Goal: Task Accomplishment & Management: Manage account settings

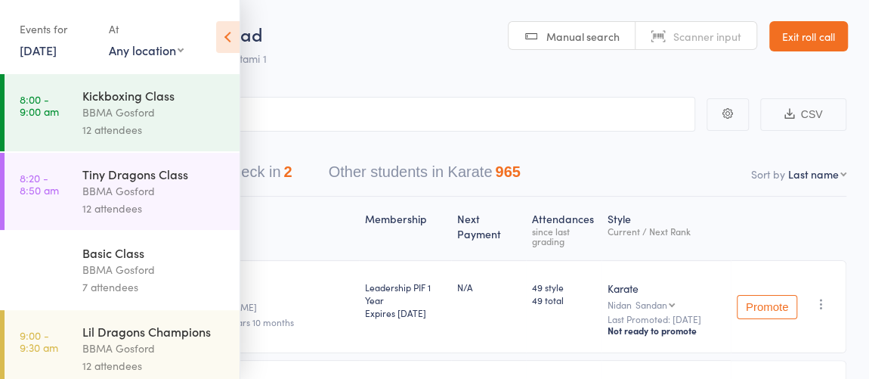
click at [819, 40] on link "Exit roll call" at bounding box center [809, 36] width 79 height 30
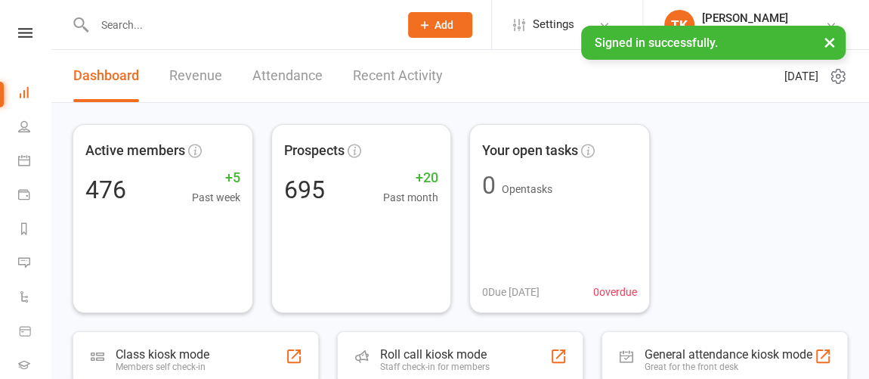
click at [225, 17] on input "text" at bounding box center [239, 24] width 299 height 21
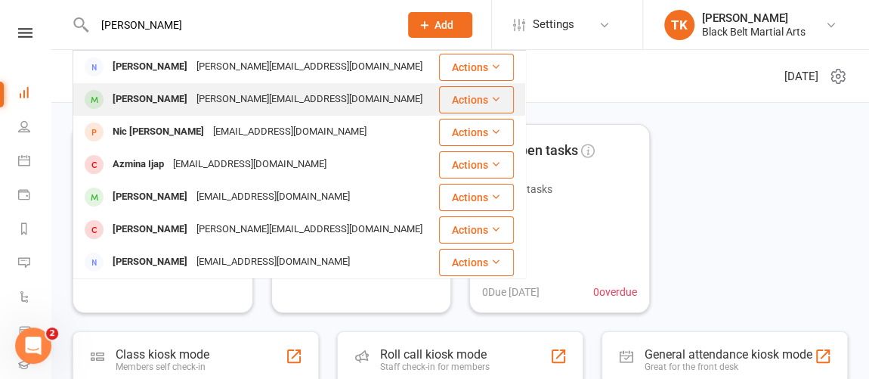
type input "[PERSON_NAME]"
click at [240, 95] on div "[PERSON_NAME][EMAIL_ADDRESS][DOMAIN_NAME]" at bounding box center [309, 99] width 235 height 22
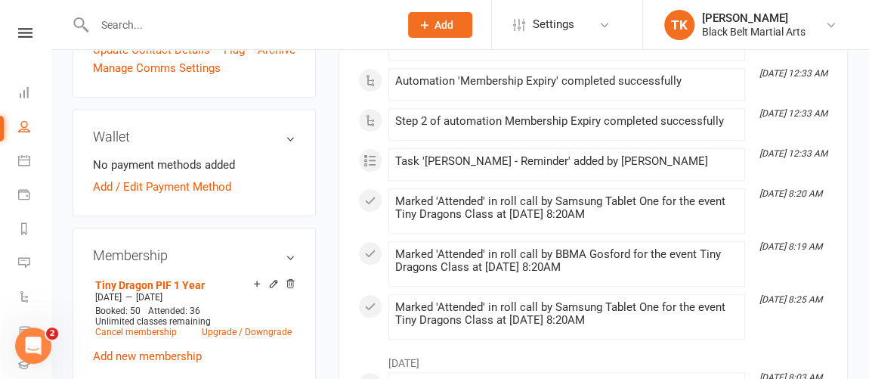
scroll to position [573, 0]
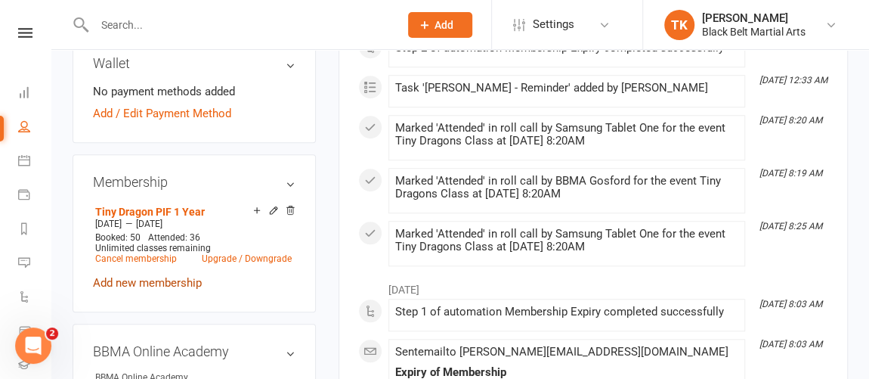
click at [160, 290] on link "Add new membership" at bounding box center [147, 283] width 109 height 14
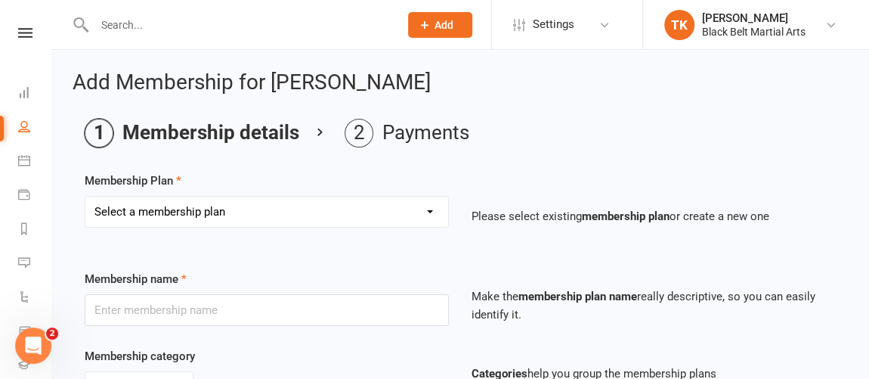
click at [284, 205] on select "Select a membership plan Create new Membership Plan Billing Contract Basic Prog…" at bounding box center [266, 212] width 363 height 30
select select "6"
click at [85, 197] on select "Select a membership plan Create new Membership Plan Billing Contract Basic Prog…" at bounding box center [266, 212] width 363 height 30
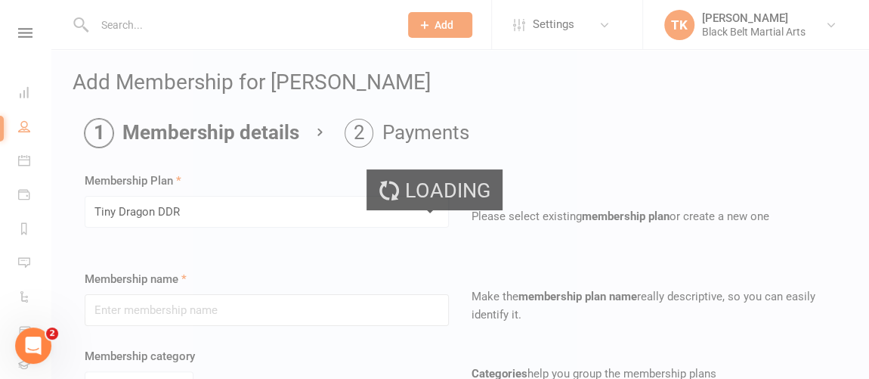
type input "Tiny Dragon DDR"
select select "0"
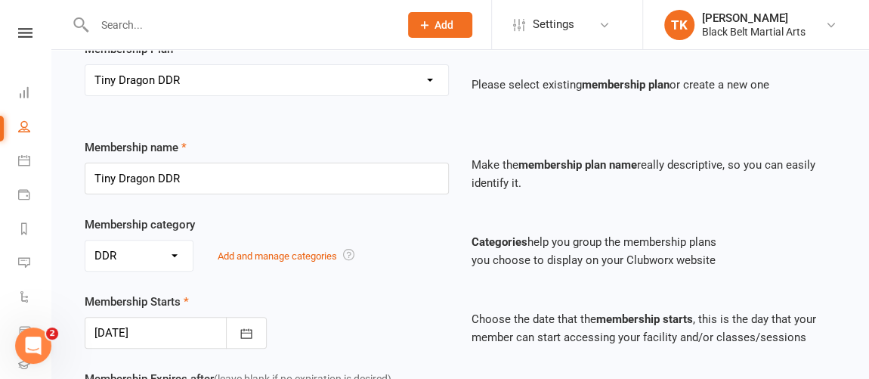
scroll to position [135, 0]
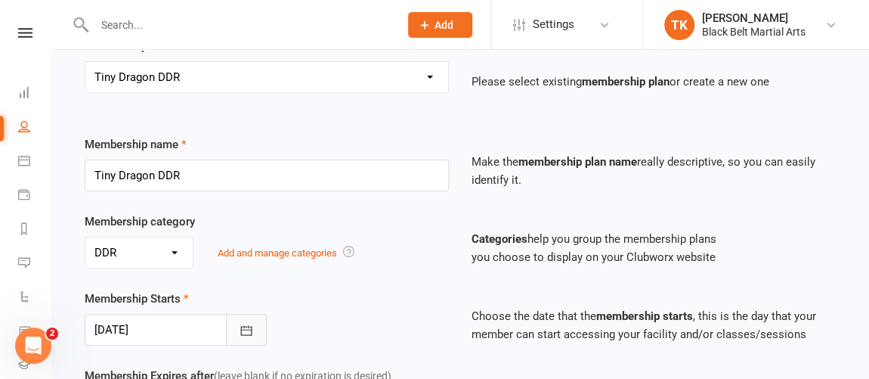
click at [249, 328] on icon "button" at bounding box center [246, 330] width 15 height 15
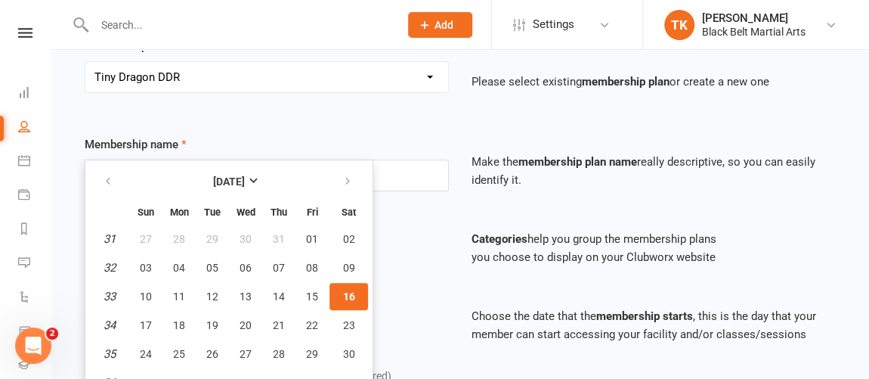
scroll to position [148, 0]
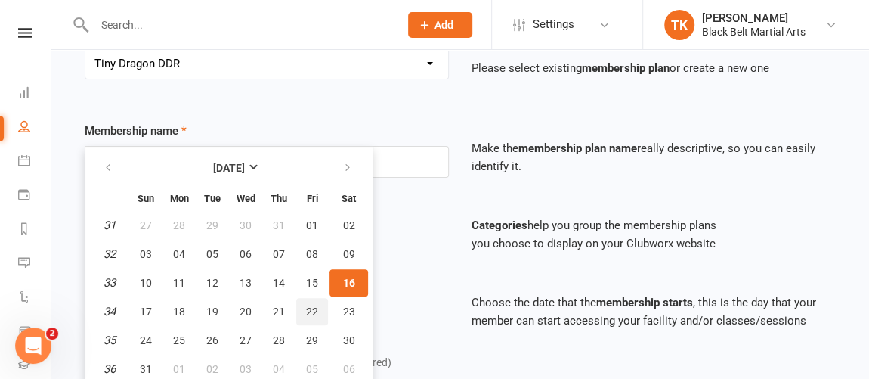
click at [299, 306] on button "22" at bounding box center [312, 311] width 32 height 27
type input "[DATE]"
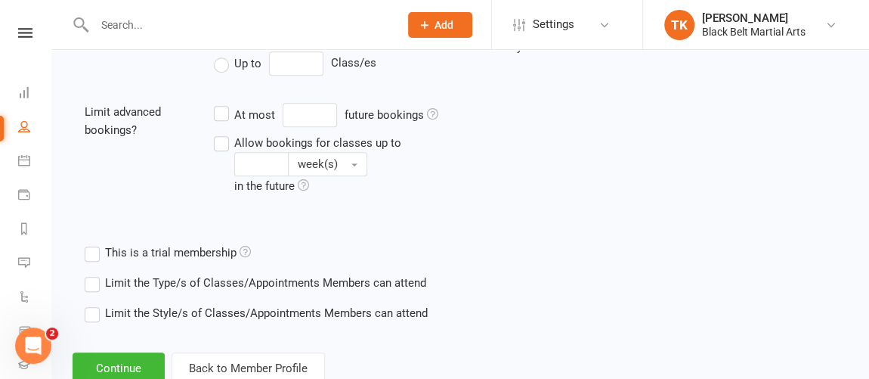
scroll to position [594, 0]
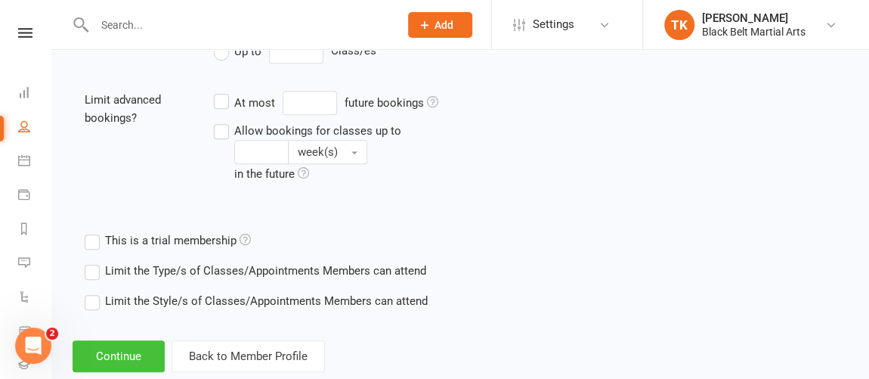
click at [119, 348] on button "Continue" at bounding box center [119, 356] width 92 height 32
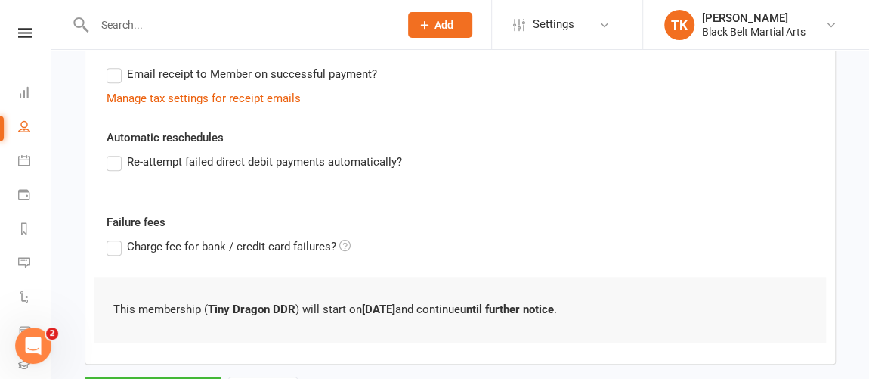
scroll to position [535, 0]
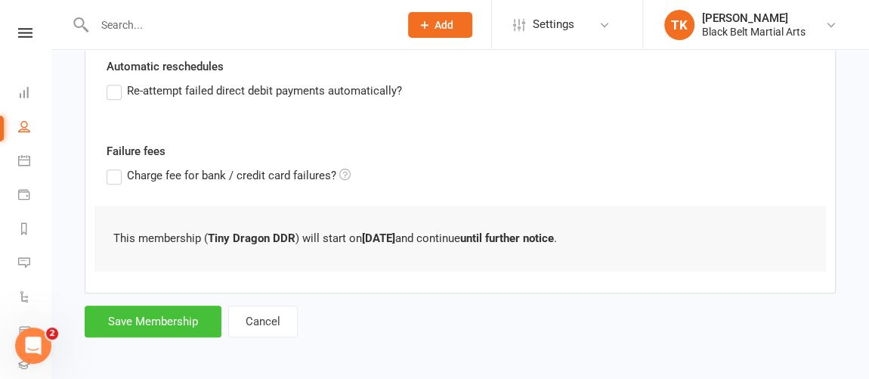
click at [135, 315] on button "Save Membership" at bounding box center [153, 321] width 137 height 32
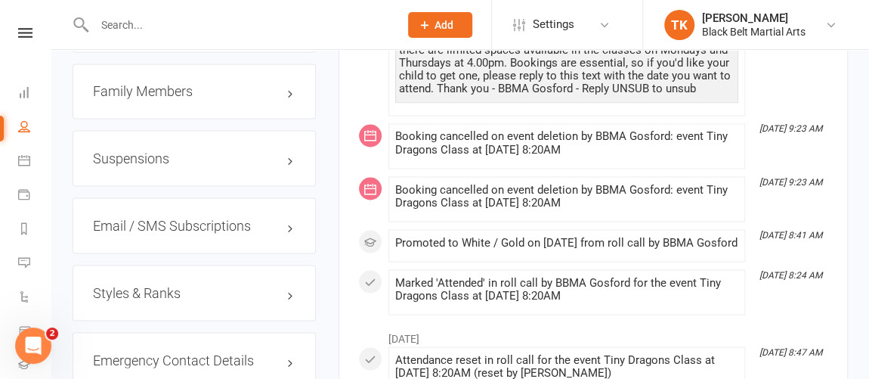
scroll to position [1424, 0]
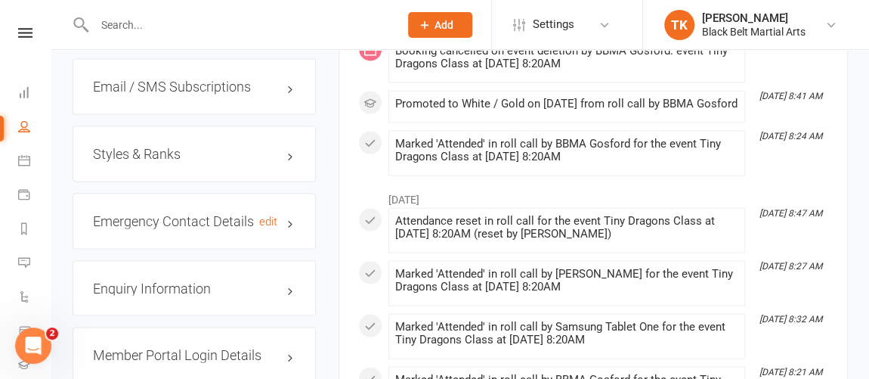
click at [193, 227] on h3 "Emergency Contact Details edit" at bounding box center [194, 220] width 203 height 15
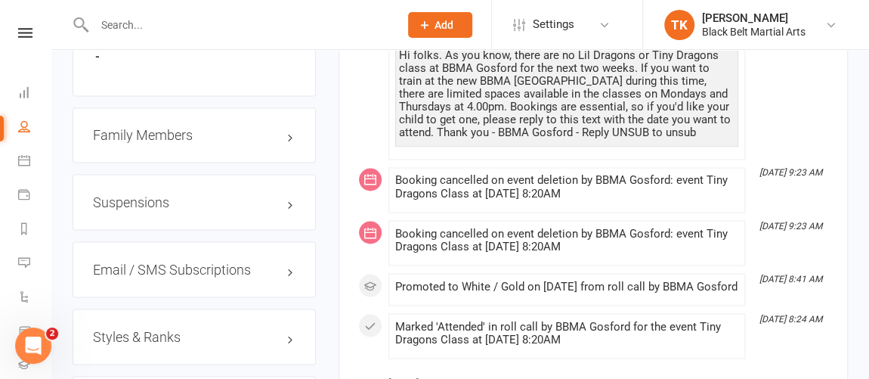
scroll to position [1245, 0]
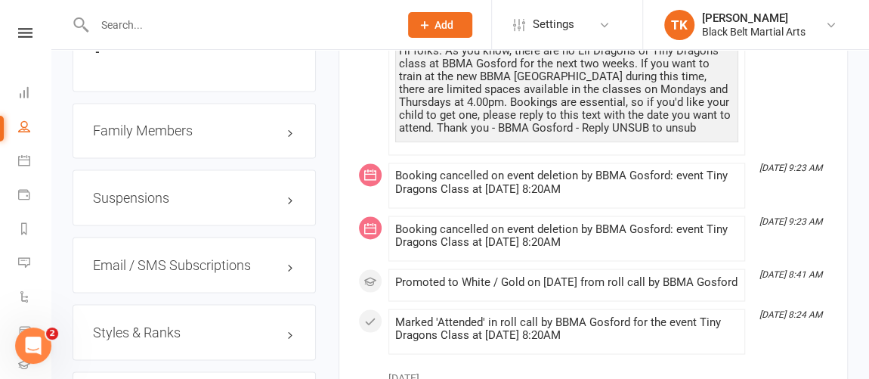
click at [153, 147] on div "Family Members" at bounding box center [194, 131] width 243 height 56
click at [156, 138] on h3 "Family Members" at bounding box center [194, 130] width 203 height 15
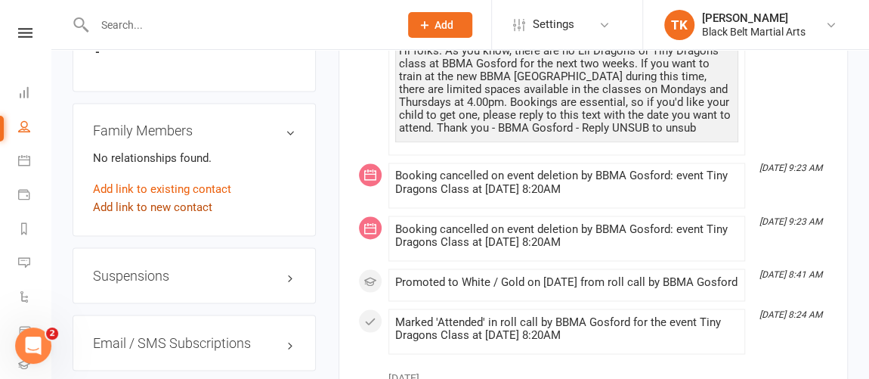
click at [197, 215] on link "Add link to new contact" at bounding box center [152, 206] width 119 height 18
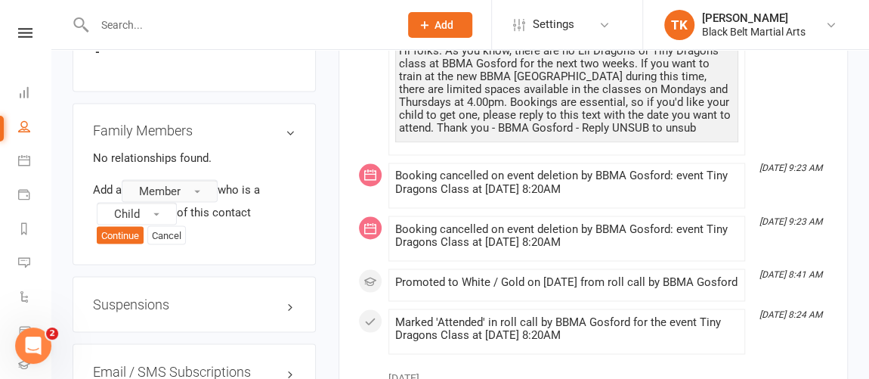
click at [217, 195] on button "Member" at bounding box center [170, 190] width 96 height 23
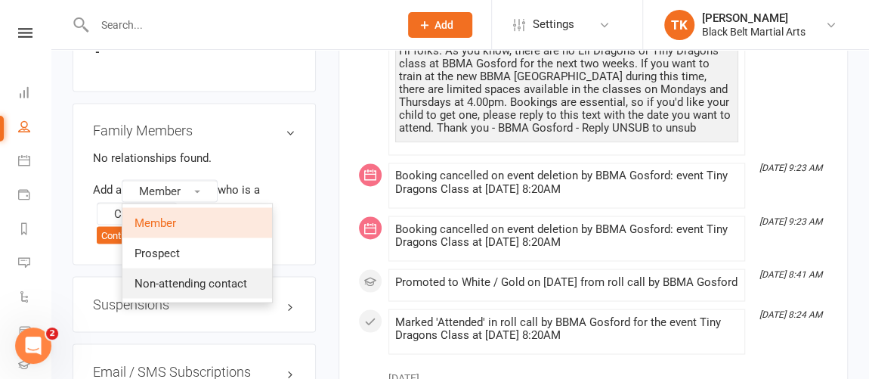
click at [222, 290] on span "Non-attending contact" at bounding box center [191, 283] width 113 height 14
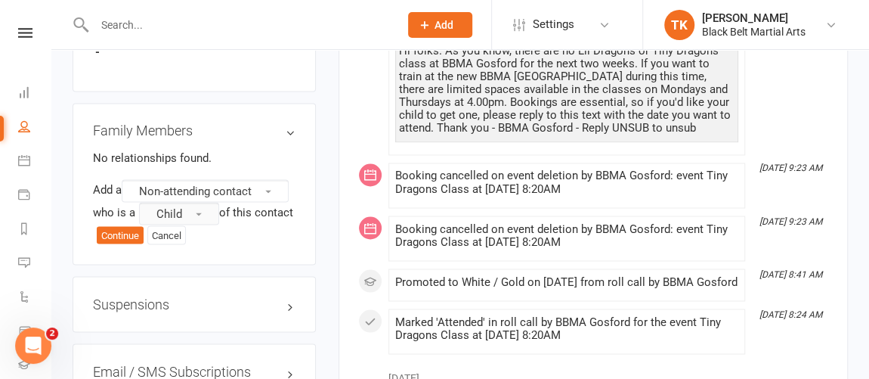
click at [202, 219] on button "Child" at bounding box center [179, 213] width 80 height 23
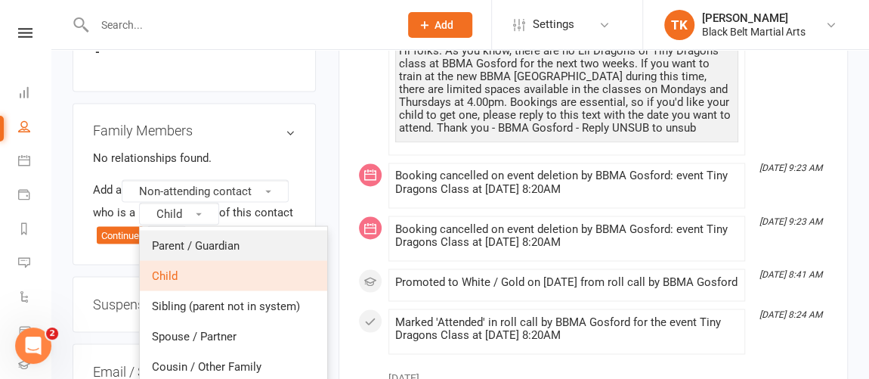
click at [234, 252] on span "Parent / Guardian" at bounding box center [196, 245] width 88 height 14
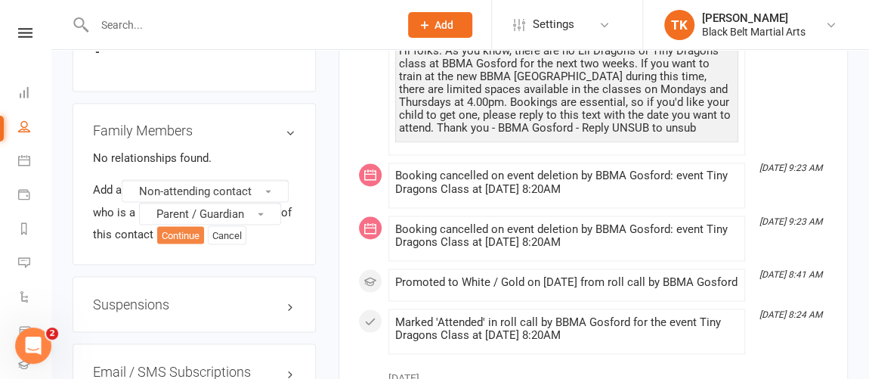
click at [184, 240] on button "Continue" at bounding box center [180, 235] width 47 height 18
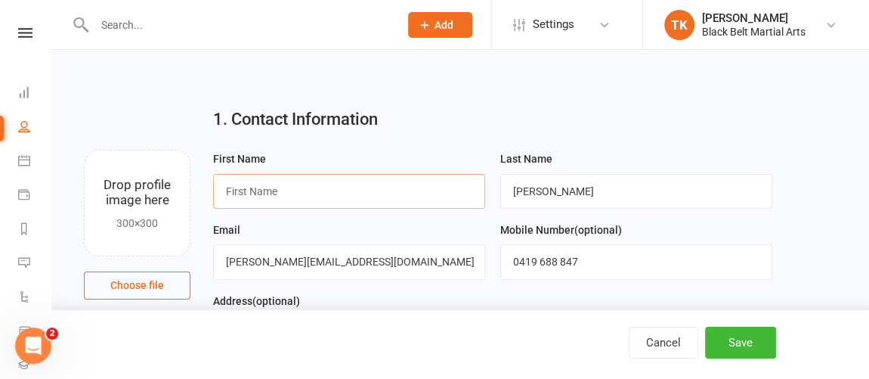
click at [282, 200] on input "text" at bounding box center [349, 191] width 272 height 35
type input "[PERSON_NAME]"
drag, startPoint x: 268, startPoint y: 262, endPoint x: 143, endPoint y: 262, distance: 125.5
click at [143, 150] on div "Drop profile image here 300×300 Choose file First Name [PERSON_NAME] Name [PERS…" at bounding box center [461, 150] width 776 height 0
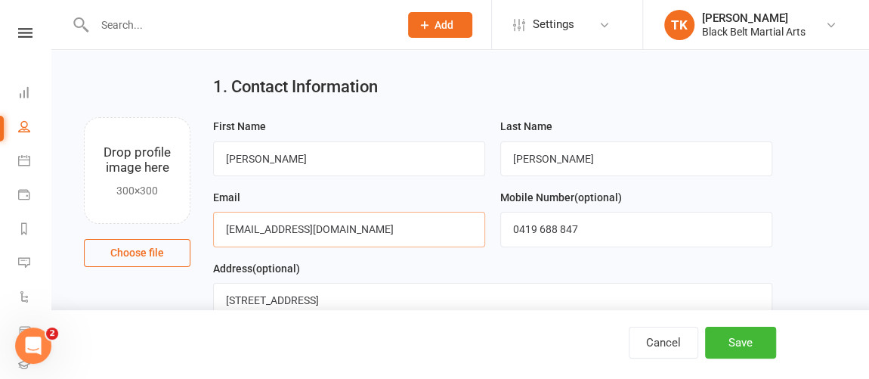
scroll to position [33, 0]
type input "[EMAIL_ADDRESS][DOMAIN_NAME]"
drag, startPoint x: 607, startPoint y: 228, endPoint x: 531, endPoint y: 235, distance: 76.7
click at [531, 235] on input "0419 688 847" at bounding box center [637, 228] width 272 height 35
type input "0412 277 949"
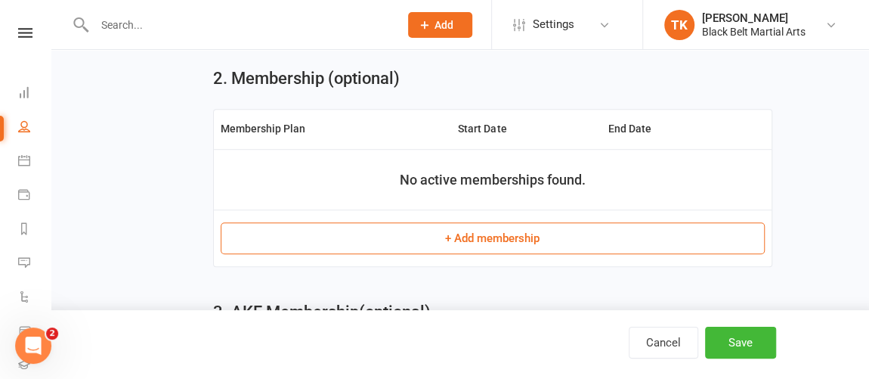
scroll to position [455, 0]
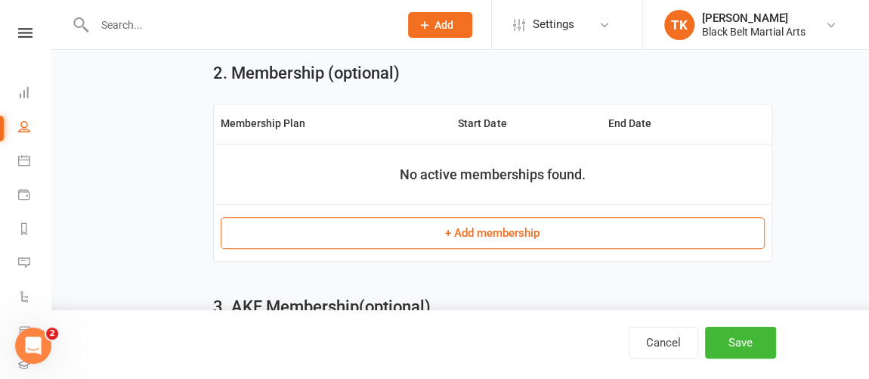
click at [548, 228] on button "+ Add membership" at bounding box center [493, 233] width 544 height 32
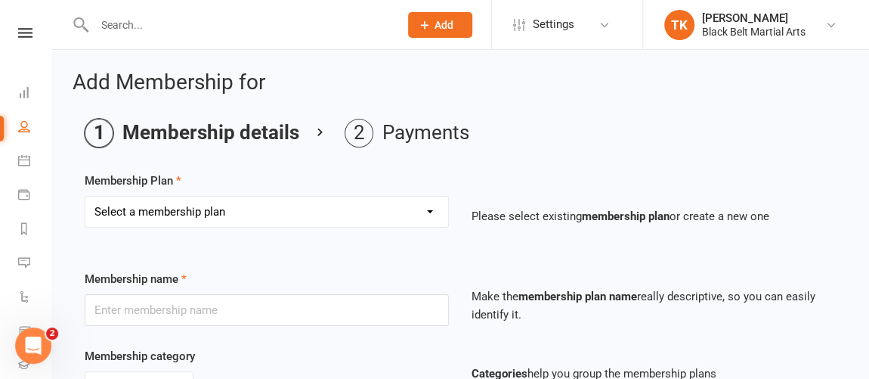
click at [194, 203] on select "Select a membership plan Create new Membership Plan Billing Contract Basic Prog…" at bounding box center [266, 212] width 363 height 30
select select "1"
click at [85, 197] on select "Select a membership plan Create new Membership Plan Billing Contract Basic Prog…" at bounding box center [266, 212] width 363 height 30
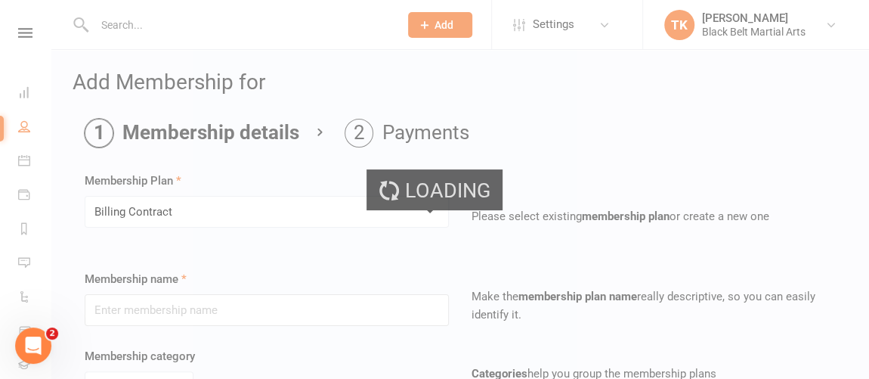
type input "Billing Contract"
select select "0"
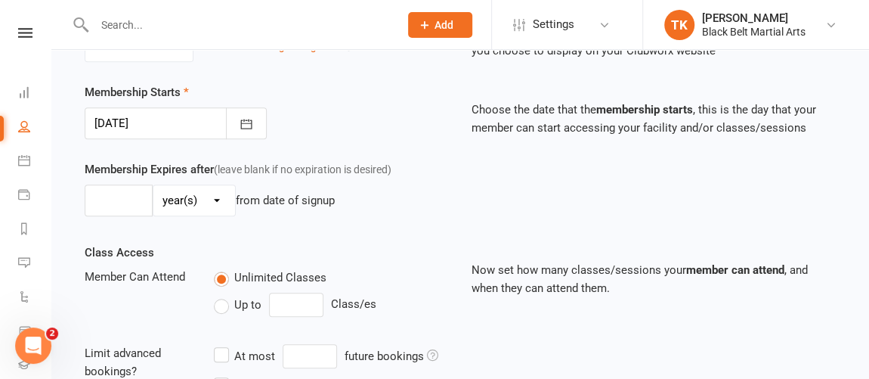
scroll to position [271, 0]
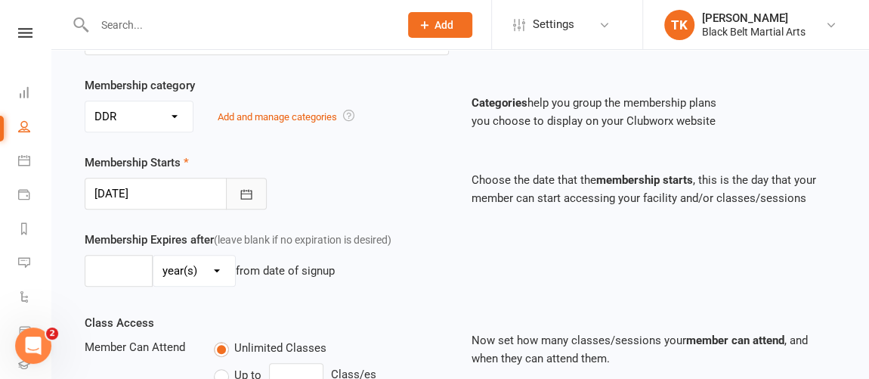
click at [244, 187] on icon "button" at bounding box center [246, 194] width 15 height 15
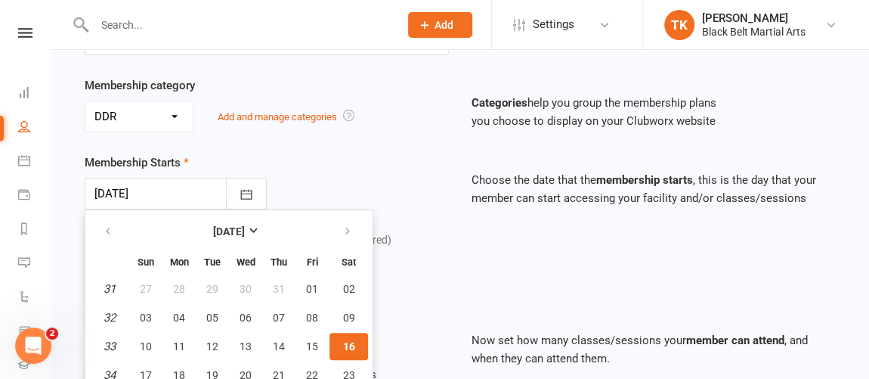
scroll to position [335, 0]
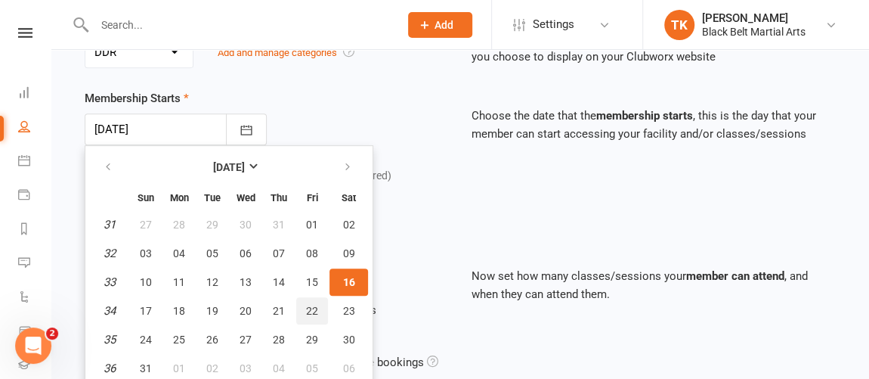
click at [312, 305] on span "22" at bounding box center [312, 311] width 12 height 12
type input "[DATE]"
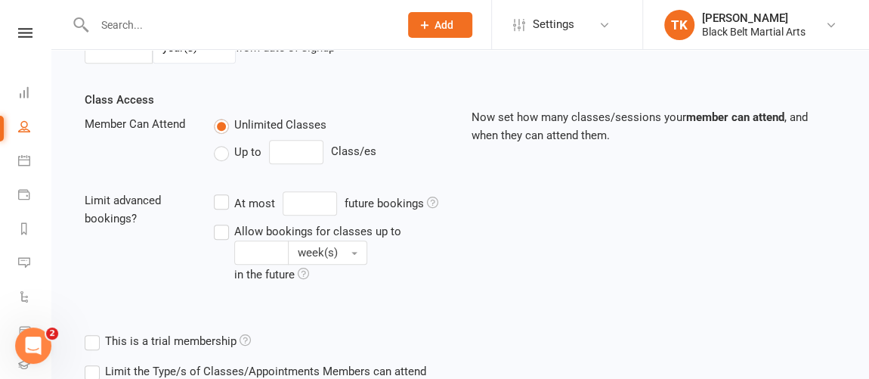
scroll to position [625, 0]
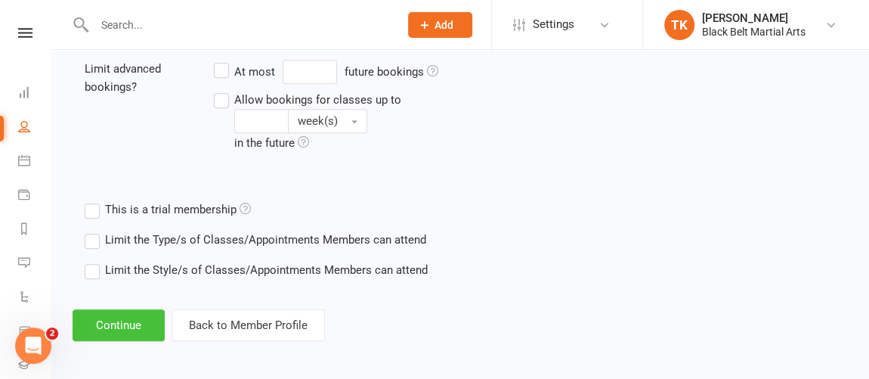
click at [120, 329] on button "Continue" at bounding box center [119, 325] width 92 height 32
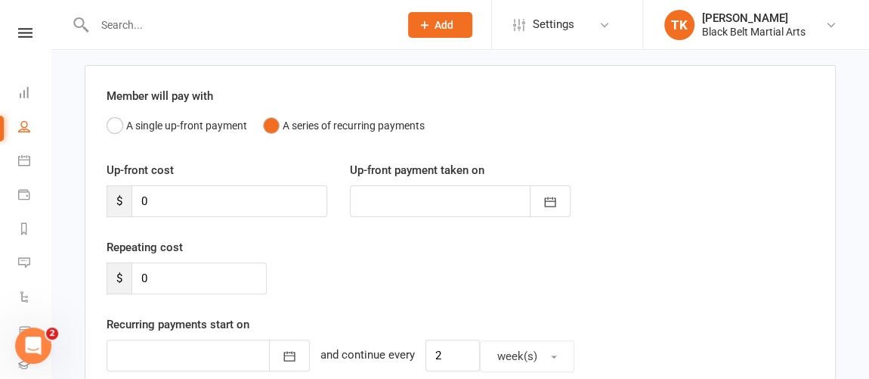
scroll to position [222, 0]
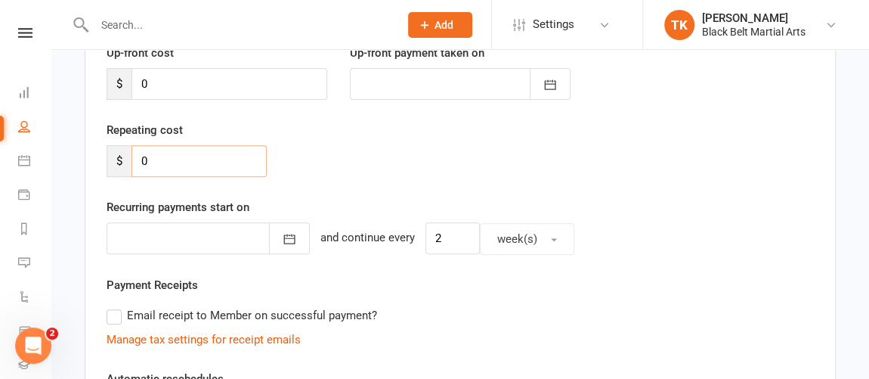
drag, startPoint x: 54, startPoint y: 181, endPoint x: 0, endPoint y: 188, distance: 55.0
click at [0, 188] on ui-view "Prospect Member Non-attending contact Class / event Appointment Grading event T…" at bounding box center [434, 257] width 869 height 953
type input "88"
click at [282, 238] on icon "button" at bounding box center [289, 238] width 15 height 15
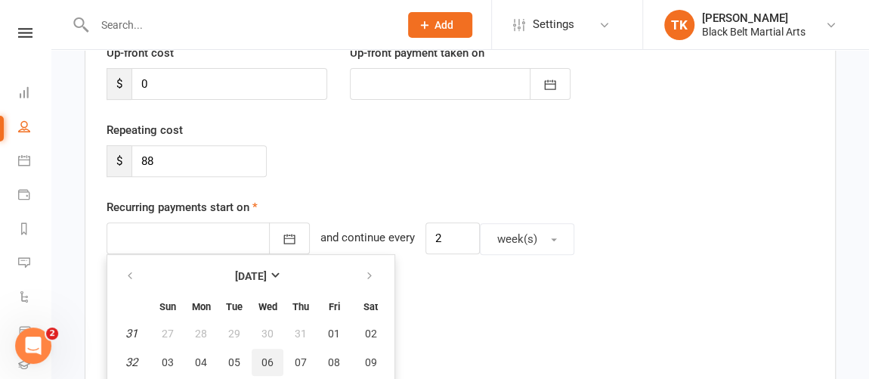
scroll to position [331, 0]
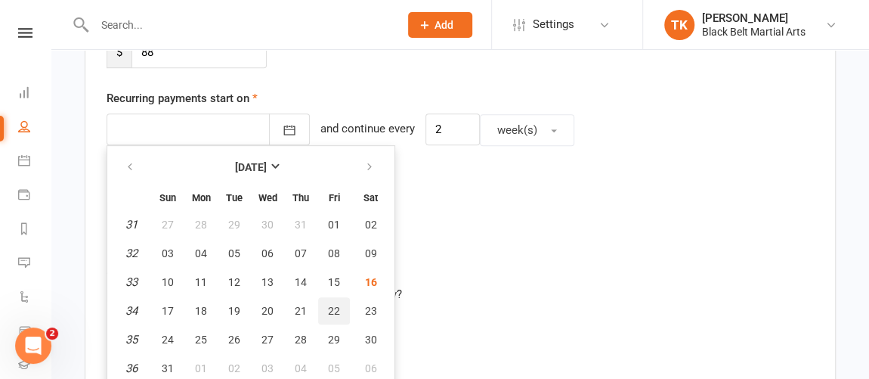
click at [333, 313] on button "22" at bounding box center [334, 310] width 32 height 27
type input "[DATE]"
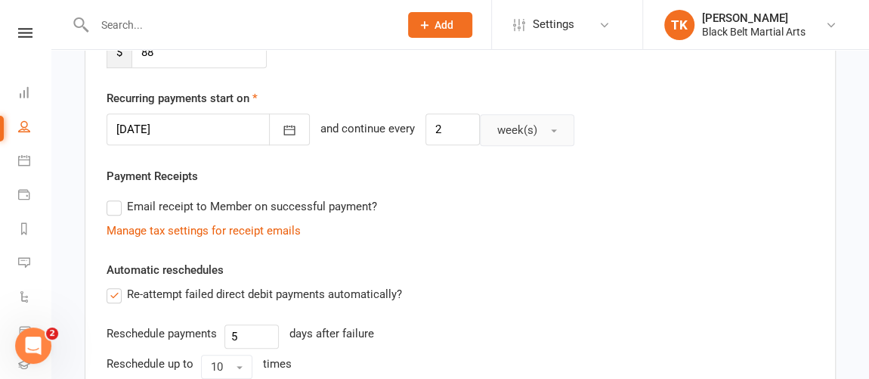
click at [519, 135] on button "week(s)" at bounding box center [527, 130] width 95 height 32
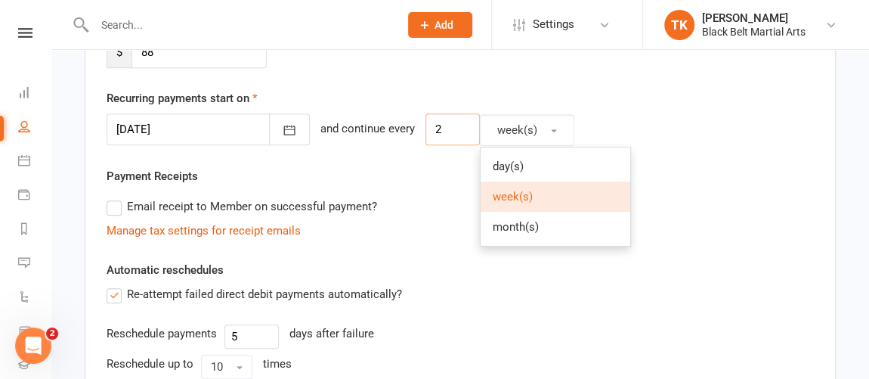
drag, startPoint x: 414, startPoint y: 126, endPoint x: 338, endPoint y: 137, distance: 77.2
click at [345, 137] on div "[DATE] [DATE] Sun Mon Tue Wed Thu Fri Sat 31 27 28 29 30 31 01 02 32 03 04 05 0…" at bounding box center [461, 129] width 708 height 33
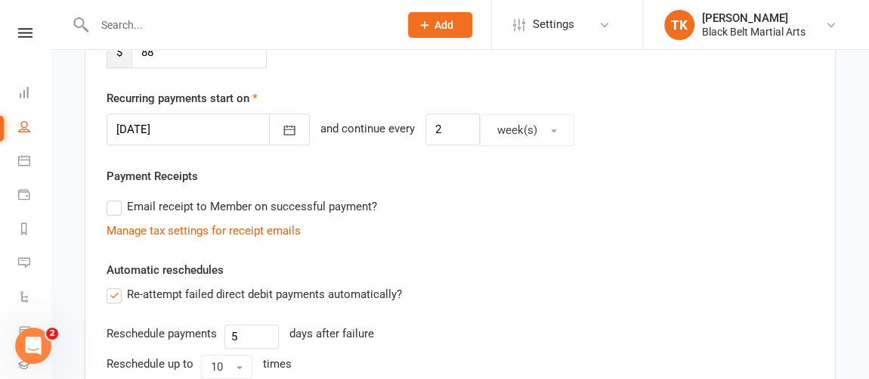
click at [634, 181] on div "Payment Receipts Email receipt to Member on successful payment? Manage tax sett…" at bounding box center [461, 203] width 708 height 73
drag, startPoint x: 436, startPoint y: 132, endPoint x: 326, endPoint y: 141, distance: 109.9
click at [334, 140] on div "[DATE] [DATE] Sun Mon Tue Wed Thu Fri Sat 31 27 28 29 30 31 01 02 32 03 04 05 0…" at bounding box center [461, 129] width 708 height 33
type input "4"
click at [705, 248] on div "Member will pay with A single up-front payment A series of recurring payments U…" at bounding box center [461, 228] width 752 height 779
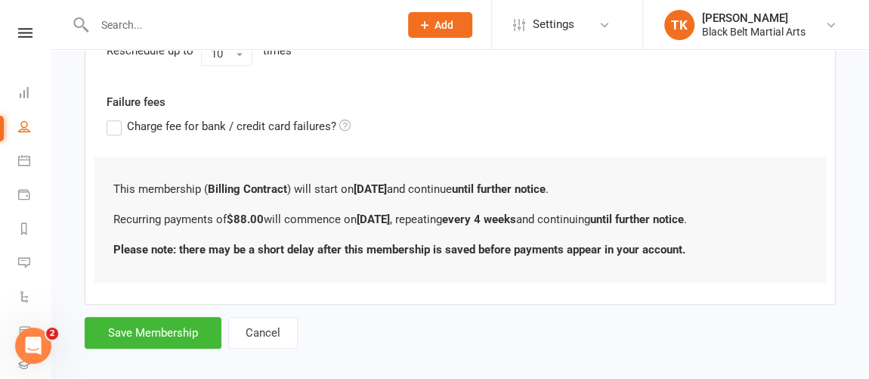
scroll to position [656, 0]
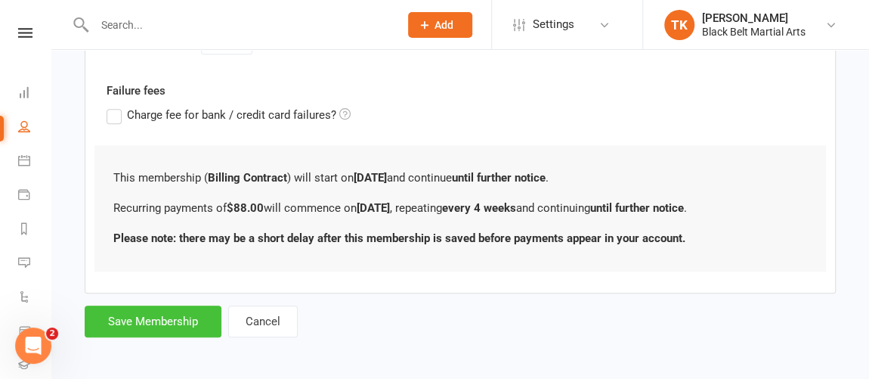
click at [154, 319] on button "Save Membership" at bounding box center [153, 321] width 137 height 32
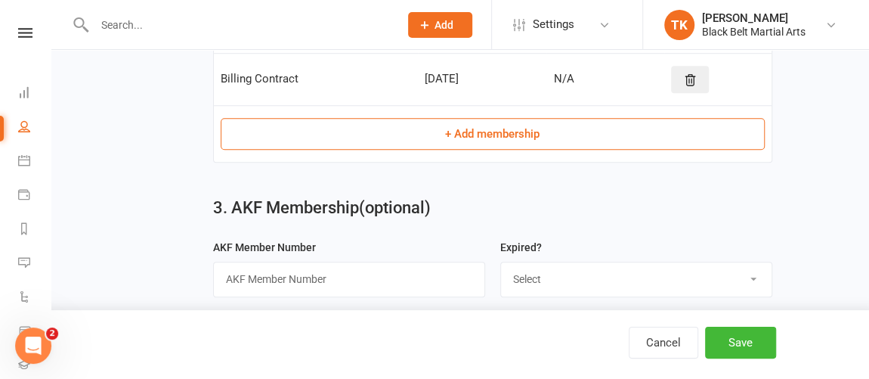
scroll to position [555, 0]
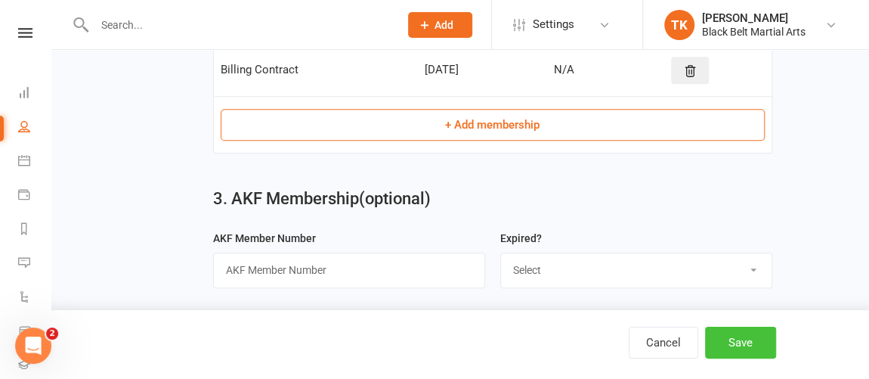
click at [738, 345] on button "Save" at bounding box center [740, 343] width 71 height 32
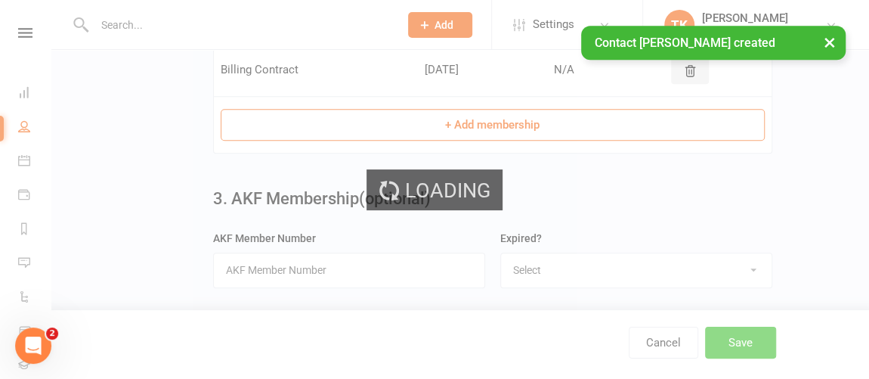
scroll to position [0, 0]
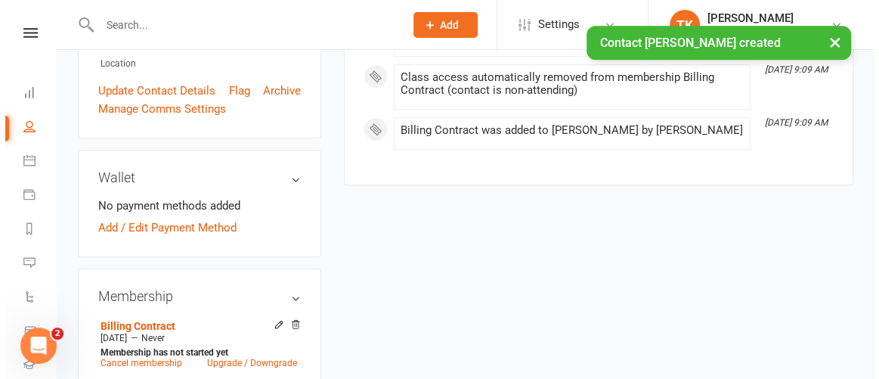
scroll to position [396, 0]
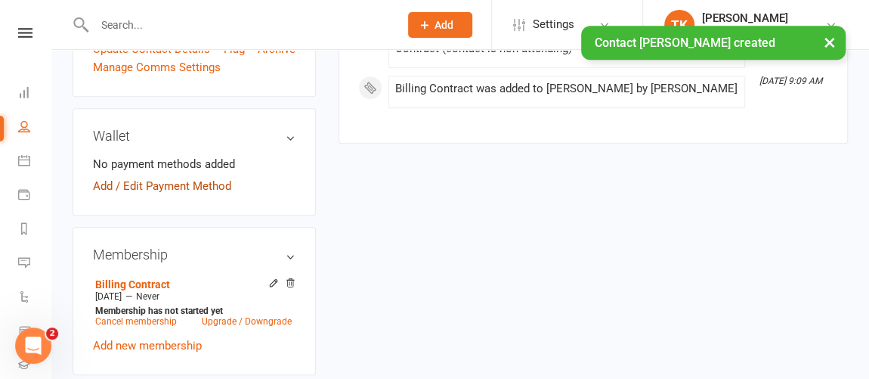
click at [212, 195] on link "Add / Edit Payment Method" at bounding box center [162, 186] width 138 height 18
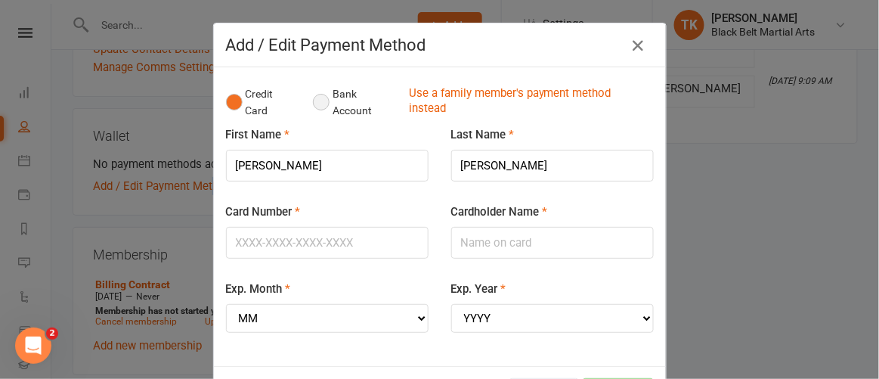
click at [326, 99] on button "Bank Account" at bounding box center [355, 102] width 84 height 46
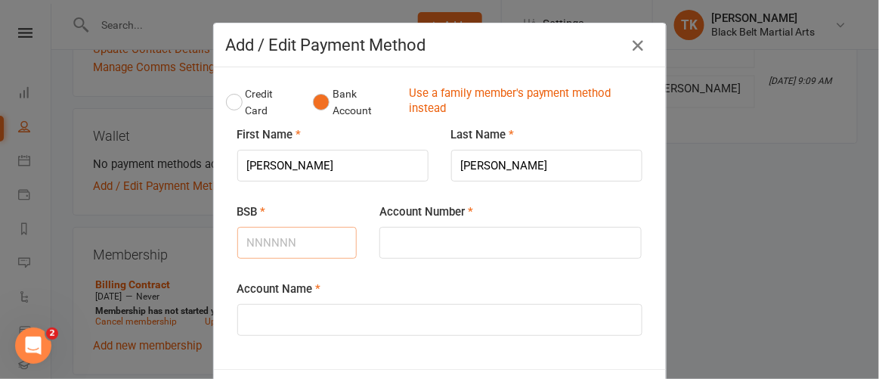
click at [302, 246] on input "BSB" at bounding box center [297, 243] width 120 height 32
type input "306821"
type input "1515834"
click at [332, 327] on input "Account Name" at bounding box center [439, 320] width 405 height 32
type input "[PERSON_NAME]"
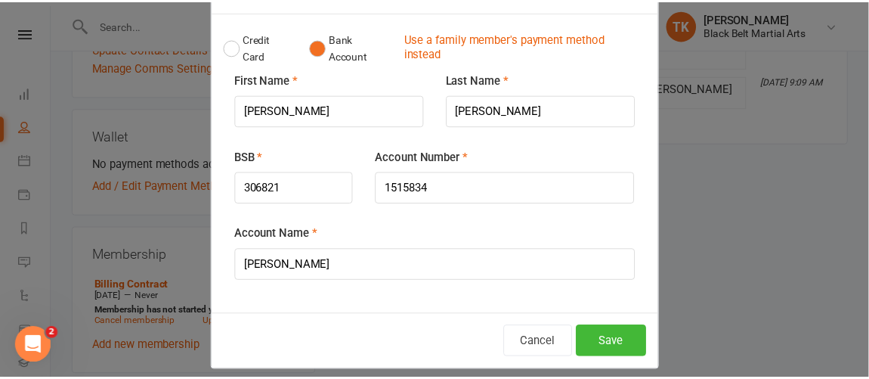
scroll to position [65, 0]
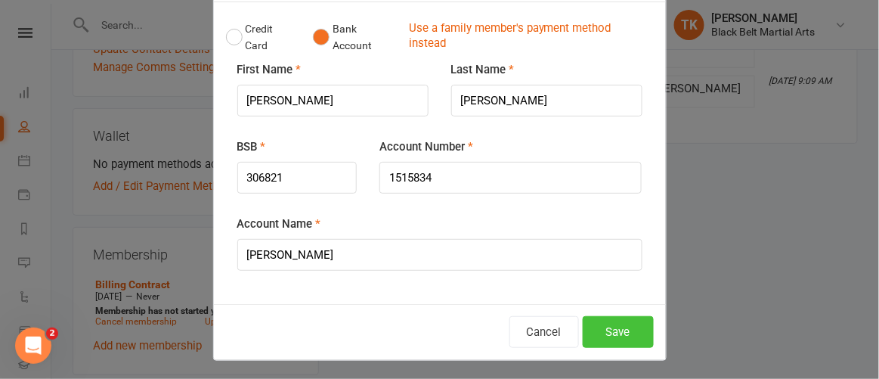
click at [616, 330] on button "Save" at bounding box center [618, 332] width 71 height 32
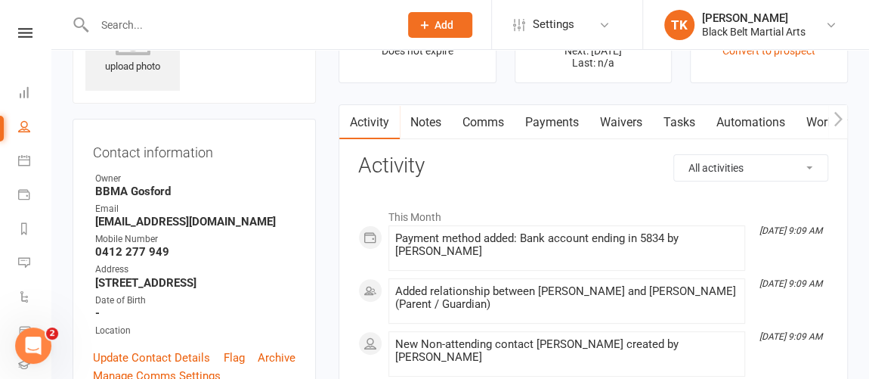
scroll to position [0, 0]
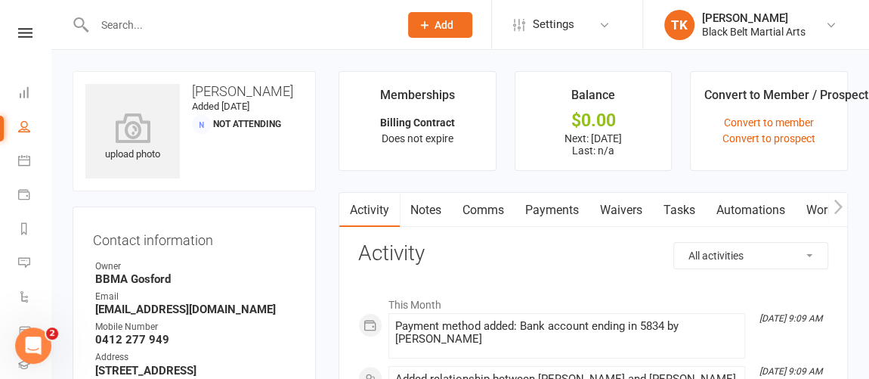
click at [137, 21] on input "text" at bounding box center [239, 24] width 299 height 21
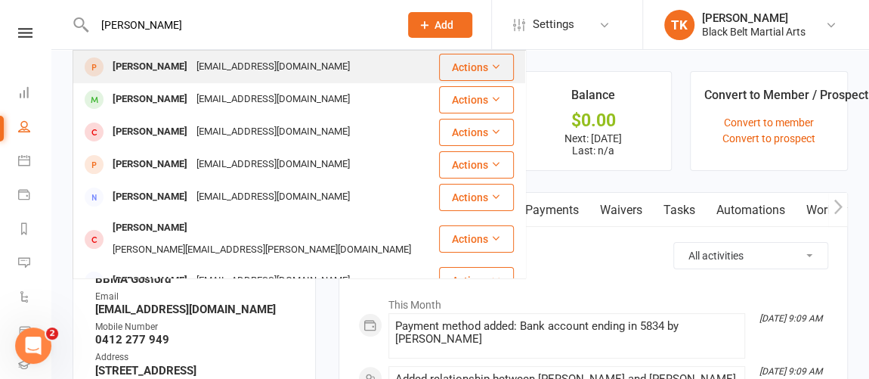
type input "[PERSON_NAME]"
click at [240, 64] on div "[EMAIL_ADDRESS][DOMAIN_NAME]" at bounding box center [273, 67] width 163 height 22
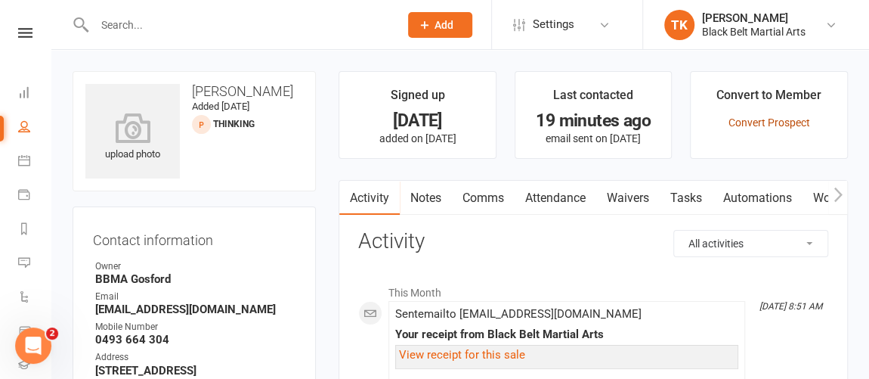
click at [733, 124] on link "Convert Prospect" at bounding box center [770, 122] width 82 height 12
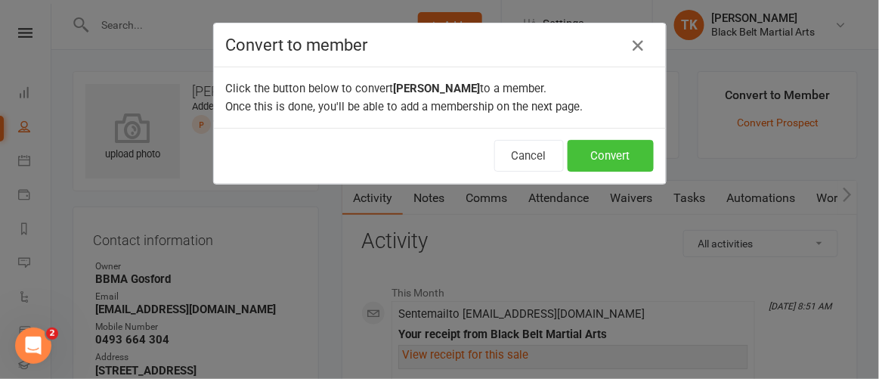
click at [606, 155] on button "Convert" at bounding box center [611, 156] width 86 height 32
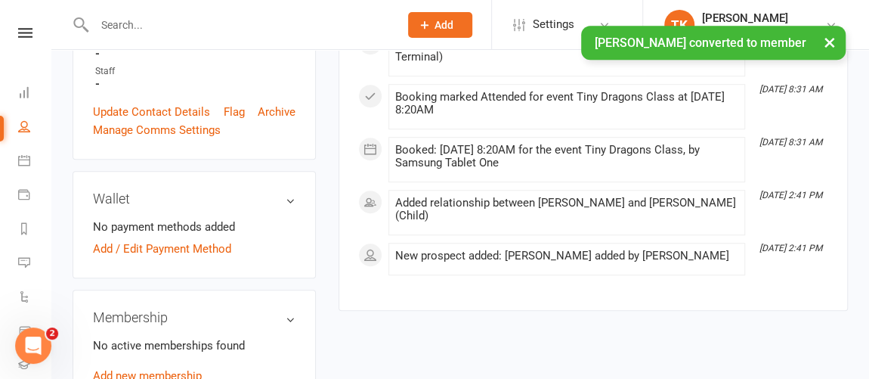
scroll to position [494, 0]
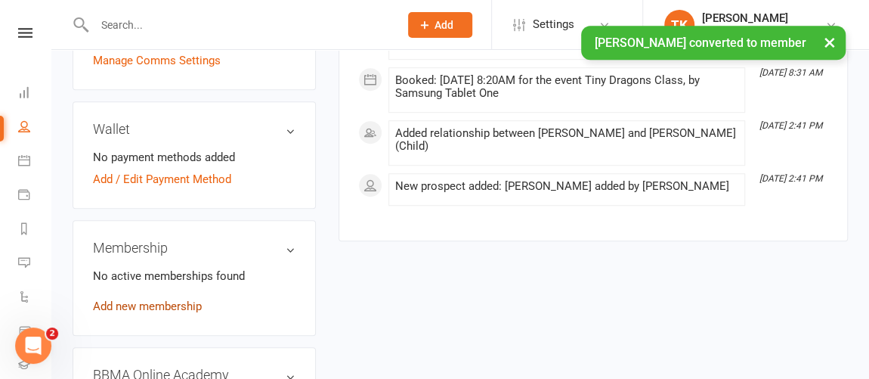
click at [160, 313] on link "Add new membership" at bounding box center [147, 306] width 109 height 14
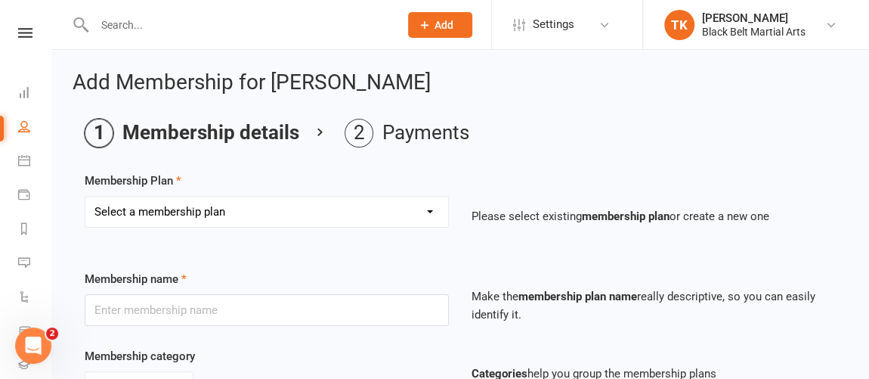
click at [365, 202] on select "Select a membership plan Create new Membership Plan Billing Contract Basic Prog…" at bounding box center [266, 212] width 363 height 30
select select "4"
click at [85, 197] on select "Select a membership plan Create new Membership Plan Billing Contract Basic Prog…" at bounding box center [266, 212] width 363 height 30
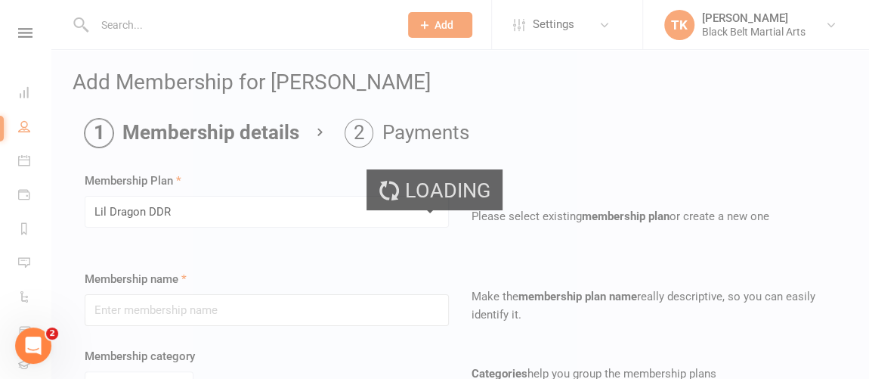
type input "Lil Dragon DDR"
select select "0"
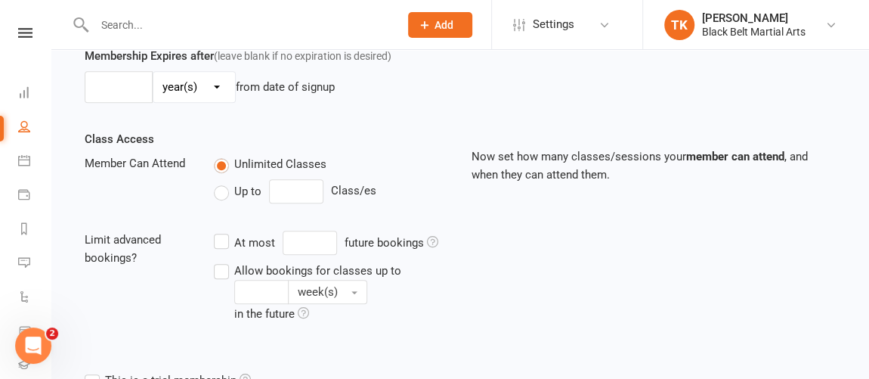
scroll to position [625, 0]
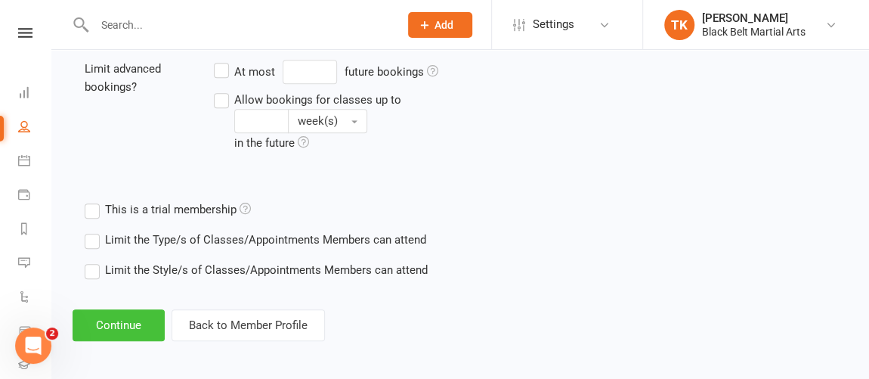
click at [132, 324] on button "Continue" at bounding box center [119, 325] width 92 height 32
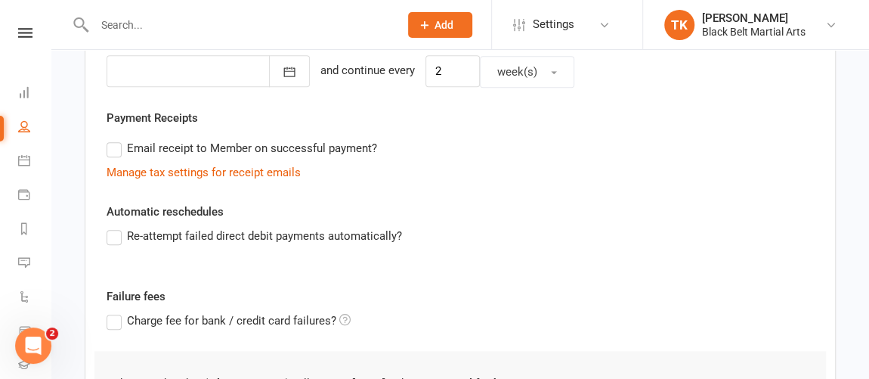
scroll to position [535, 0]
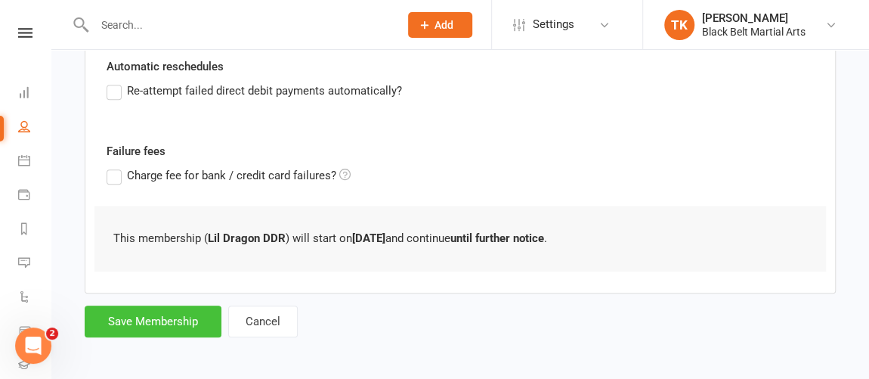
click at [167, 320] on button "Save Membership" at bounding box center [153, 321] width 137 height 32
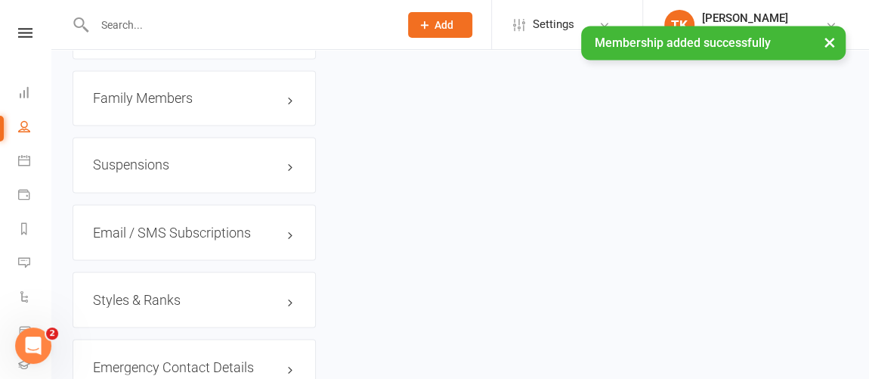
scroll to position [1212, 0]
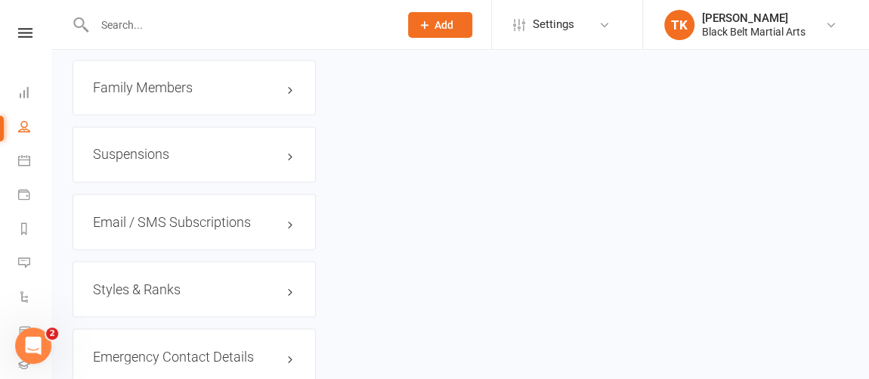
click at [188, 95] on h3 "Family Members" at bounding box center [194, 87] width 203 height 15
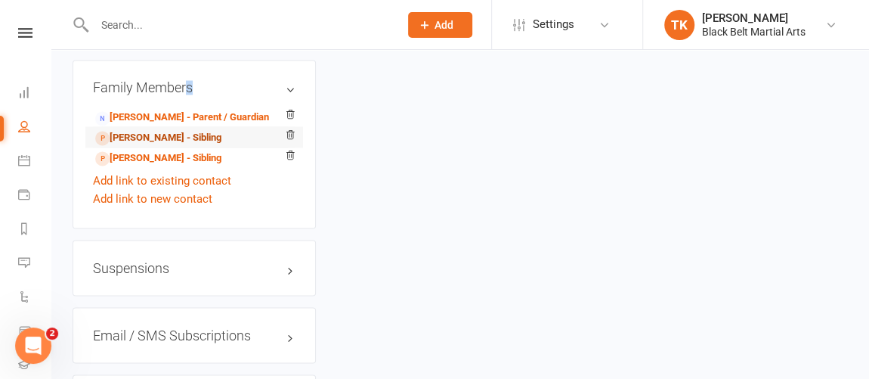
click at [176, 146] on link "[PERSON_NAME] - Sibling" at bounding box center [158, 138] width 126 height 16
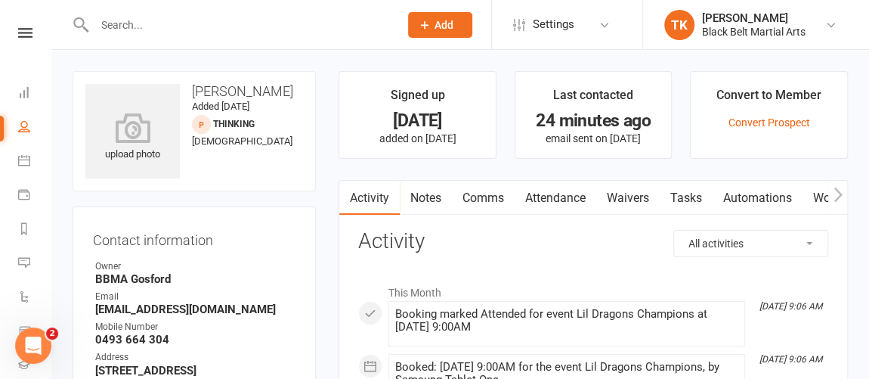
click at [774, 129] on li "Convert to Member Convert Prospect" at bounding box center [769, 115] width 158 height 88
click at [773, 127] on link "Convert Prospect" at bounding box center [770, 122] width 82 height 12
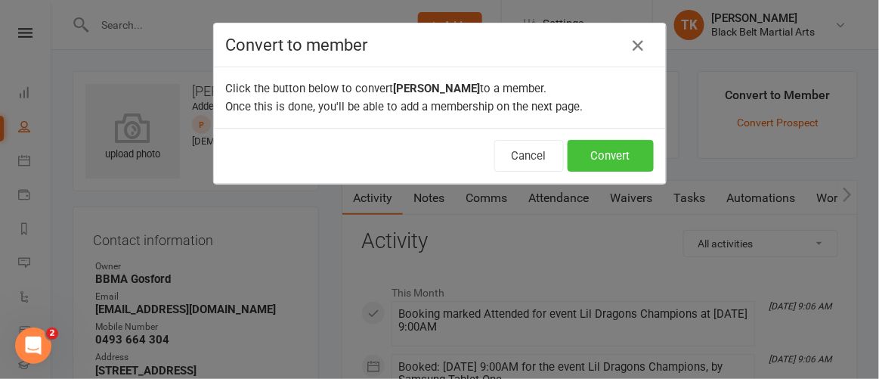
click at [622, 158] on button "Convert" at bounding box center [611, 156] width 86 height 32
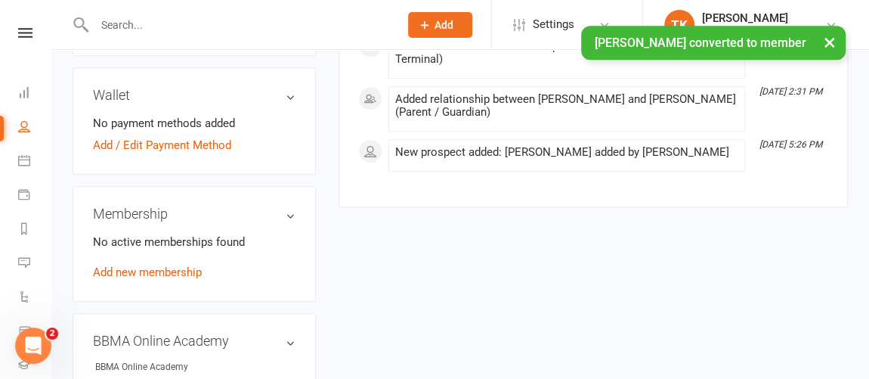
scroll to position [566, 0]
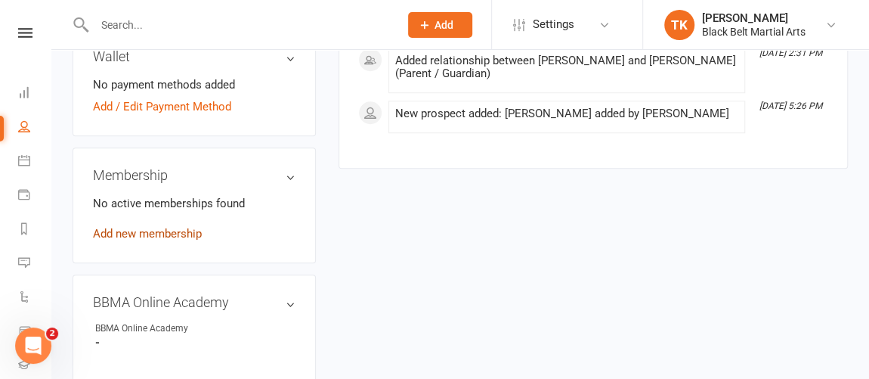
click at [173, 240] on link "Add new membership" at bounding box center [147, 234] width 109 height 14
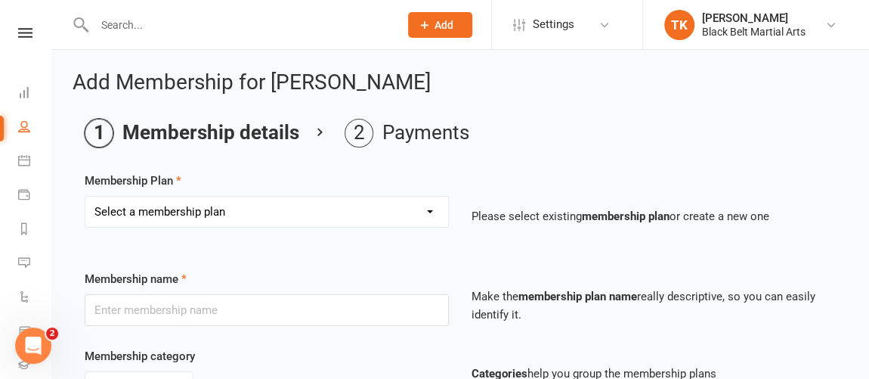
click at [253, 219] on select "Select a membership plan Create new Membership Plan Billing Contract Basic Prog…" at bounding box center [266, 212] width 363 height 30
select select "4"
click at [85, 197] on select "Select a membership plan Create new Membership Plan Billing Contract Basic Prog…" at bounding box center [266, 212] width 363 height 30
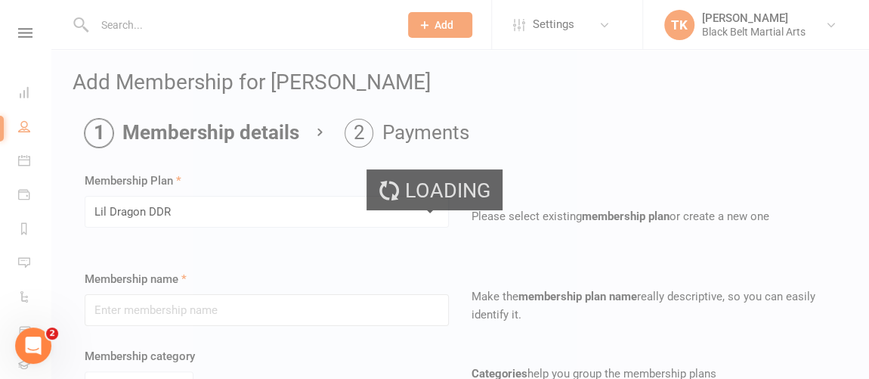
type input "Lil Dragon DDR"
select select "0"
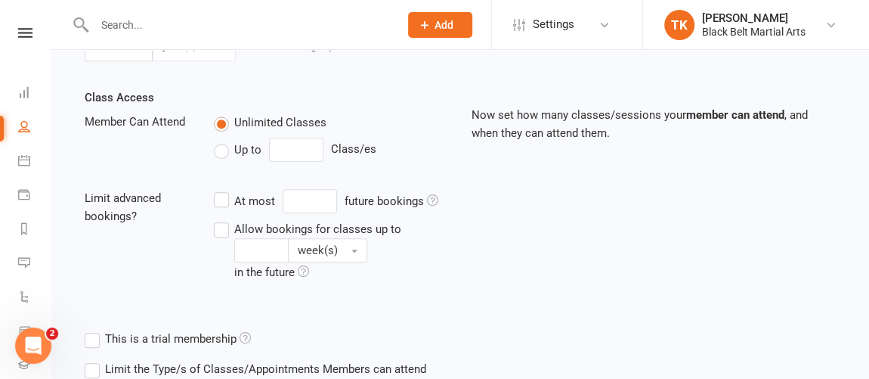
scroll to position [625, 0]
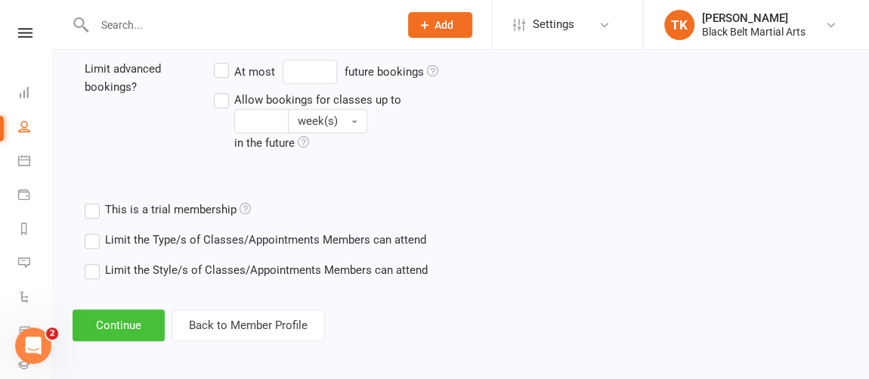
click at [141, 324] on button "Continue" at bounding box center [119, 325] width 92 height 32
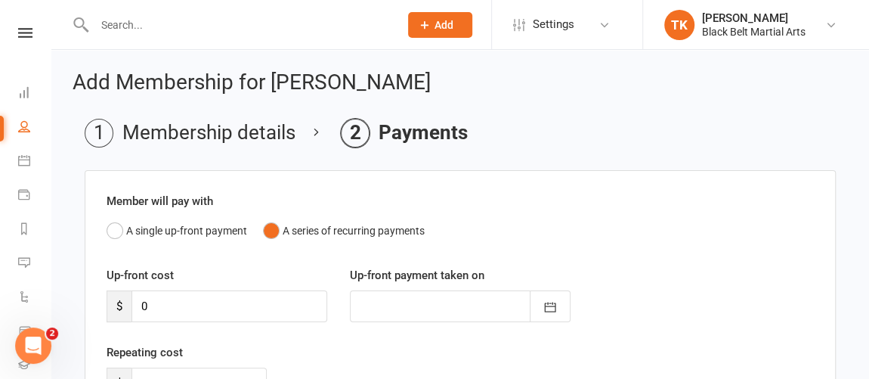
scroll to position [494, 0]
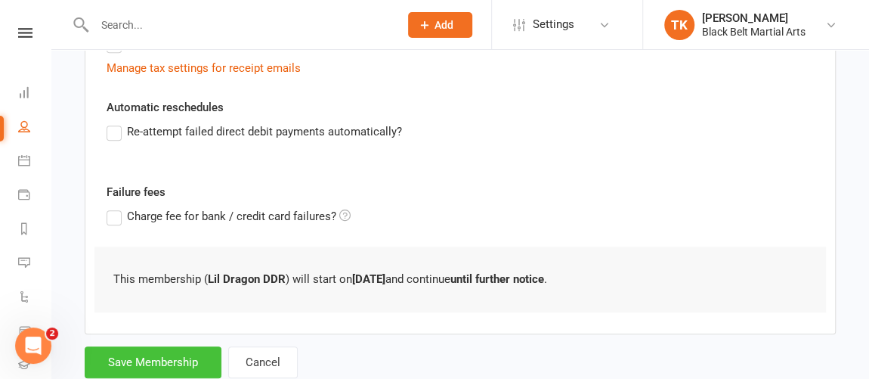
click at [137, 366] on button "Save Membership" at bounding box center [153, 362] width 137 height 32
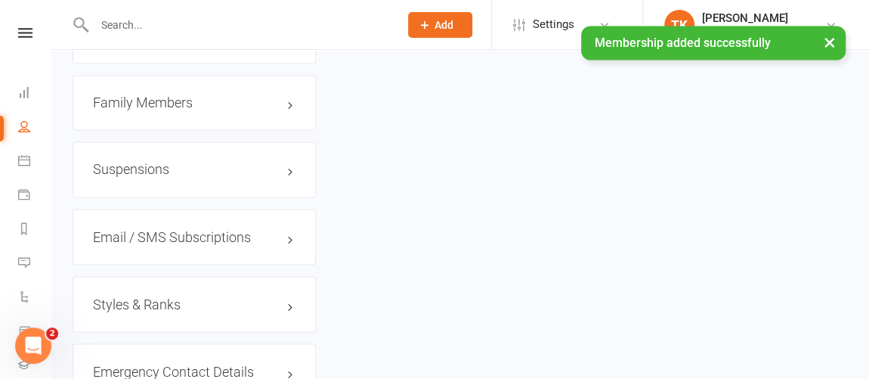
scroll to position [1199, 0]
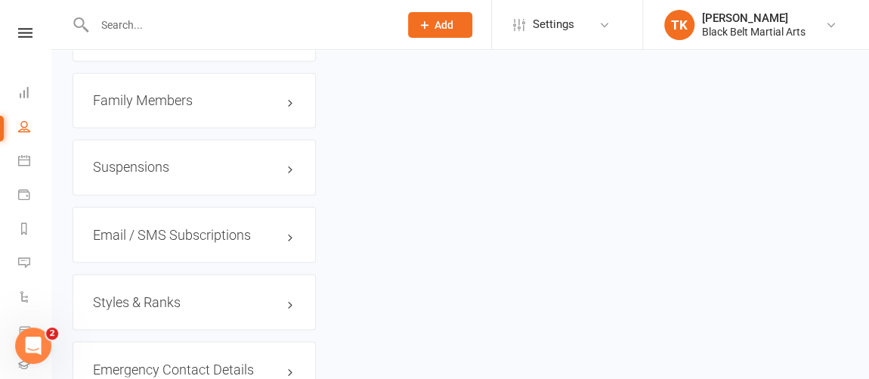
drag, startPoint x: 163, startPoint y: 106, endPoint x: 159, endPoint y: 119, distance: 14.1
click at [163, 107] on div "Family Members" at bounding box center [194, 101] width 243 height 56
click at [159, 108] on h3 "Family Members" at bounding box center [194, 100] width 203 height 15
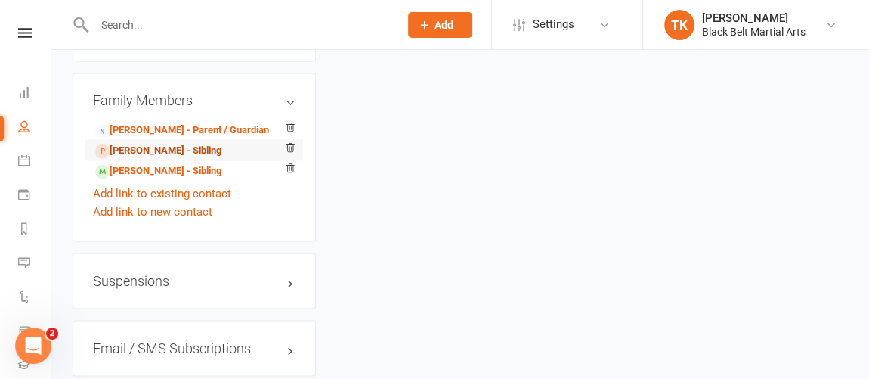
click at [165, 159] on link "[PERSON_NAME] - Sibling" at bounding box center [158, 151] width 126 height 16
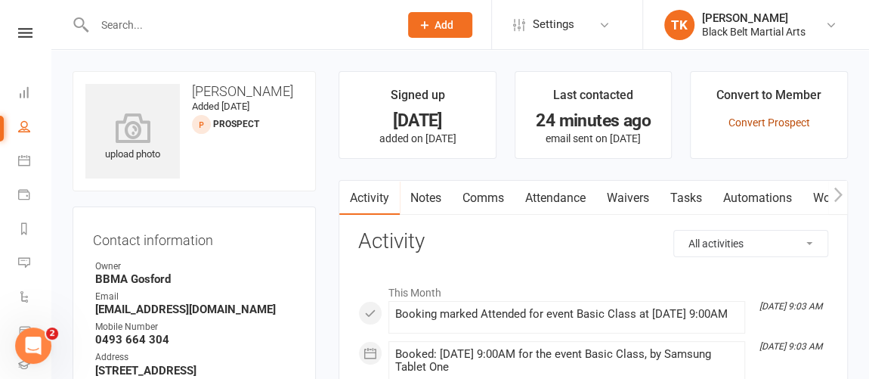
click at [779, 128] on link "Convert Prospect" at bounding box center [770, 122] width 82 height 12
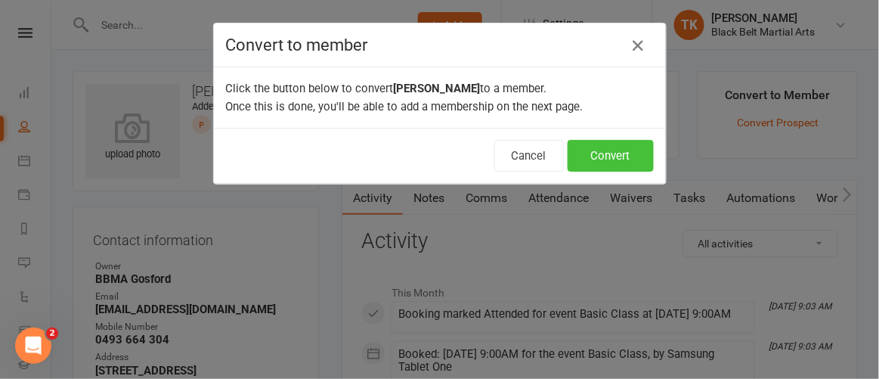
click at [594, 158] on button "Convert" at bounding box center [611, 156] width 86 height 32
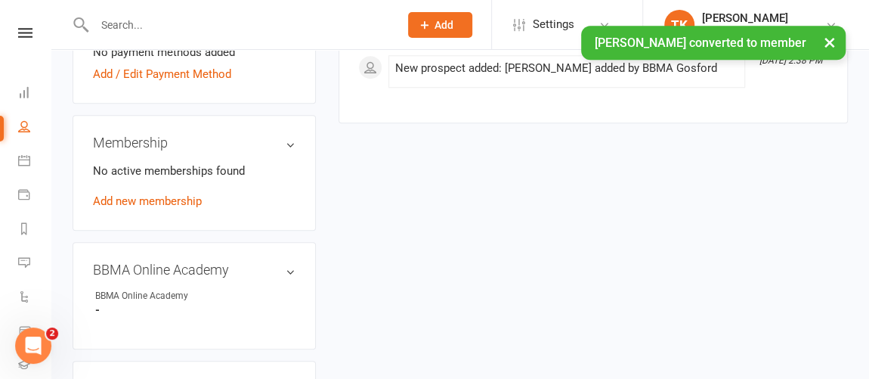
scroll to position [684, 0]
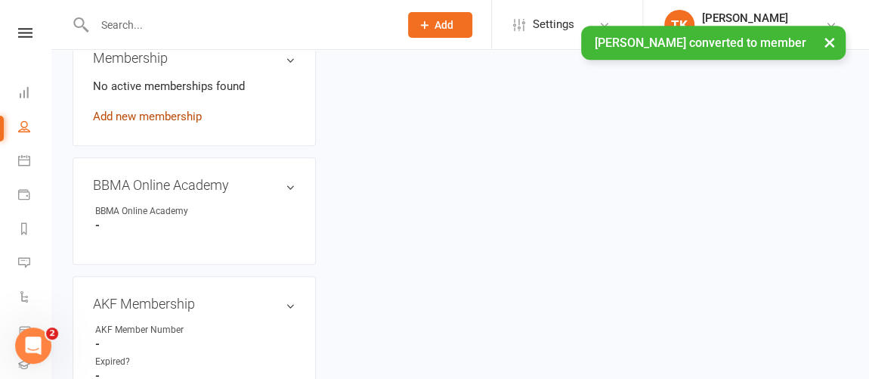
click at [166, 123] on link "Add new membership" at bounding box center [147, 117] width 109 height 14
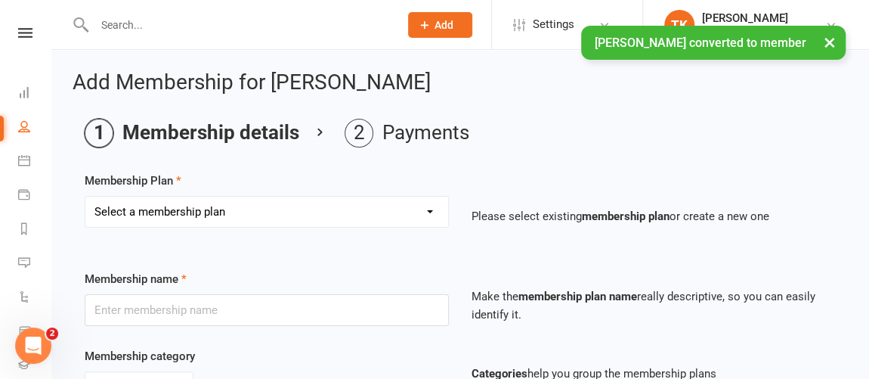
click at [223, 206] on select "Select a membership plan Create new Membership Plan Billing Contract Basic Prog…" at bounding box center [266, 212] width 363 height 30
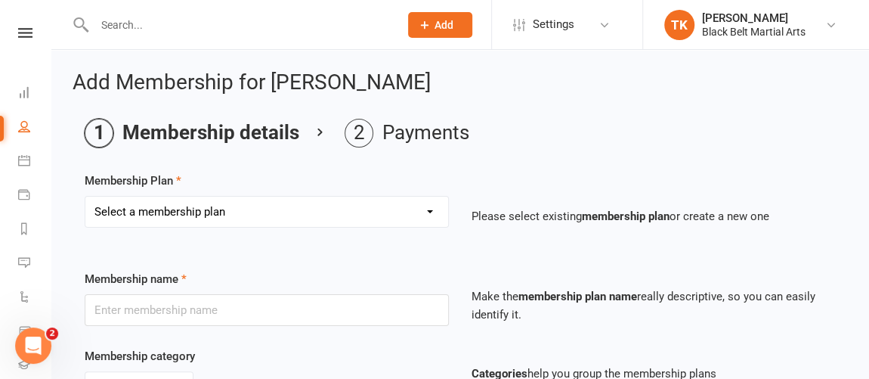
select select "2"
click at [85, 197] on select "Select a membership plan Create new Membership Plan Billing Contract Basic Prog…" at bounding box center [266, 212] width 363 height 30
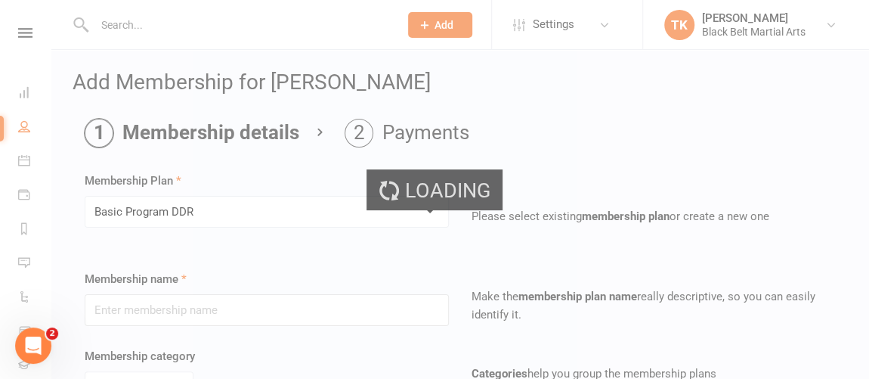
type input "Basic Program DDR"
select select "0"
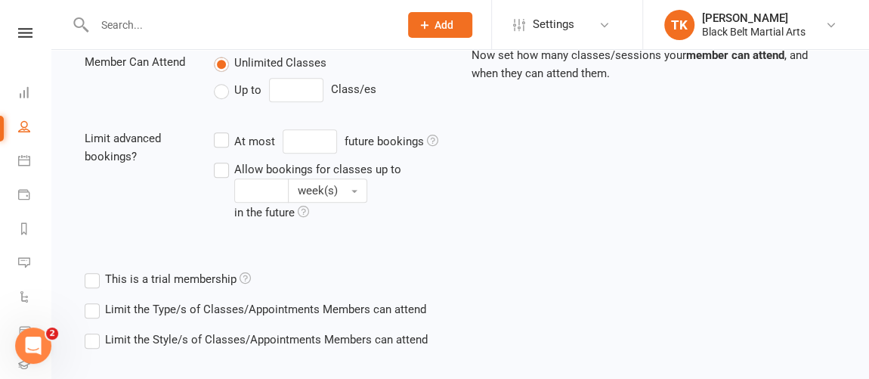
scroll to position [625, 0]
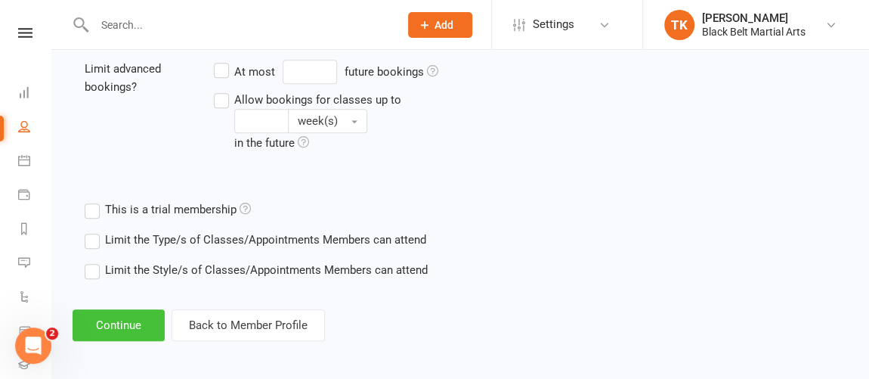
click at [107, 320] on button "Continue" at bounding box center [119, 325] width 92 height 32
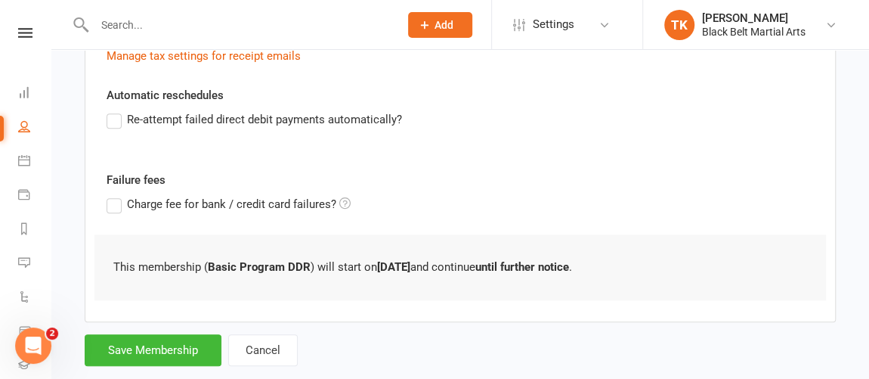
scroll to position [535, 0]
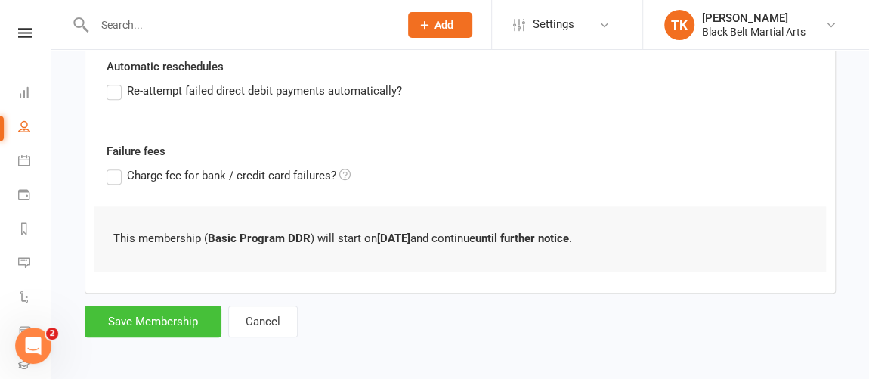
click at [193, 323] on button "Save Membership" at bounding box center [153, 321] width 137 height 32
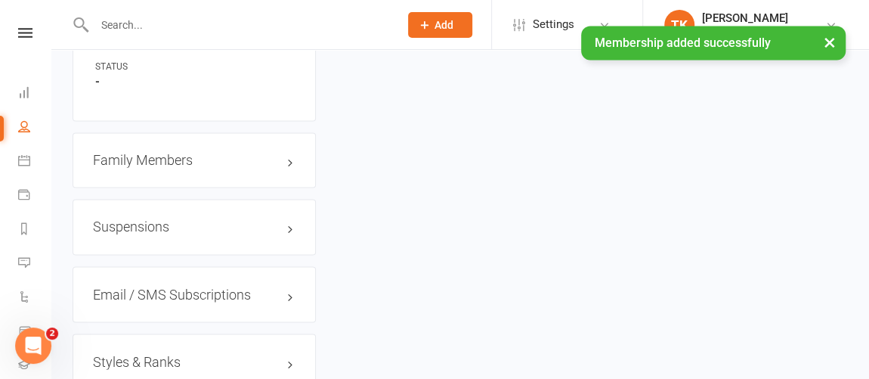
scroll to position [1142, 0]
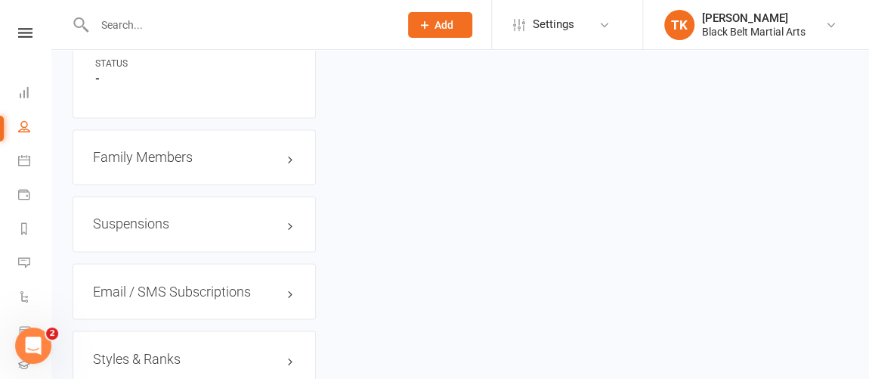
click at [166, 175] on div "Family Members" at bounding box center [194, 157] width 243 height 56
click at [169, 163] on h3 "Family Members" at bounding box center [194, 157] width 203 height 15
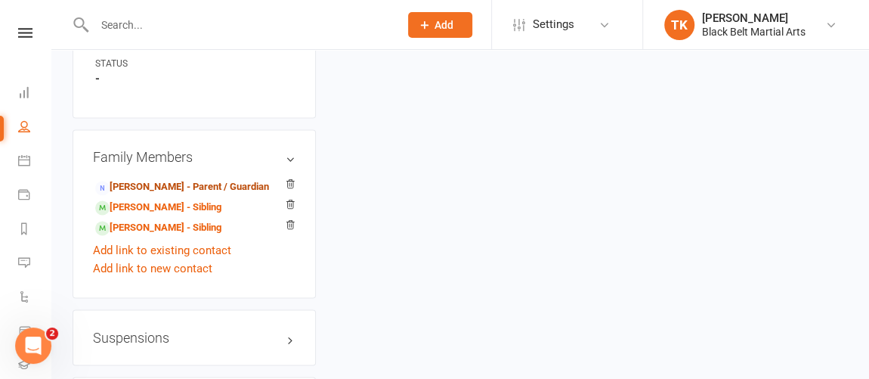
click at [195, 195] on link "[PERSON_NAME] - Parent / Guardian" at bounding box center [182, 187] width 174 height 16
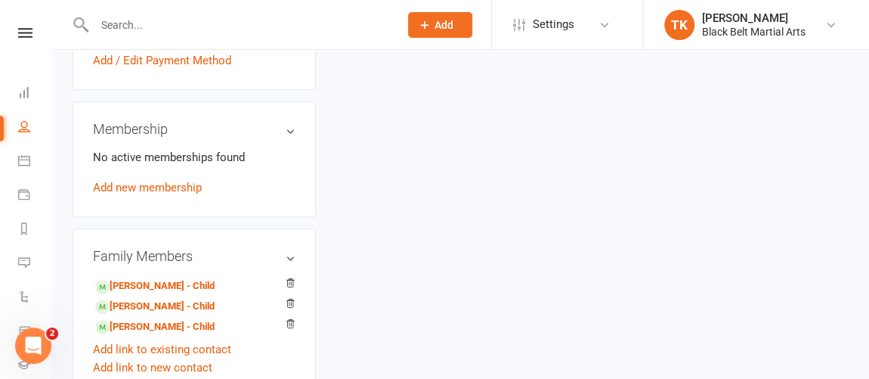
scroll to position [480, 0]
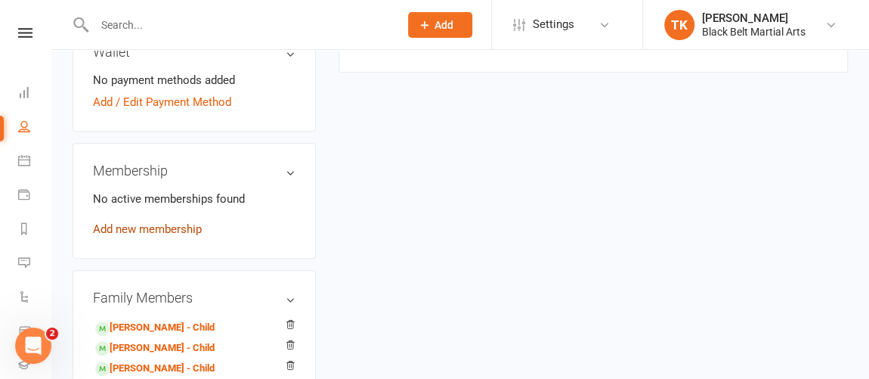
click at [180, 236] on link "Add new membership" at bounding box center [147, 229] width 109 height 14
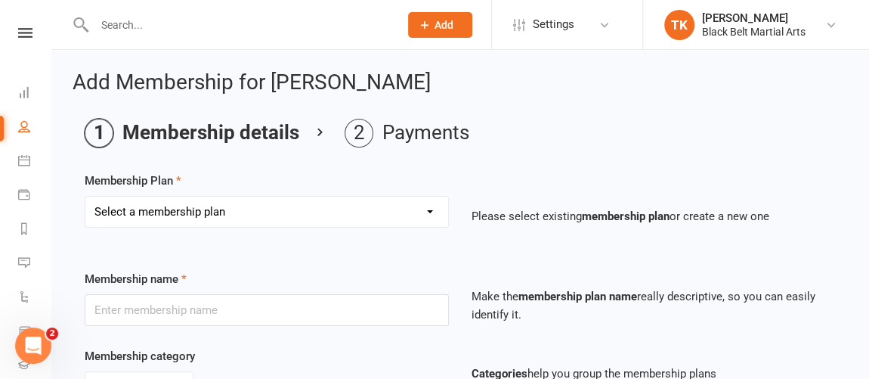
click at [250, 219] on select "Select a membership plan Create new Membership Plan Billing Contract Basic Prog…" at bounding box center [266, 212] width 363 height 30
select select "1"
click at [85, 197] on select "Select a membership plan Create new Membership Plan Billing Contract Basic Prog…" at bounding box center [266, 212] width 363 height 30
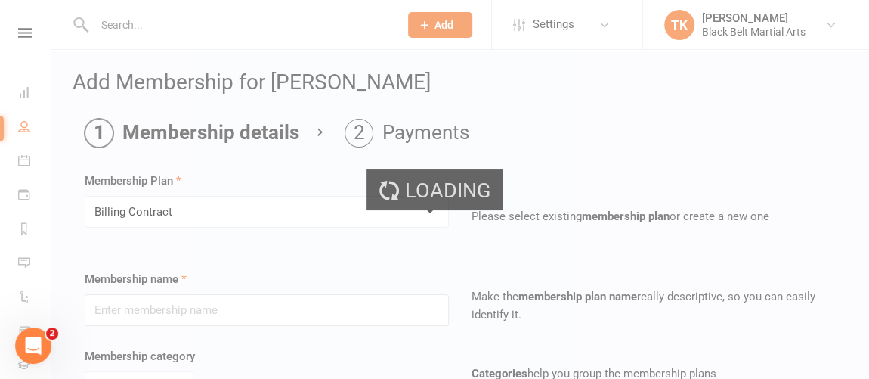
type input "Billing Contract"
select select "0"
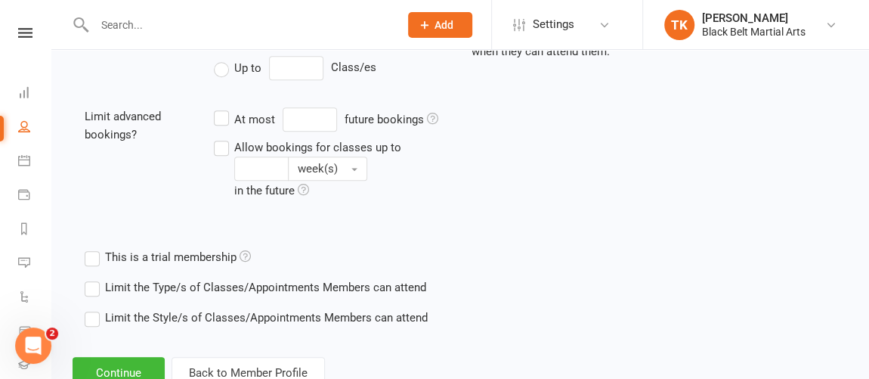
scroll to position [625, 0]
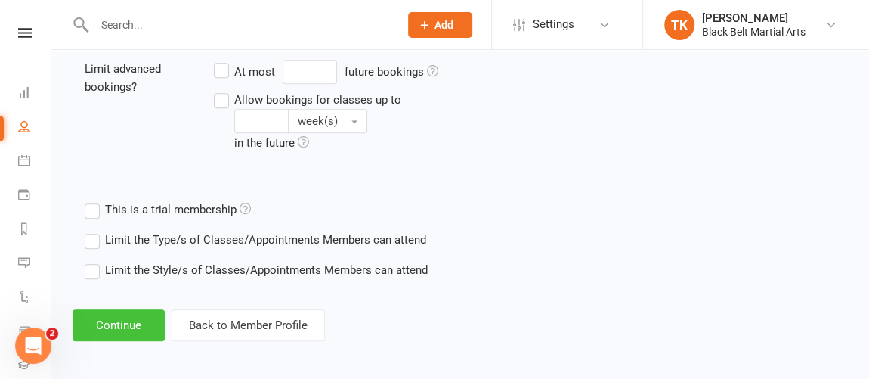
click at [126, 312] on button "Continue" at bounding box center [119, 325] width 92 height 32
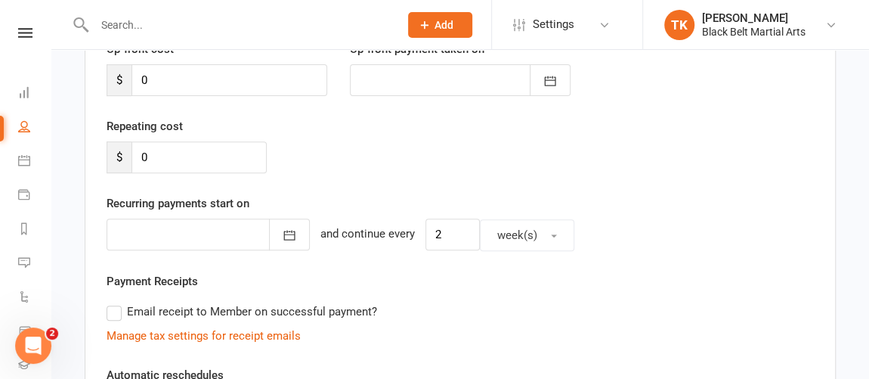
scroll to position [231, 0]
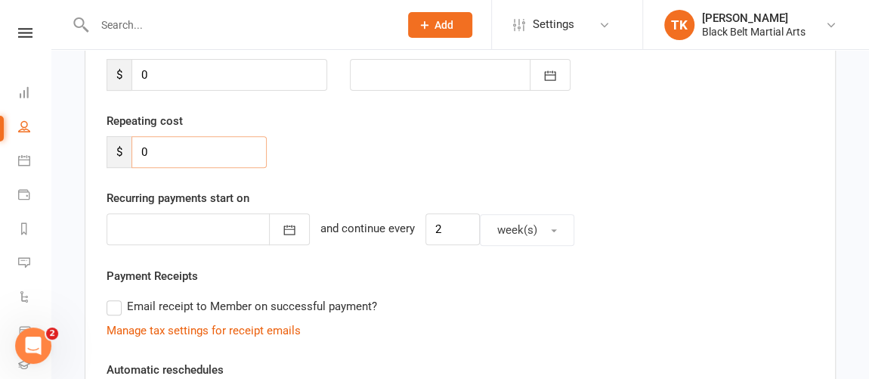
drag, startPoint x: 185, startPoint y: 148, endPoint x: 90, endPoint y: 166, distance: 97.0
click at [90, 166] on div "Member will pay with A single up-front payment A series of recurring payments U…" at bounding box center [461, 298] width 752 height 718
type input "75.15"
click at [502, 228] on span "week(s)" at bounding box center [518, 230] width 40 height 14
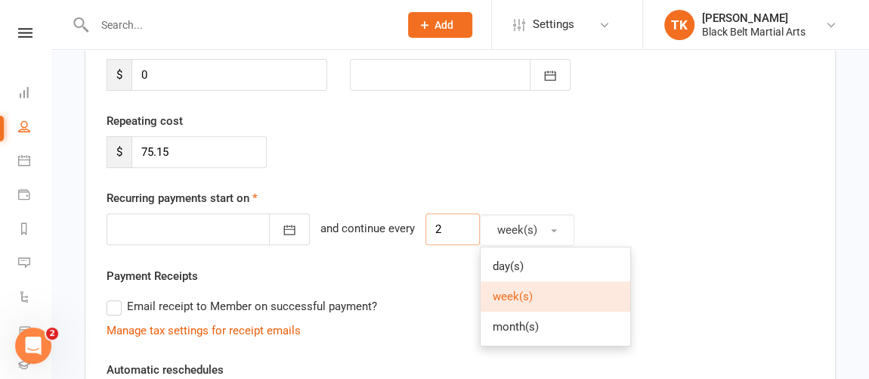
drag, startPoint x: 432, startPoint y: 231, endPoint x: 392, endPoint y: 228, distance: 39.4
click at [394, 228] on div "[DATE] Sun Mon Tue Wed Thu Fri Sat 31 27 28 29 30 31 01 02 32 03 04 05 06 07 08…" at bounding box center [461, 229] width 708 height 33
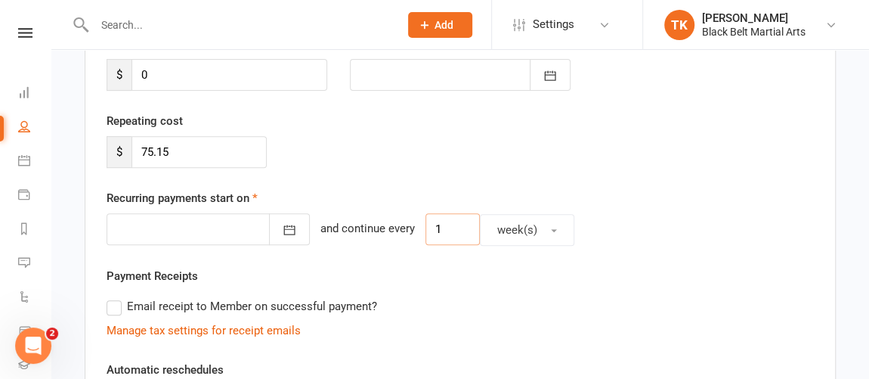
type input "1"
click at [670, 277] on div "Payment Receipts Email receipt to Member on successful payment? Manage tax sett…" at bounding box center [461, 303] width 708 height 73
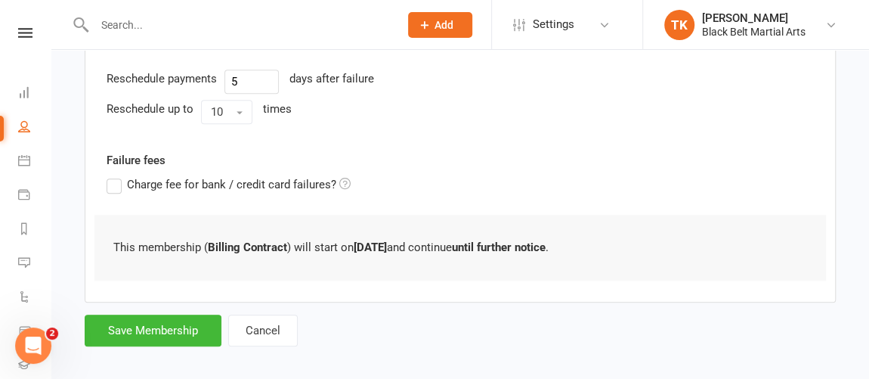
scroll to position [588, 0]
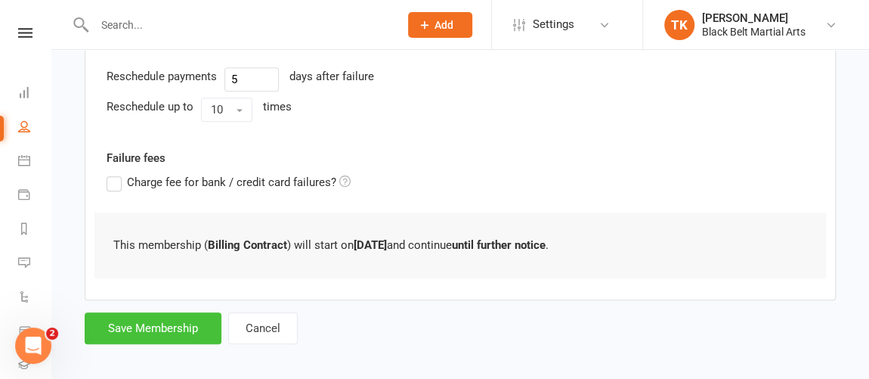
click at [172, 324] on button "Save Membership" at bounding box center [153, 328] width 137 height 32
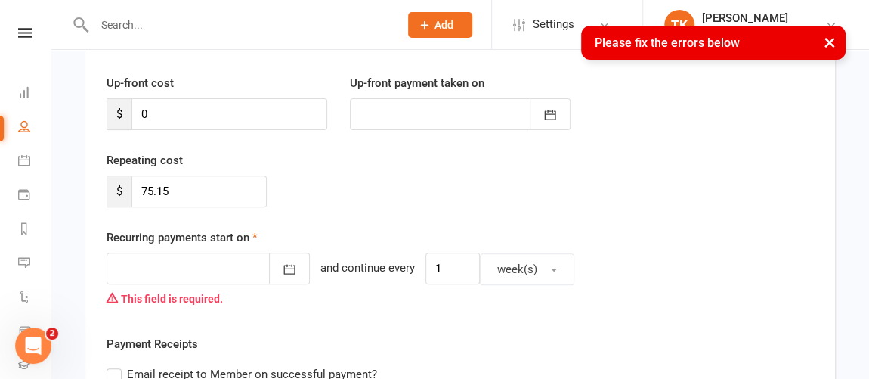
scroll to position [241, 0]
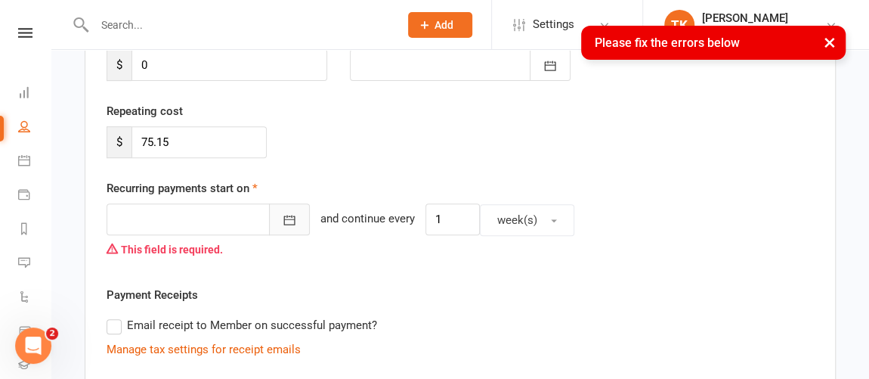
click at [269, 217] on button "button" at bounding box center [289, 219] width 41 height 32
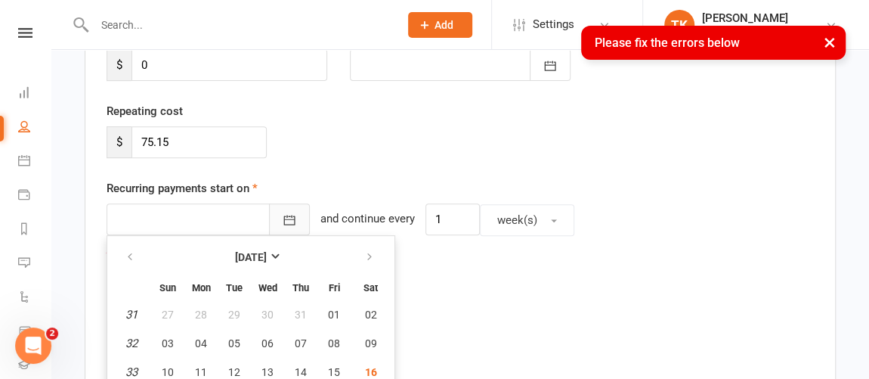
scroll to position [331, 0]
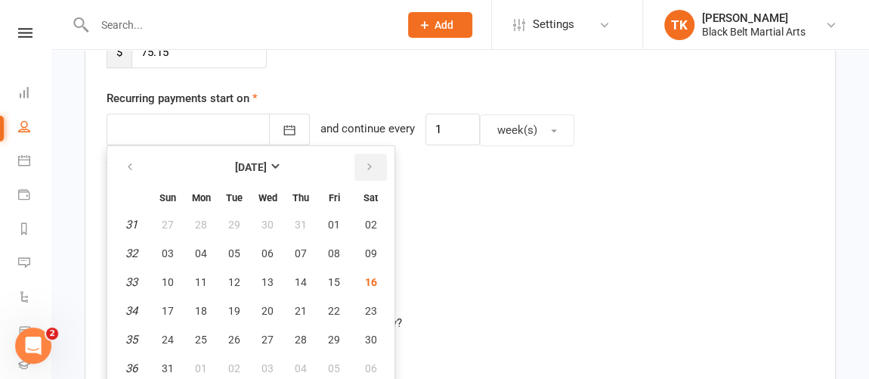
click at [367, 164] on icon "button" at bounding box center [369, 167] width 11 height 12
click at [365, 279] on span "20" at bounding box center [371, 282] width 12 height 12
type input "[DATE]"
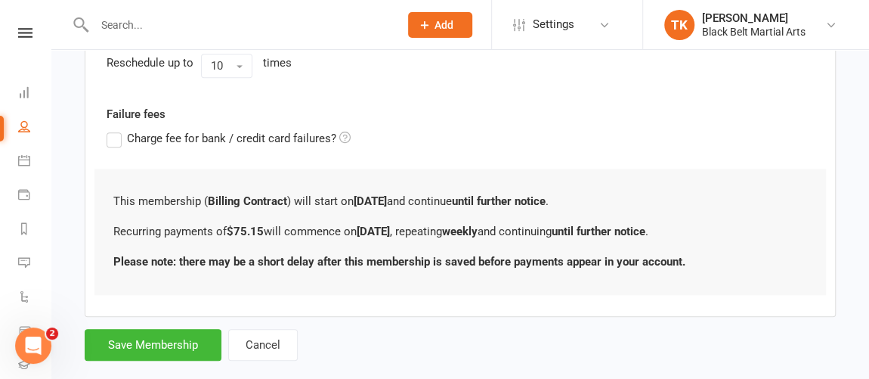
scroll to position [684, 0]
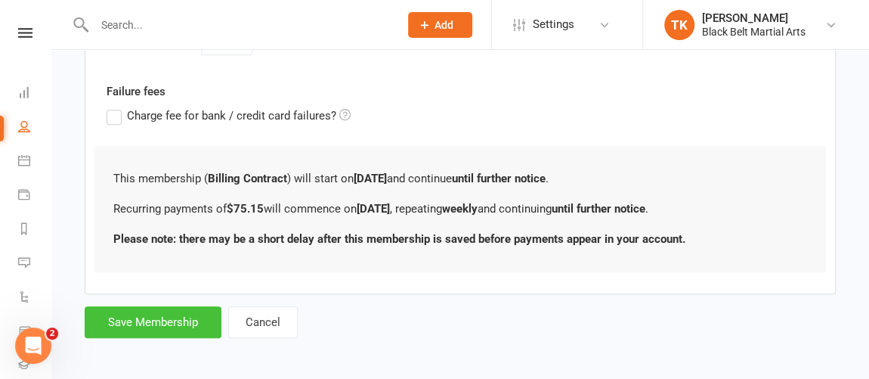
click at [180, 320] on button "Save Membership" at bounding box center [153, 322] width 137 height 32
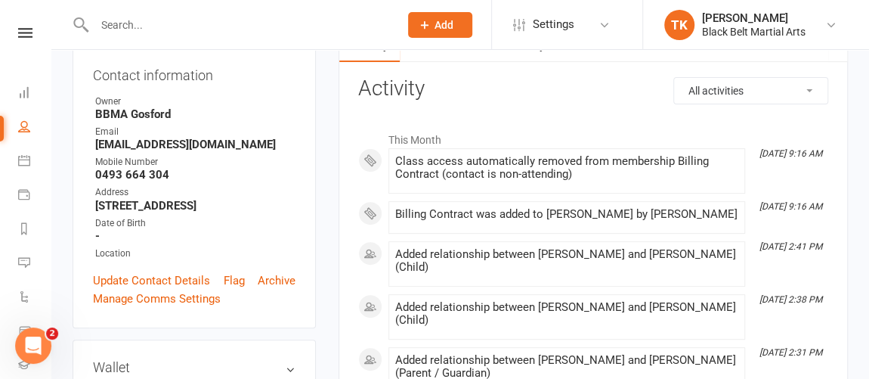
scroll to position [23, 0]
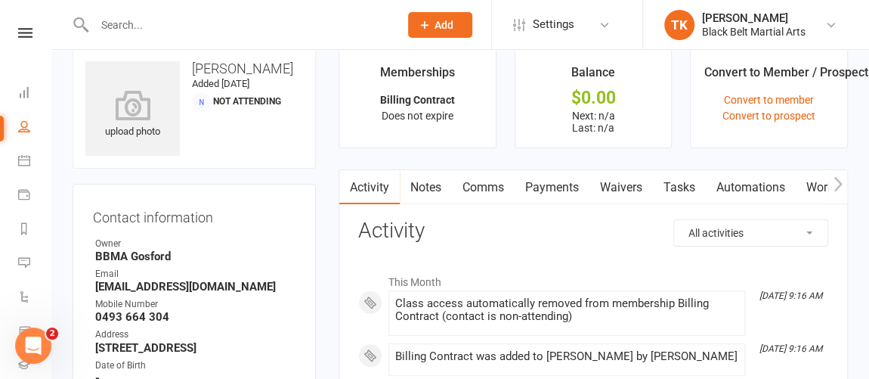
click at [474, 181] on link "Comms" at bounding box center [483, 187] width 63 height 35
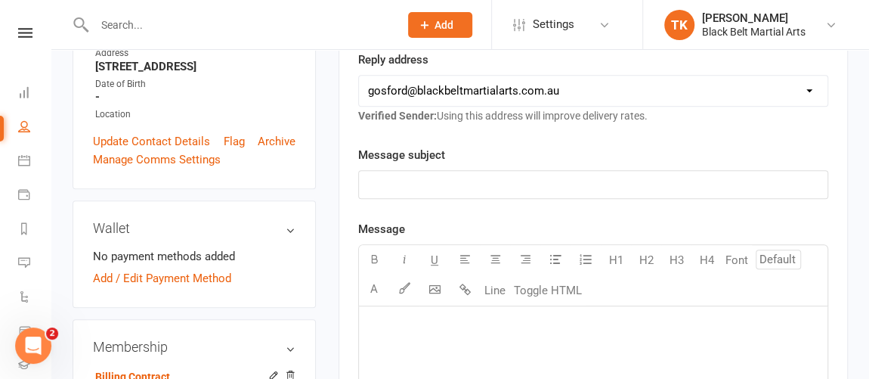
scroll to position [311, 0]
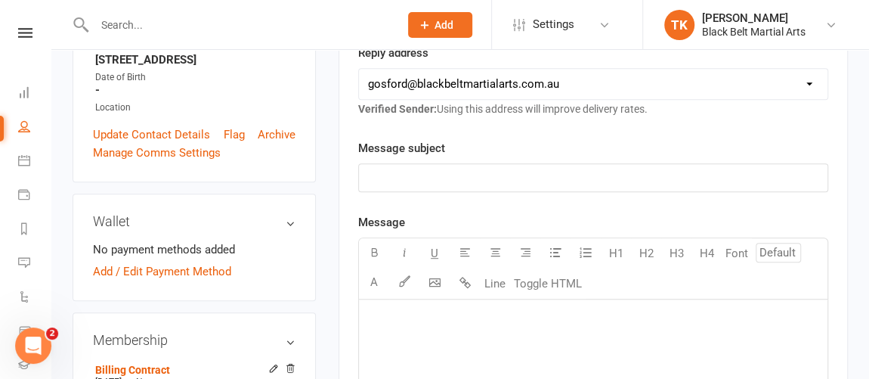
click at [600, 87] on select "[EMAIL_ADDRESS][DOMAIN_NAME] [EMAIL_ADDRESS][DOMAIN_NAME] [EMAIL_ADDRESS][DOMAI…" at bounding box center [593, 84] width 469 height 30
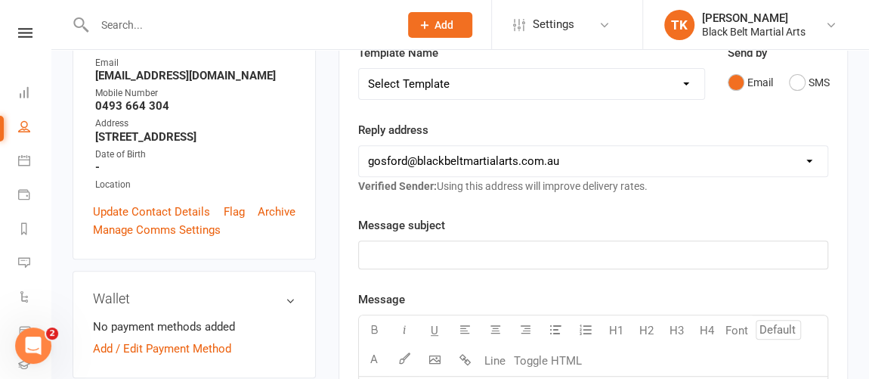
scroll to position [232, 0]
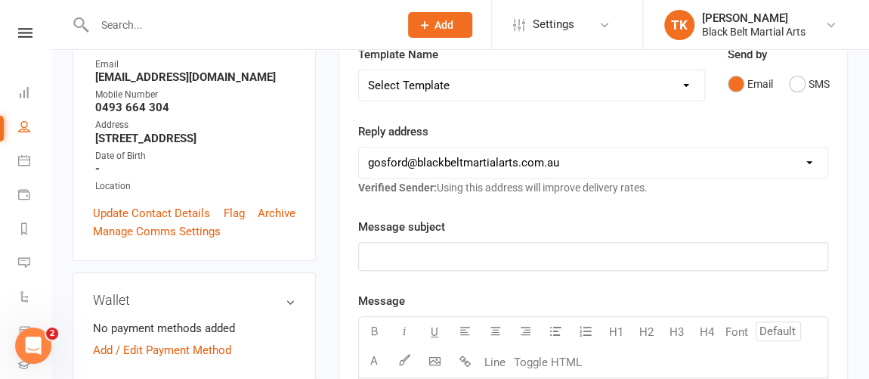
click at [592, 88] on select "Select Template [Email] Active Kids Voucher [Email] Black Belt Camp [Email] Bla…" at bounding box center [532, 85] width 346 height 30
select select "22"
click at [359, 70] on select "Select Template [Email] Active Kids Voucher [Email] Black Belt Camp [Email] Bla…" at bounding box center [532, 85] width 346 height 30
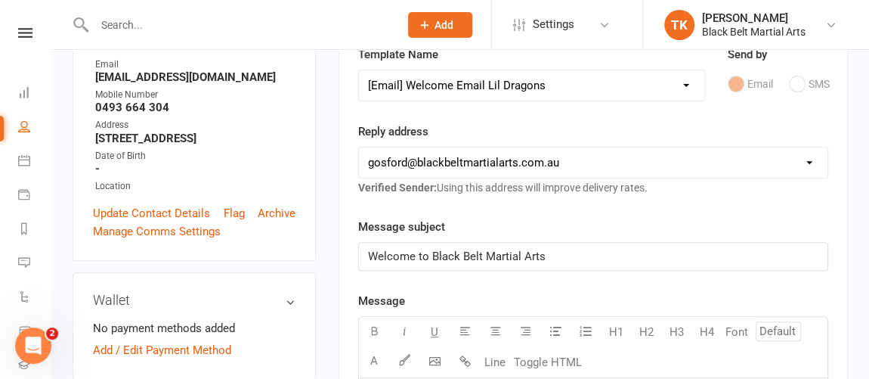
drag, startPoint x: 866, startPoint y: 91, endPoint x: 871, endPoint y: 102, distance: 12.2
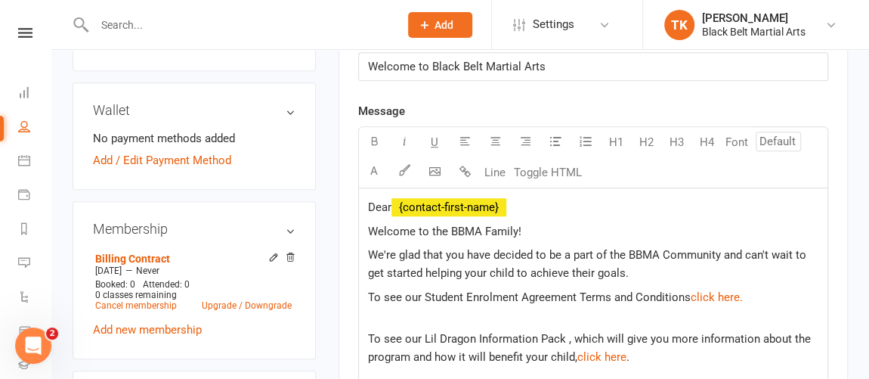
scroll to position [454, 0]
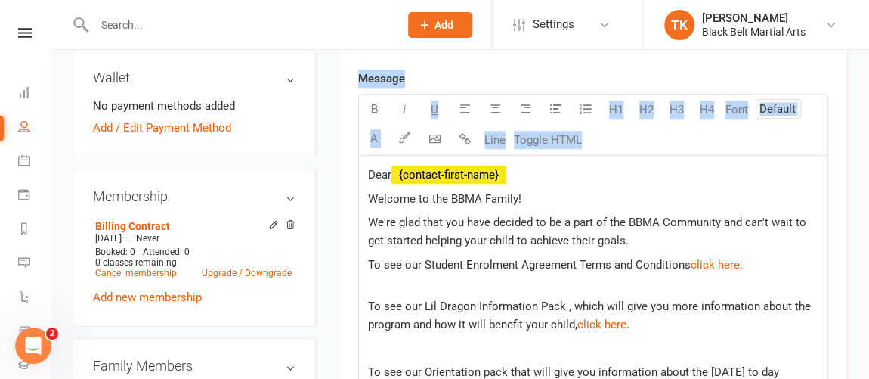
drag, startPoint x: 875, startPoint y: 143, endPoint x: 336, endPoint y: 226, distance: 544.7
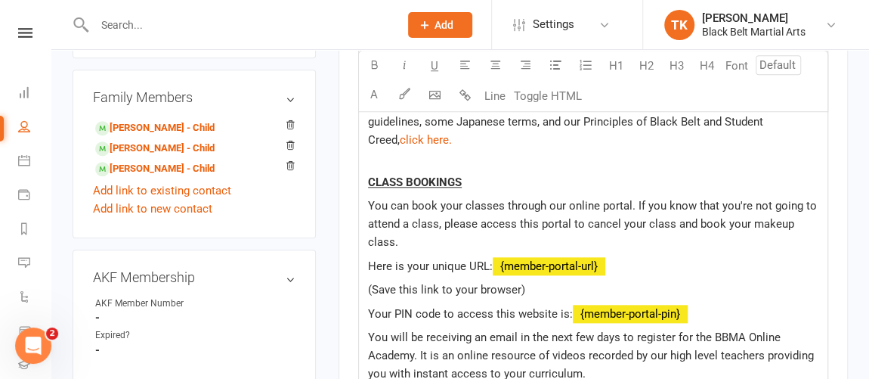
scroll to position [718, 0]
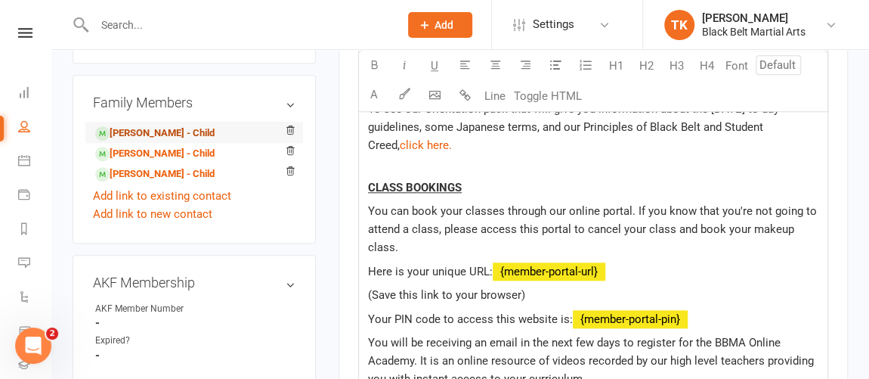
click at [198, 141] on link "[PERSON_NAME] - Child" at bounding box center [154, 134] width 119 height 16
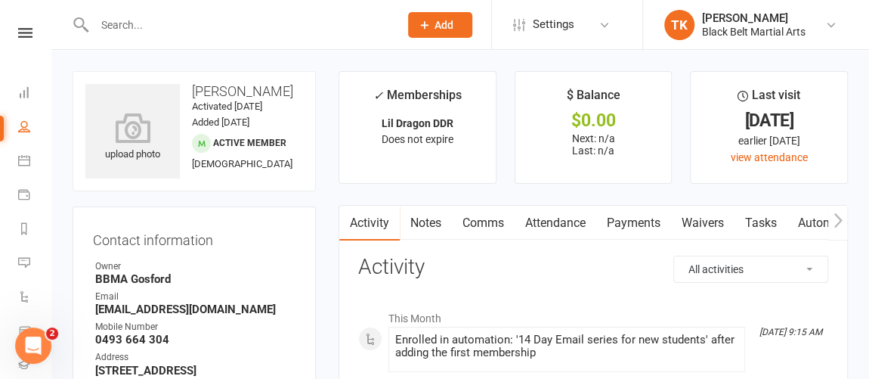
click at [484, 226] on link "Comms" at bounding box center [483, 223] width 63 height 35
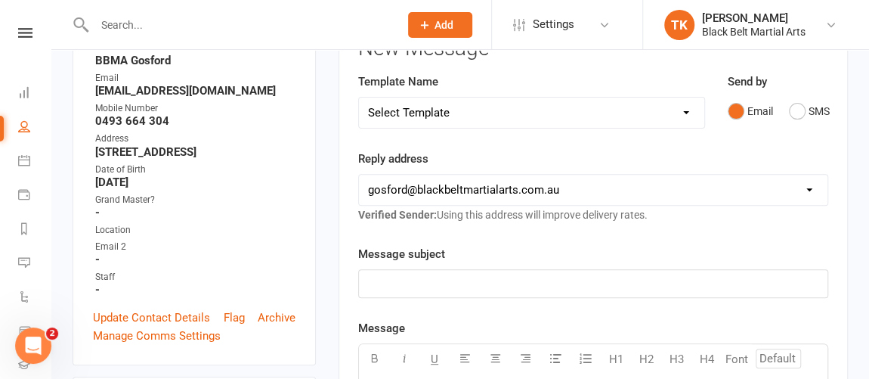
scroll to position [216, 0]
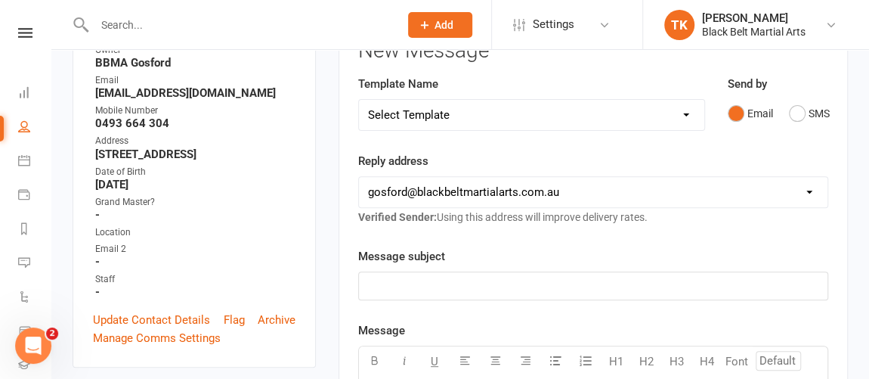
click at [593, 123] on select "Select Template [Email] Active Kids Voucher [Email] Black Belt Camp [Email] Bla…" at bounding box center [532, 115] width 346 height 30
select select "22"
click at [359, 100] on select "Select Template [Email] Active Kids Voucher [Email] Black Belt Camp [Email] Bla…" at bounding box center [532, 115] width 346 height 30
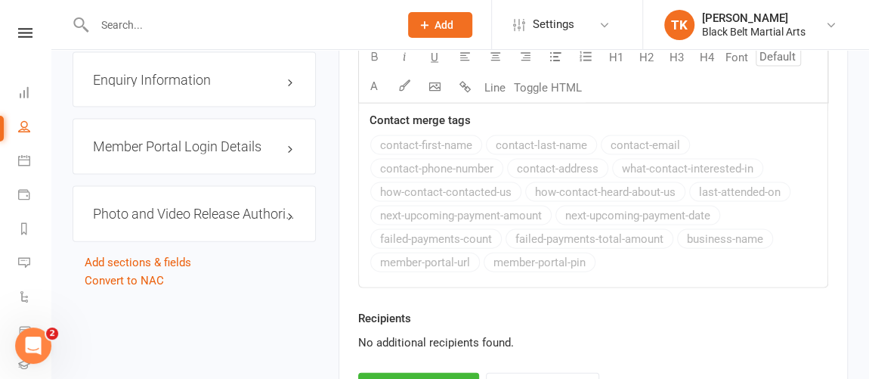
scroll to position [1588, 0]
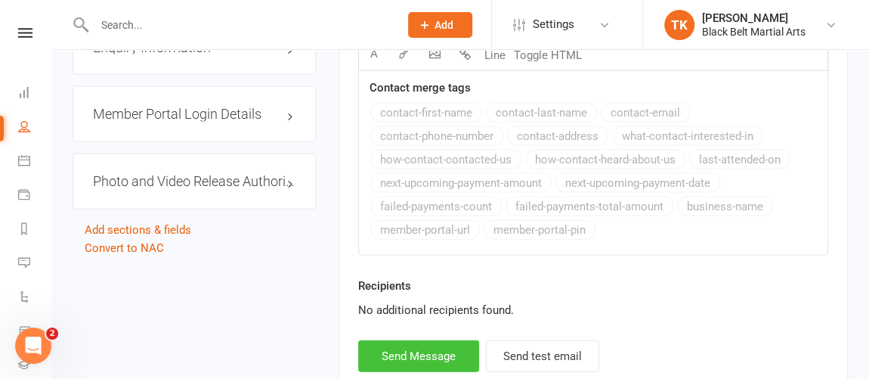
click at [431, 343] on button "Send Message" at bounding box center [418, 356] width 121 height 32
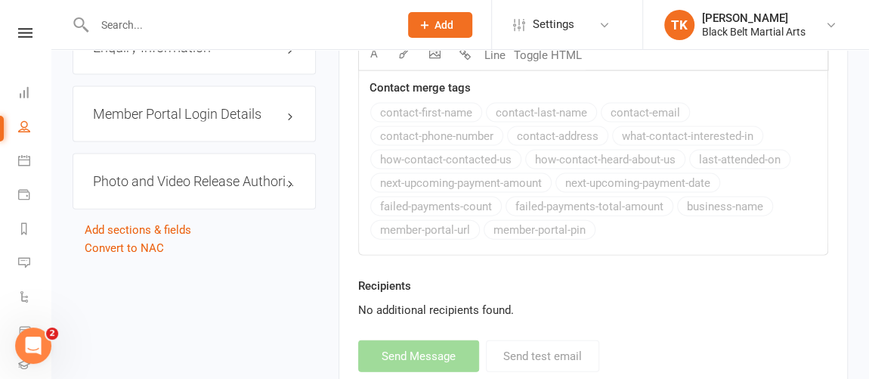
select select
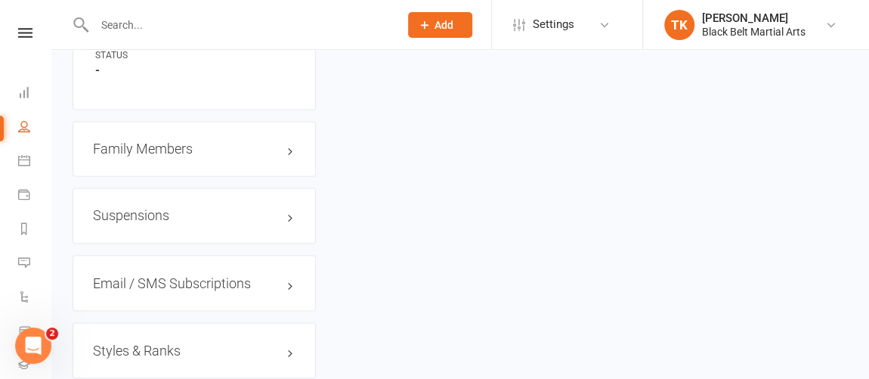
scroll to position [1131, 0]
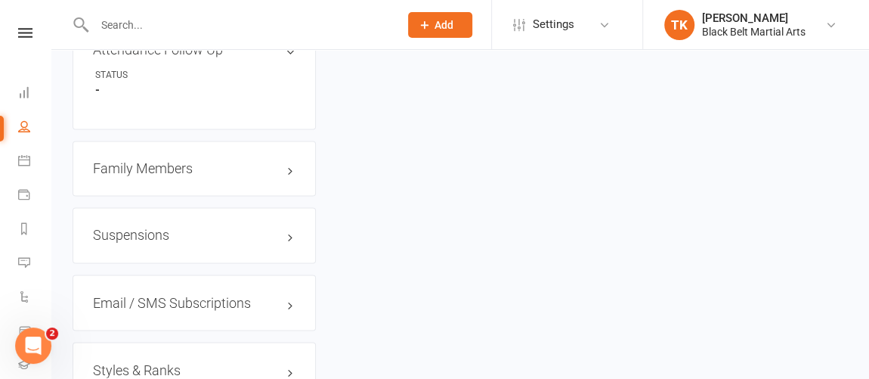
click at [147, 176] on h3 "Family Members" at bounding box center [194, 168] width 203 height 15
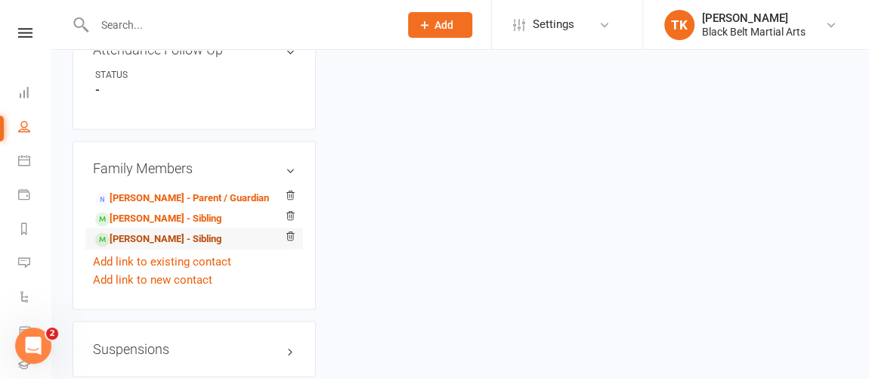
click at [159, 247] on link "[PERSON_NAME] - Sibling" at bounding box center [158, 239] width 126 height 16
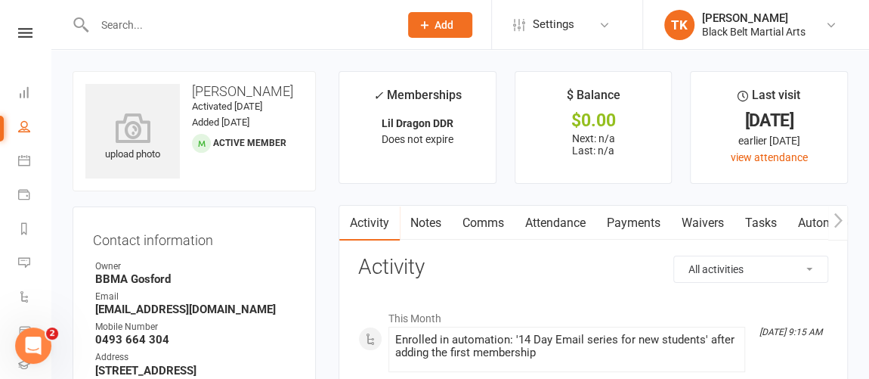
click at [501, 228] on link "Comms" at bounding box center [483, 223] width 63 height 35
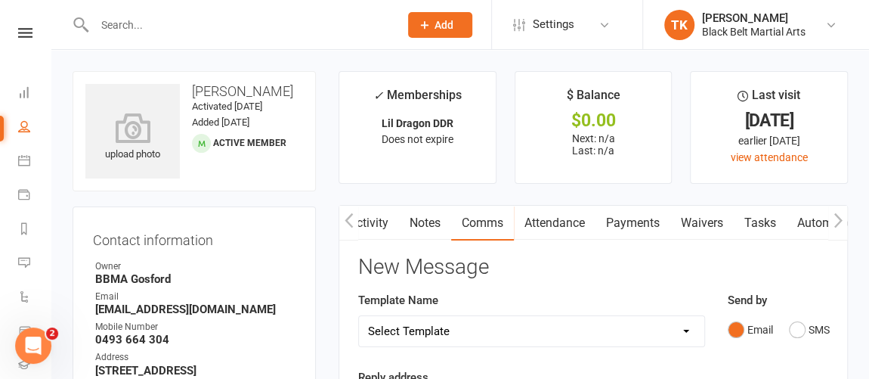
click at [679, 336] on select "Select Template [Email] Active Kids Voucher [Email] Black Belt Camp [Email] Bla…" at bounding box center [532, 331] width 346 height 30
select select "22"
click at [359, 316] on select "Select Template [Email] Active Kids Voucher [Email] Black Belt Camp [Email] Bla…" at bounding box center [532, 331] width 346 height 30
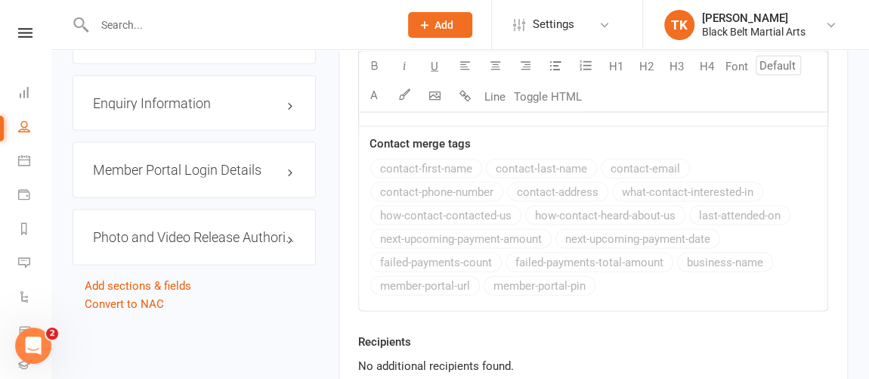
scroll to position [1617, 0]
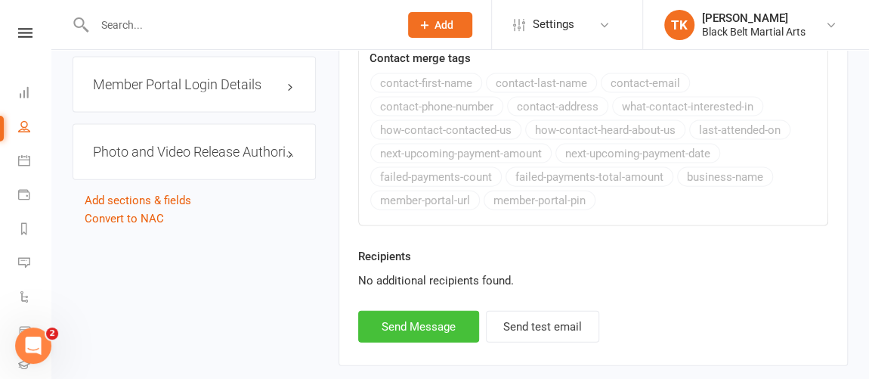
click at [389, 321] on button "Send Message" at bounding box center [418, 327] width 121 height 32
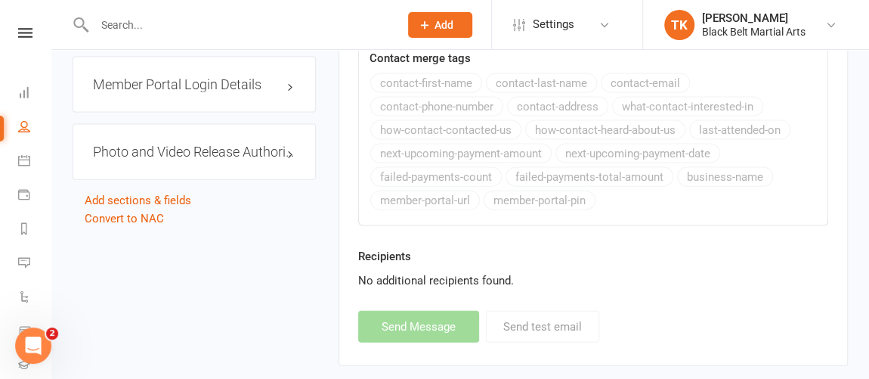
select select
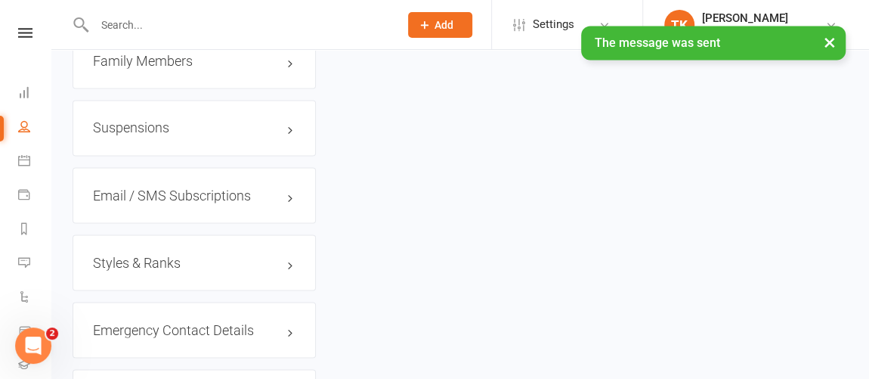
scroll to position [1192, 0]
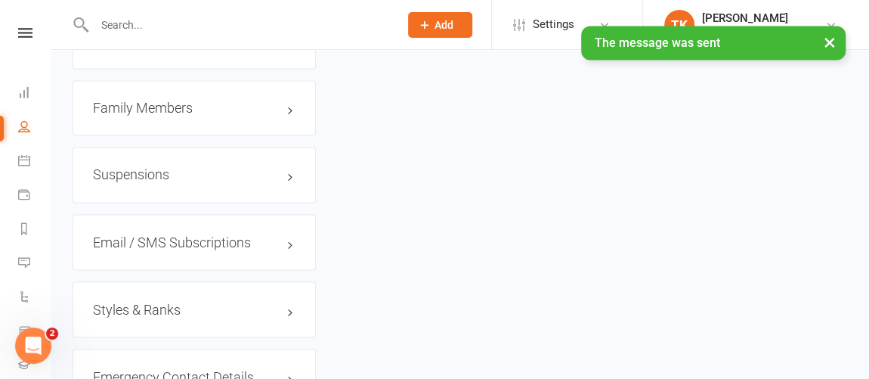
click at [158, 116] on h3 "Family Members" at bounding box center [194, 108] width 203 height 15
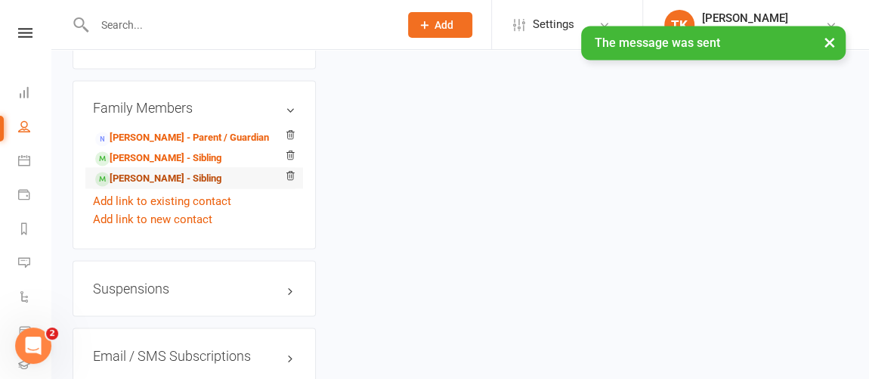
click at [168, 187] on link "[PERSON_NAME] - Sibling" at bounding box center [158, 179] width 126 height 16
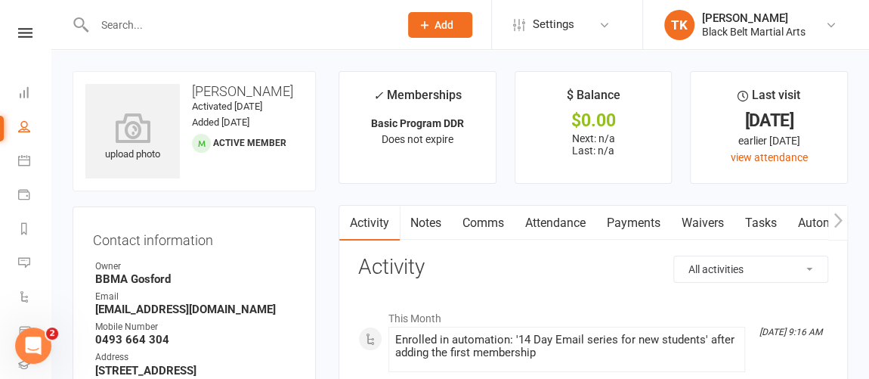
click at [488, 218] on link "Comms" at bounding box center [483, 223] width 63 height 35
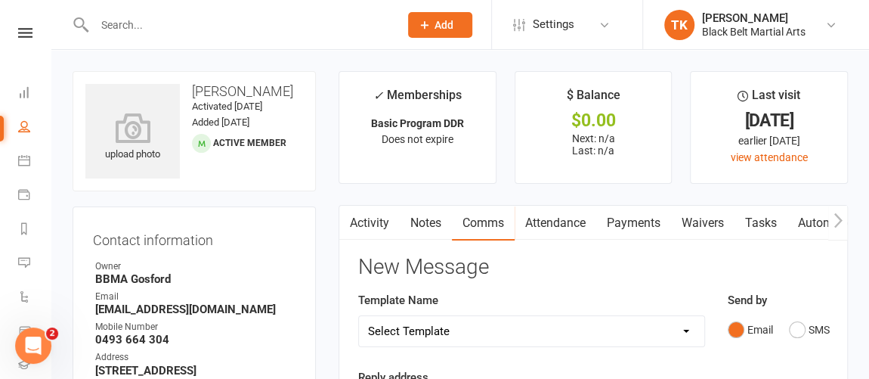
click at [553, 341] on select "Select Template [Email] Active Kids Voucher [Email] Black Belt Camp [Email] Bla…" at bounding box center [532, 331] width 346 height 30
select select "20"
click at [359, 316] on select "Select Template [Email] Active Kids Voucher [Email] Black Belt Camp [Email] Bla…" at bounding box center [532, 331] width 346 height 30
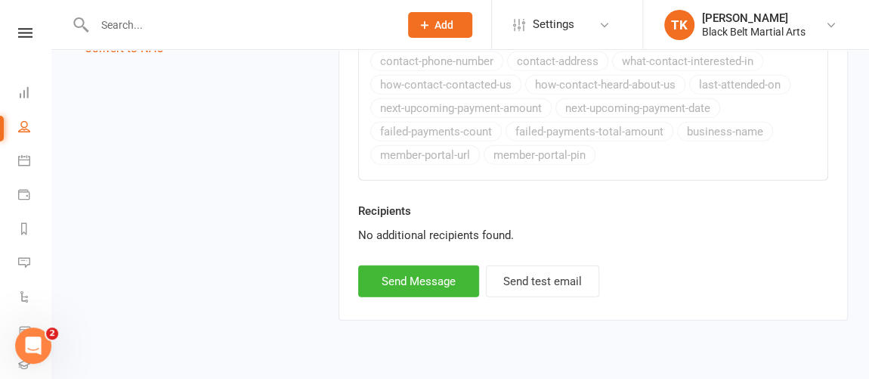
scroll to position [1804, 0]
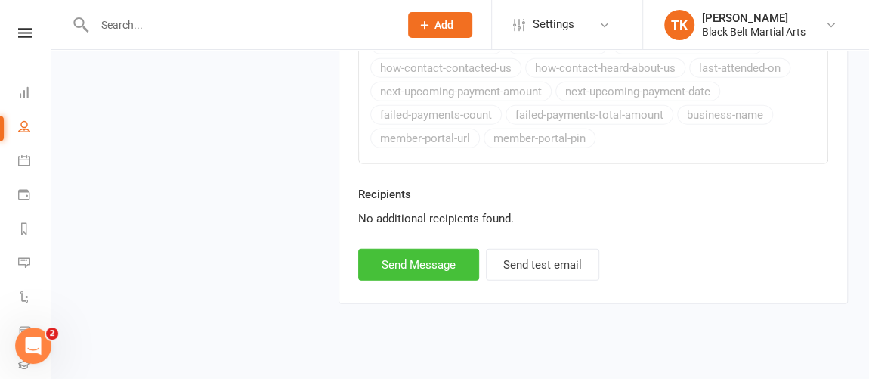
click at [441, 259] on button "Send Message" at bounding box center [418, 265] width 121 height 32
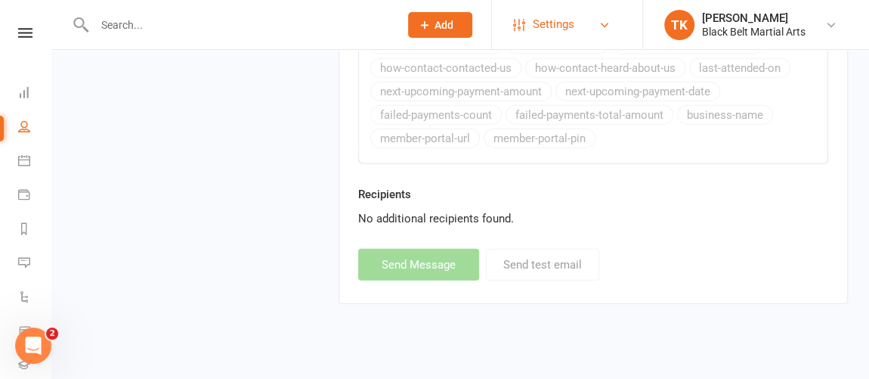
select select
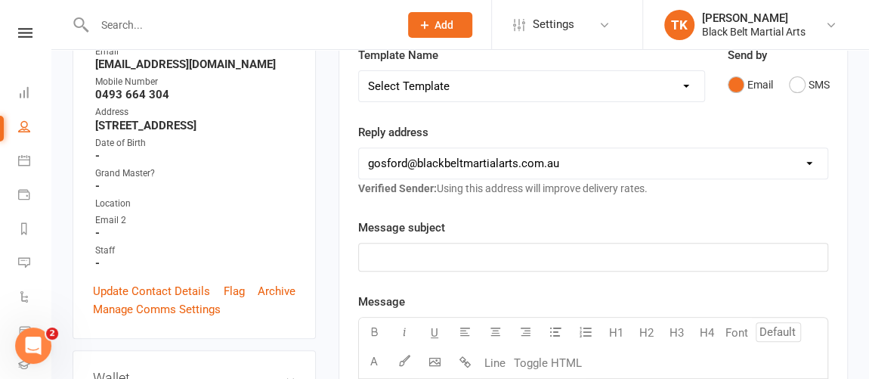
scroll to position [197, 0]
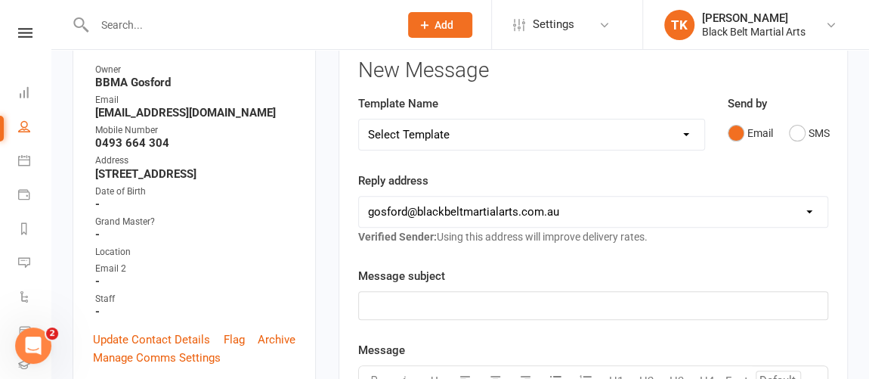
click at [260, 106] on strong "[EMAIL_ADDRESS][DOMAIN_NAME]" at bounding box center [195, 113] width 200 height 14
click at [261, 116] on strong "[EMAIL_ADDRESS][DOMAIN_NAME]" at bounding box center [195, 113] width 200 height 14
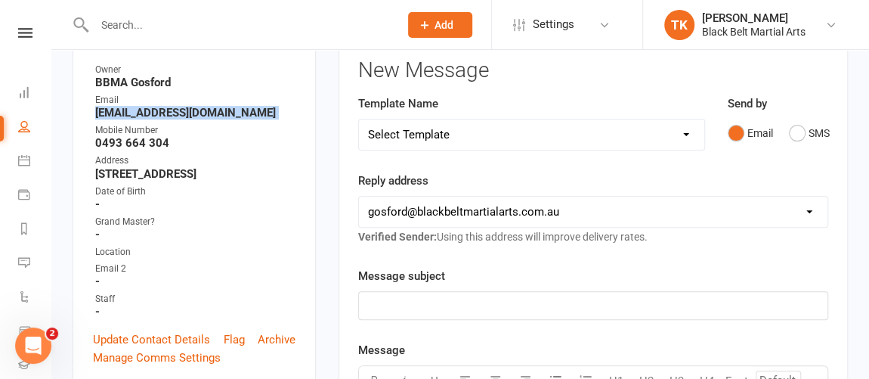
click at [261, 116] on strong "[EMAIL_ADDRESS][DOMAIN_NAME]" at bounding box center [195, 113] width 200 height 14
copy render-form-field "[EMAIL_ADDRESS][DOMAIN_NAME]"
click at [21, 150] on link "Calendar" at bounding box center [35, 162] width 34 height 34
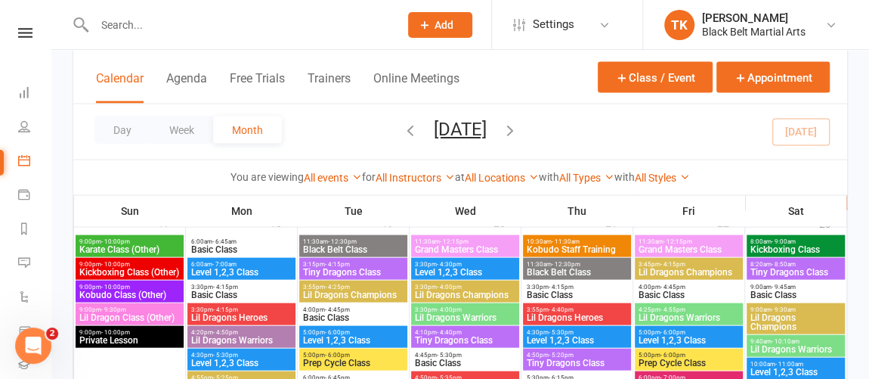
scroll to position [1561, 0]
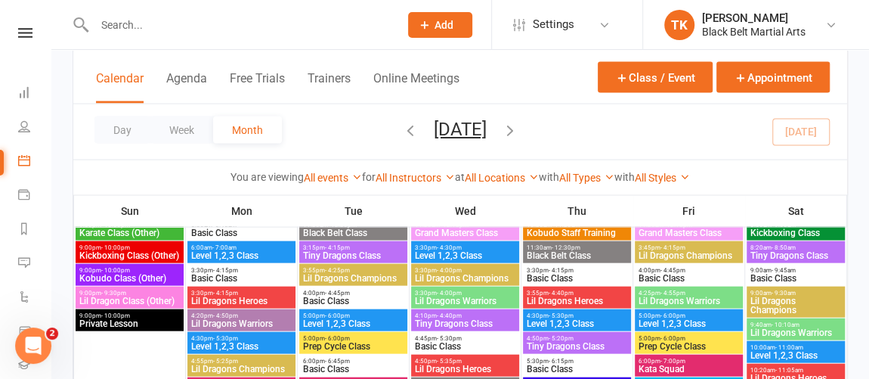
click at [832, 251] on span "Tiny Dragons Class" at bounding box center [796, 255] width 93 height 9
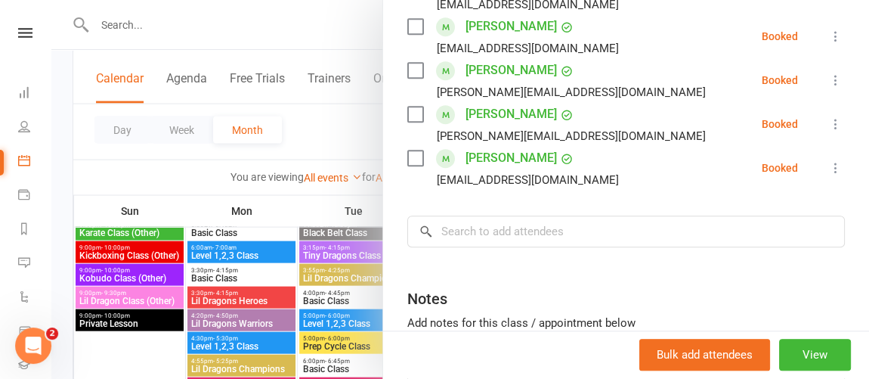
scroll to position [656, 0]
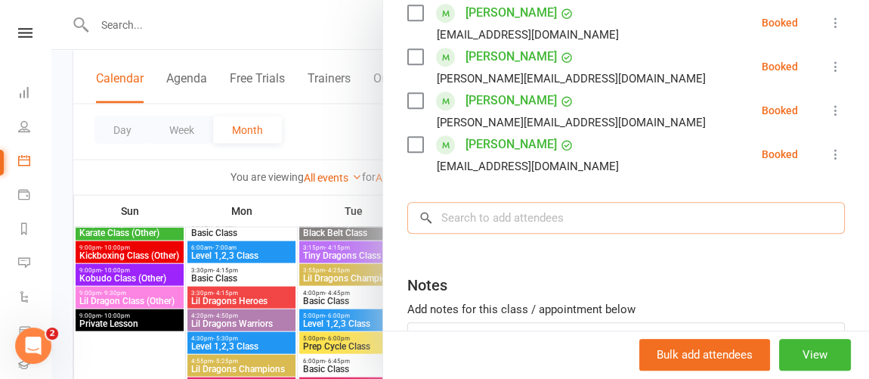
click at [614, 202] on input "search" at bounding box center [627, 218] width 438 height 32
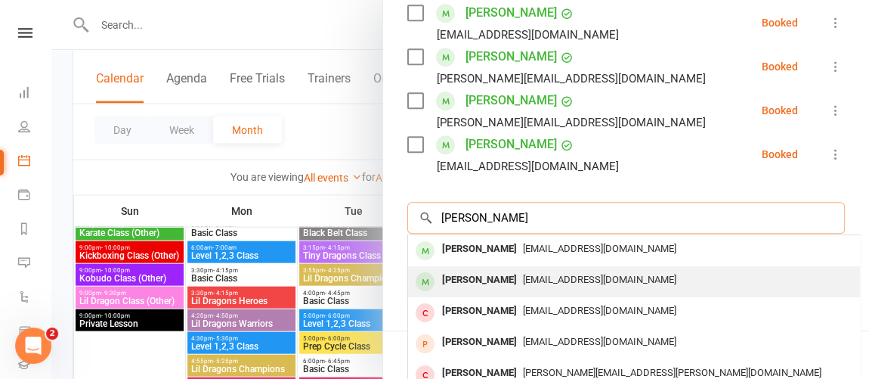
type input "[PERSON_NAME]"
click at [585, 274] on span "[EMAIL_ADDRESS][DOMAIN_NAME]" at bounding box center [599, 279] width 153 height 11
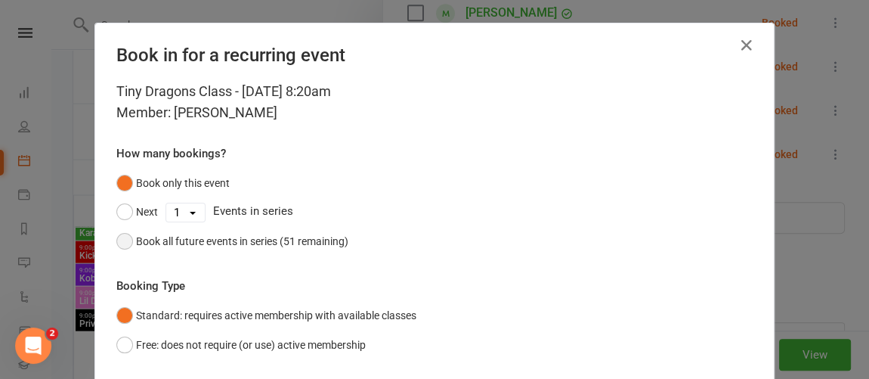
click at [186, 242] on div "Book all future events in series (51 remaining)" at bounding box center [242, 241] width 212 height 17
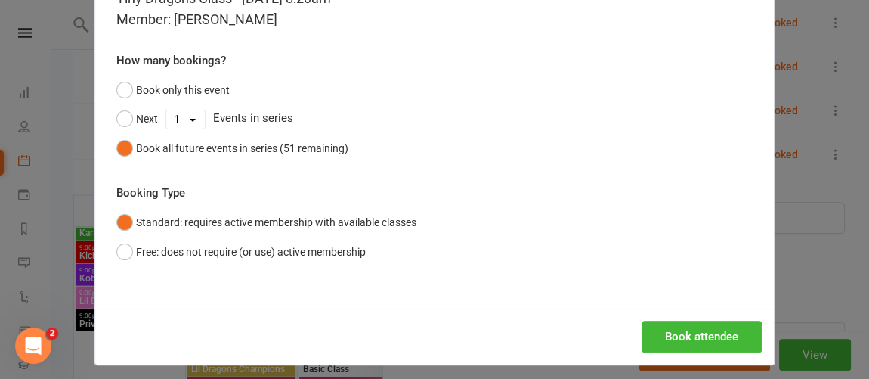
scroll to position [100, 0]
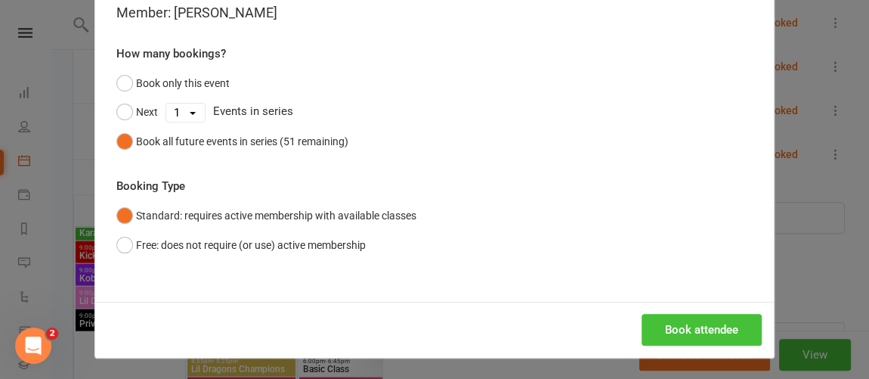
click at [708, 330] on button "Book attendee" at bounding box center [702, 330] width 120 height 32
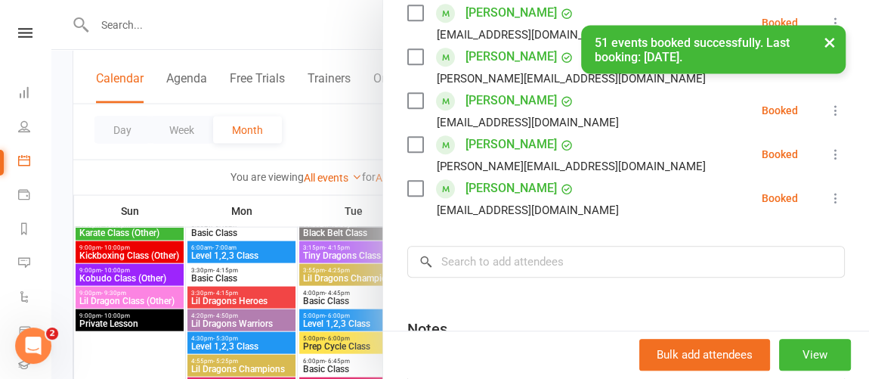
click at [312, 142] on div at bounding box center [460, 189] width 818 height 379
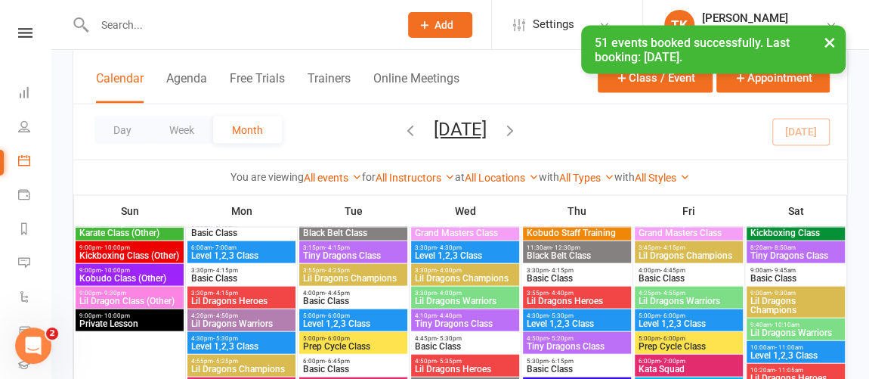
click at [820, 277] on span "Basic Class" at bounding box center [796, 278] width 93 height 9
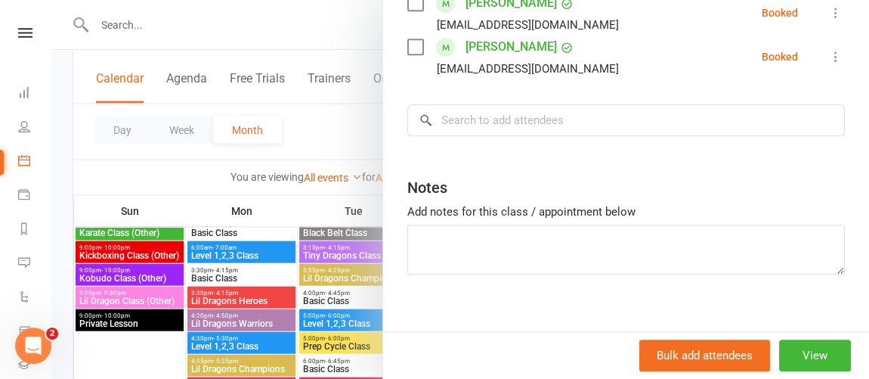
scroll to position [525, 0]
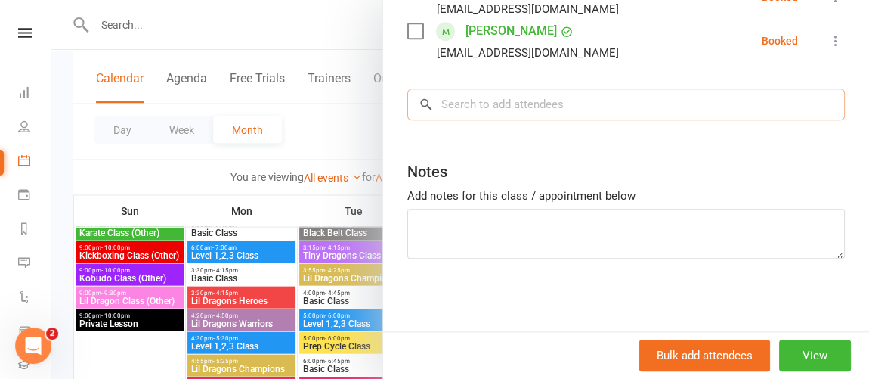
click at [578, 107] on input "search" at bounding box center [627, 104] width 438 height 32
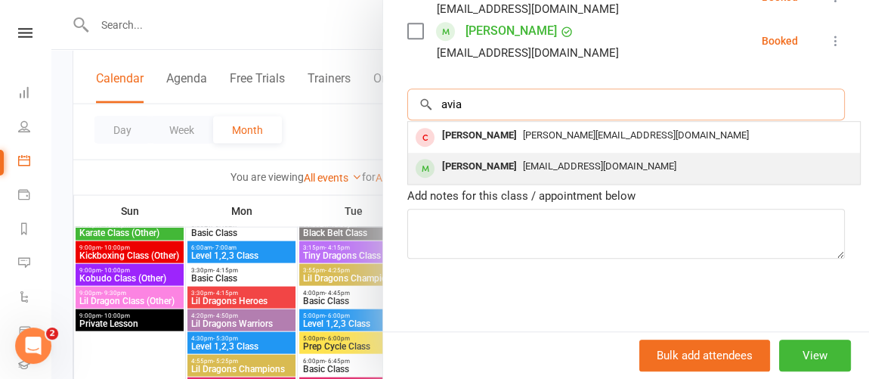
type input "avia"
click at [543, 158] on div "[EMAIL_ADDRESS][DOMAIN_NAME]" at bounding box center [634, 167] width 440 height 22
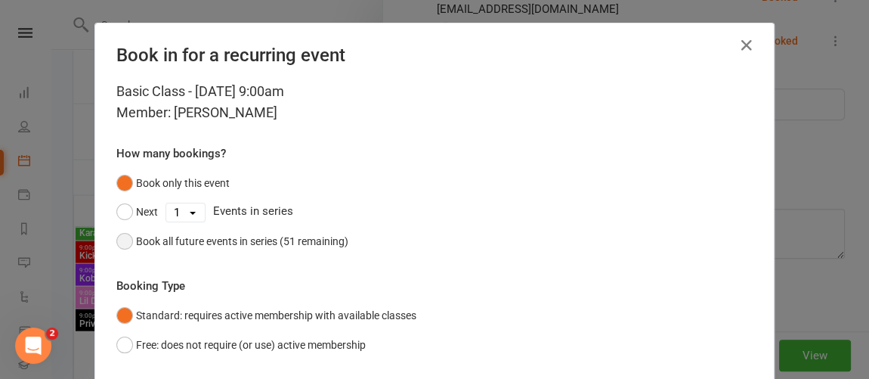
click at [324, 233] on div "Book all future events in series (51 remaining)" at bounding box center [242, 241] width 212 height 17
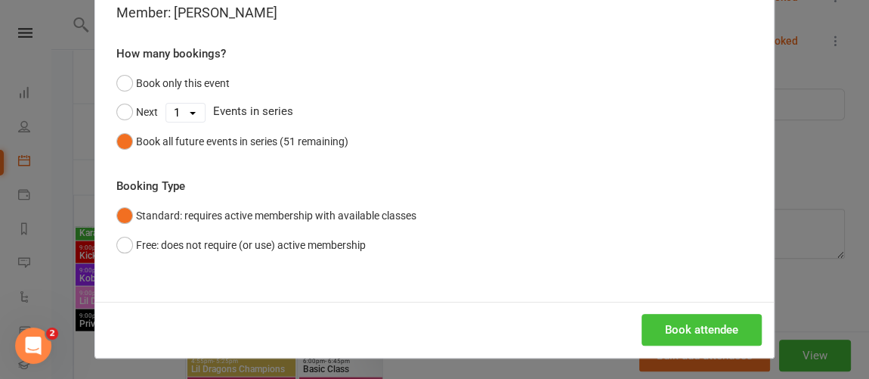
click at [738, 318] on button "Book attendee" at bounding box center [702, 330] width 120 height 32
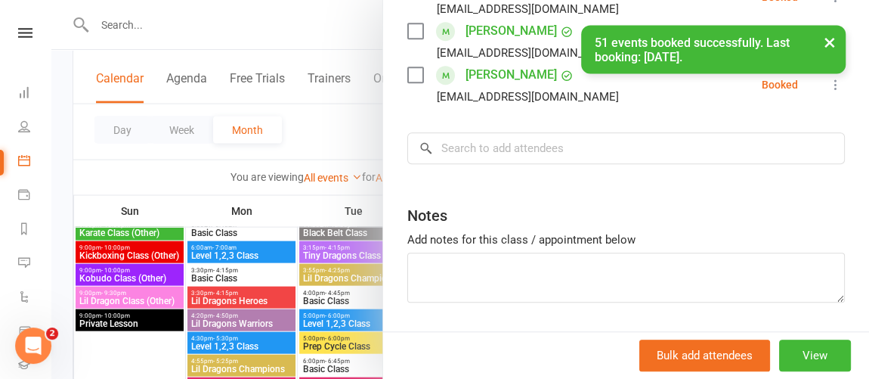
click at [167, 180] on div at bounding box center [460, 189] width 818 height 379
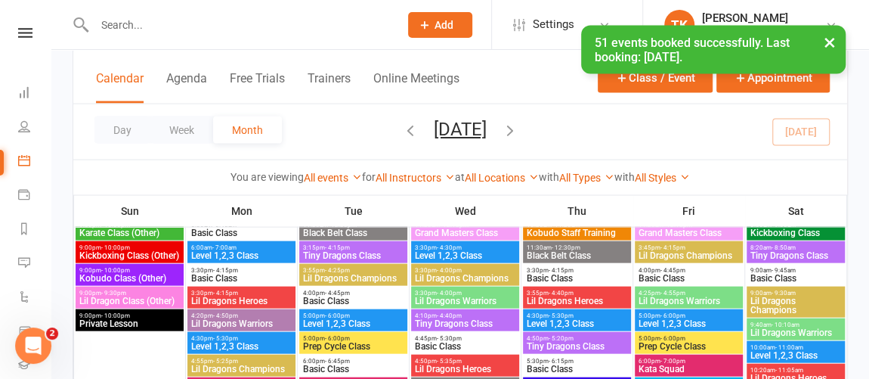
click at [807, 304] on span "Lil Dragons Champions" at bounding box center [796, 305] width 93 height 18
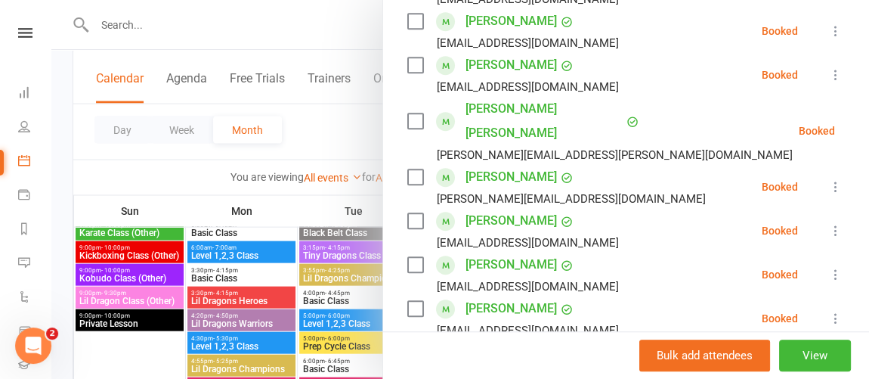
scroll to position [572, 0]
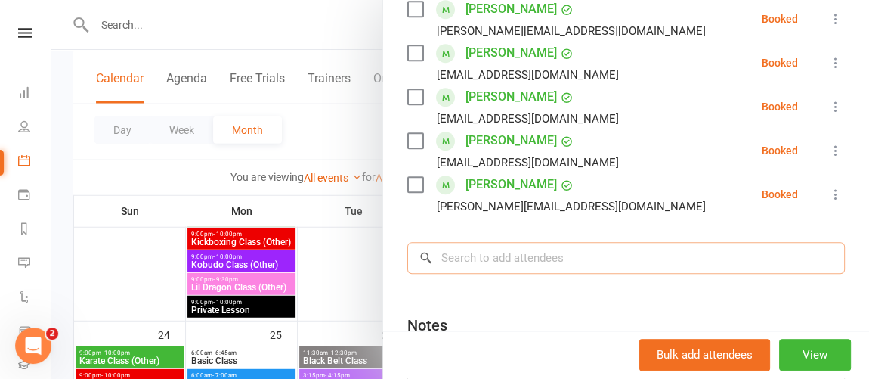
drag, startPoint x: 666, startPoint y: 247, endPoint x: 683, endPoint y: 252, distance: 17.2
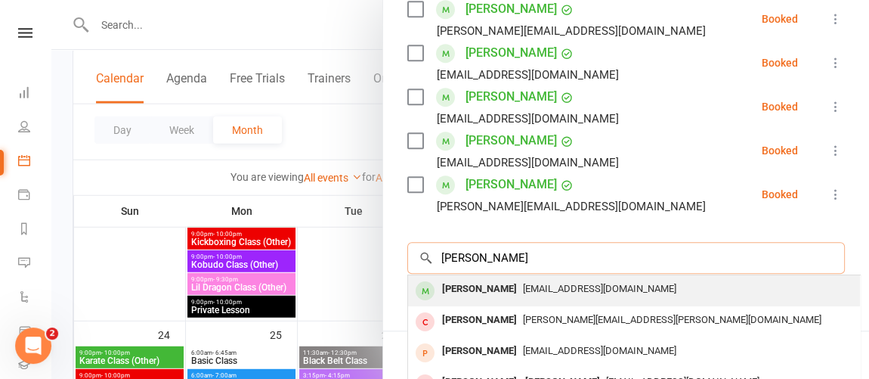
type input "[PERSON_NAME]"
click at [501, 278] on div "[PERSON_NAME]" at bounding box center [479, 289] width 87 height 22
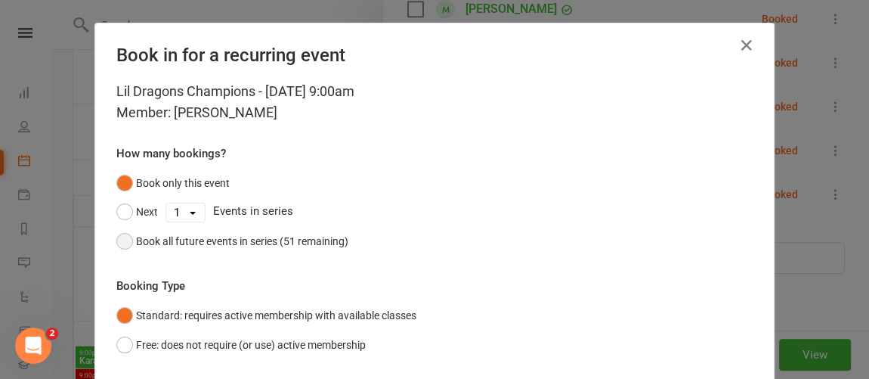
click at [223, 240] on div "Book all future events in series (51 remaining)" at bounding box center [242, 241] width 212 height 17
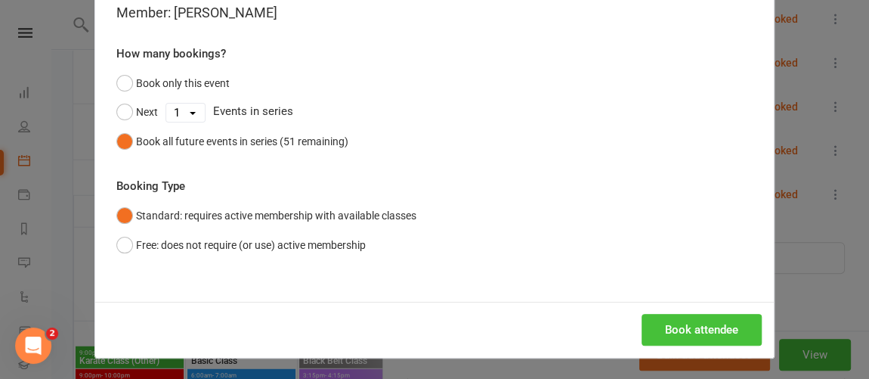
click at [692, 330] on button "Book attendee" at bounding box center [702, 330] width 120 height 32
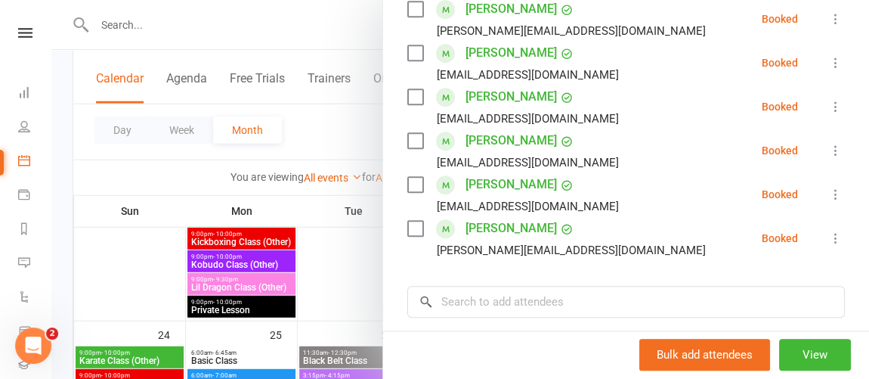
drag, startPoint x: 65, startPoint y: 219, endPoint x: 195, endPoint y: 220, distance: 130.0
click at [64, 219] on div at bounding box center [460, 189] width 818 height 379
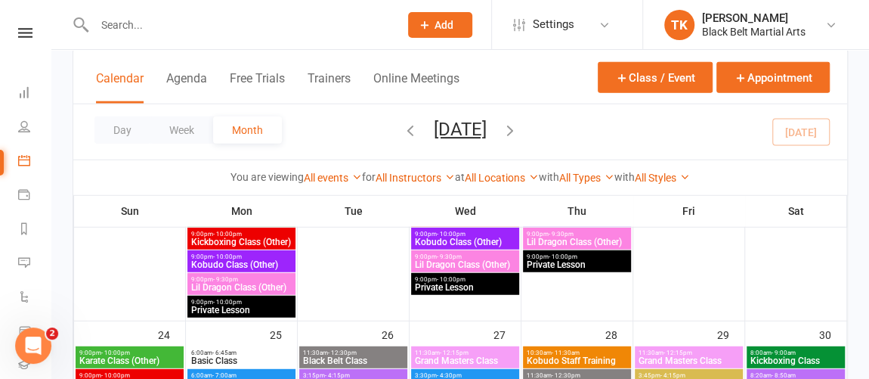
click at [191, 36] on div at bounding box center [231, 24] width 316 height 49
click at [212, 25] on input "text" at bounding box center [239, 24] width 299 height 21
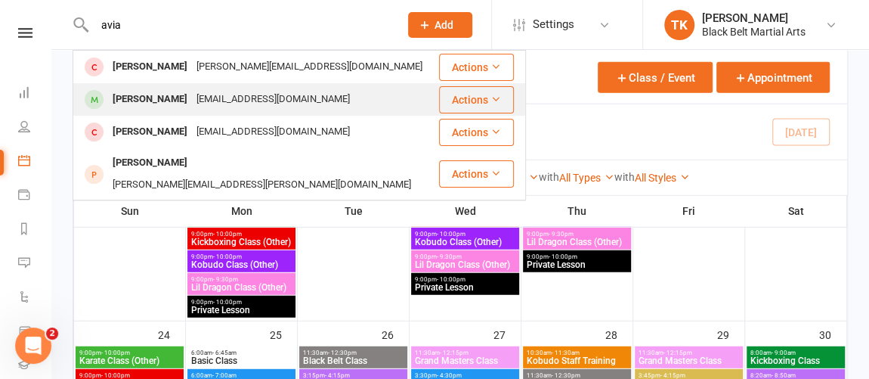
type input "avia"
click at [209, 98] on div "[EMAIL_ADDRESS][DOMAIN_NAME]" at bounding box center [273, 99] width 163 height 22
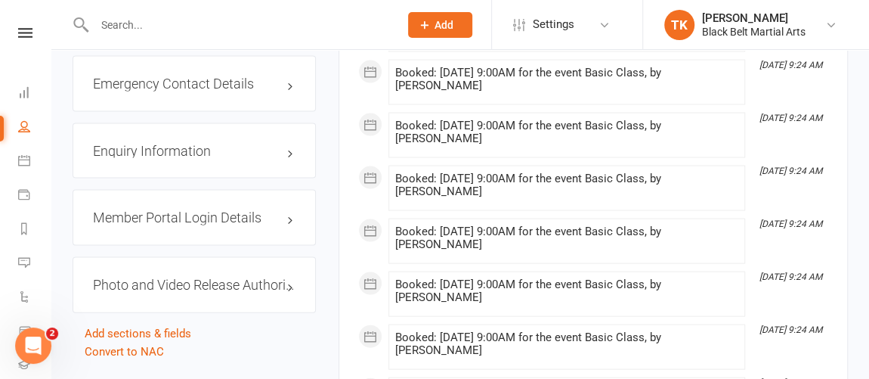
scroll to position [1496, 0]
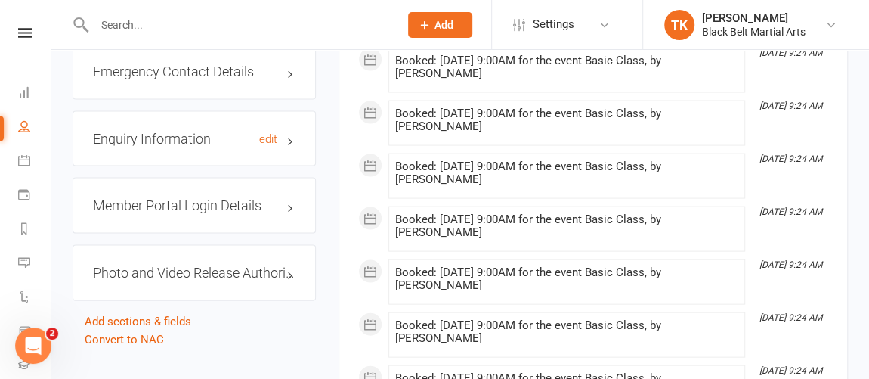
click at [178, 147] on h3 "Enquiry Information edit" at bounding box center [194, 139] width 203 height 15
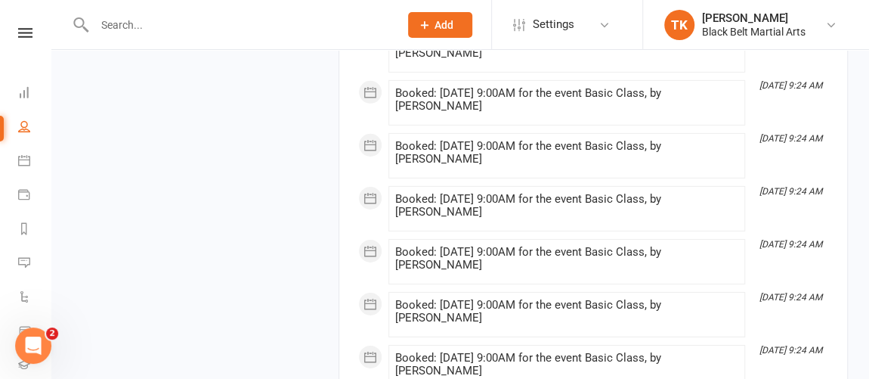
scroll to position [0, 0]
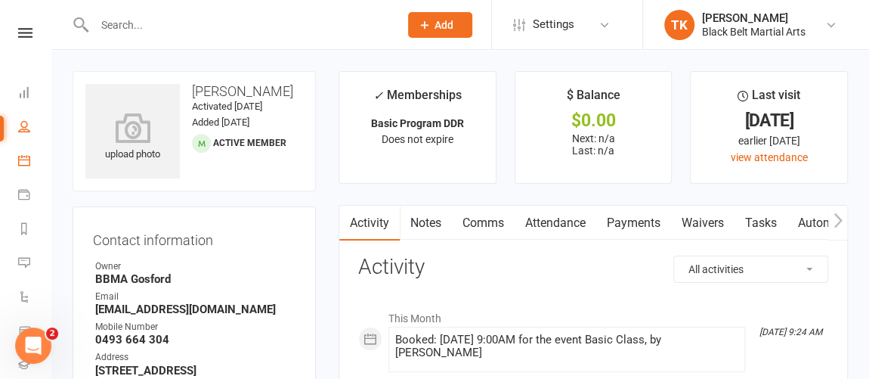
click at [29, 153] on link "Calendar" at bounding box center [35, 162] width 34 height 34
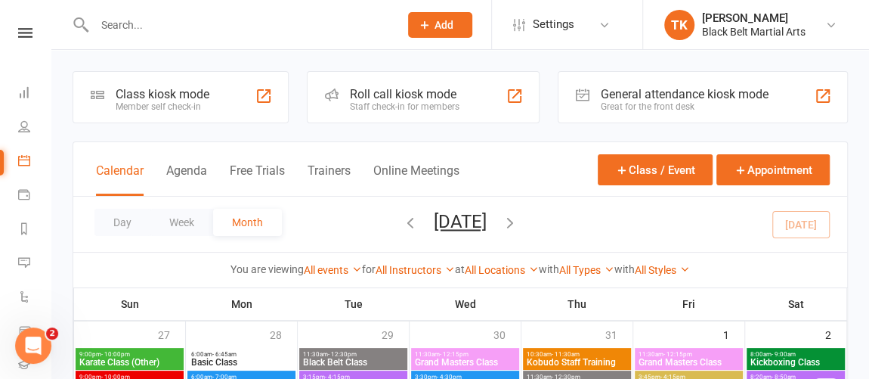
click at [362, 95] on div "Roll call kiosk mode" at bounding box center [405, 94] width 110 height 14
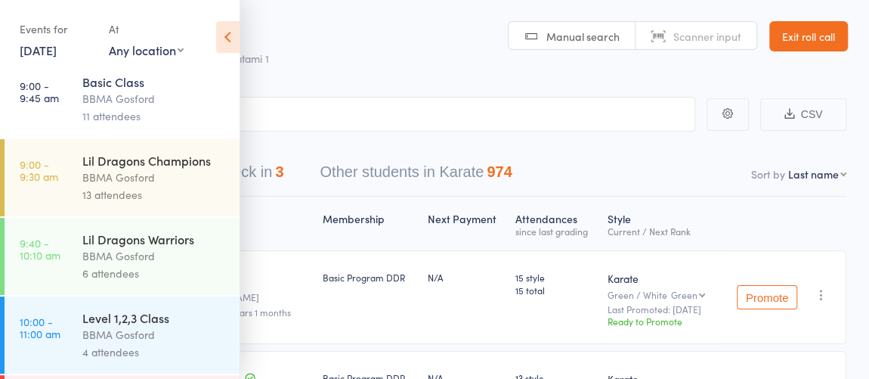
scroll to position [219, 0]
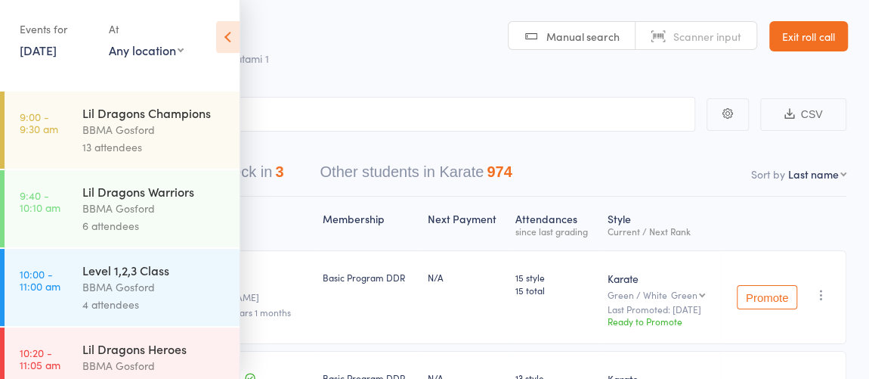
click at [176, 213] on div "BBMA Gosford" at bounding box center [154, 208] width 144 height 17
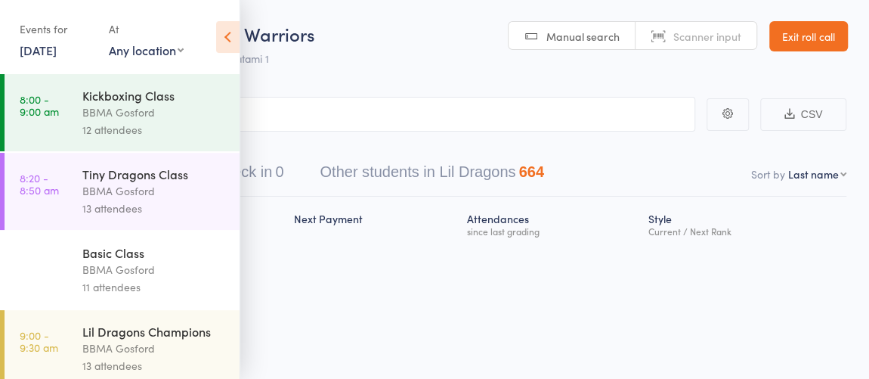
click at [222, 39] on icon at bounding box center [227, 37] width 23 height 32
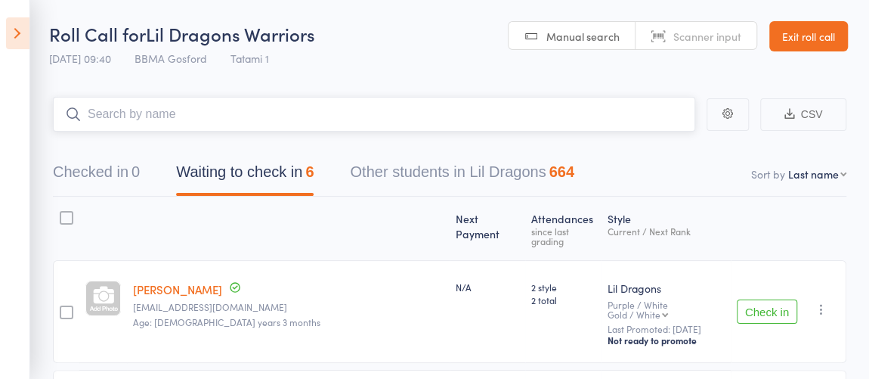
click at [277, 110] on input "search" at bounding box center [374, 114] width 643 height 35
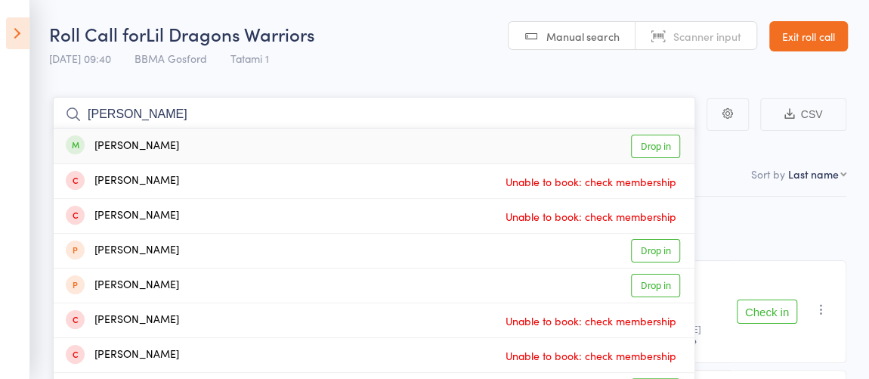
type input "leo"
click at [664, 148] on link "Drop in" at bounding box center [655, 146] width 49 height 23
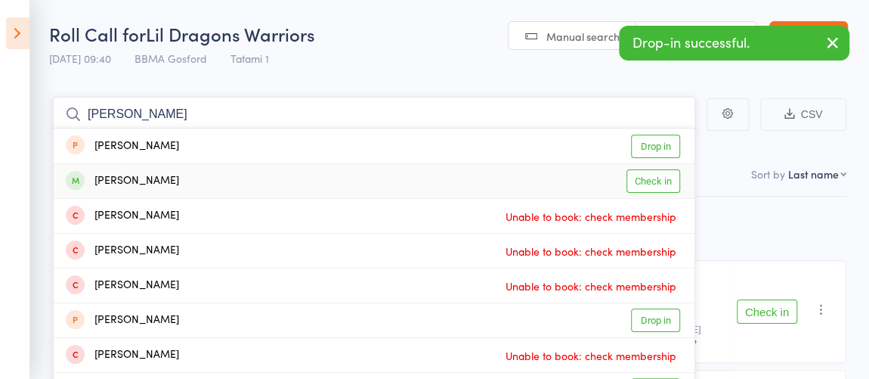
type input "amelia"
click at [508, 188] on div "Amelia Dyer Check in" at bounding box center [374, 181] width 641 height 34
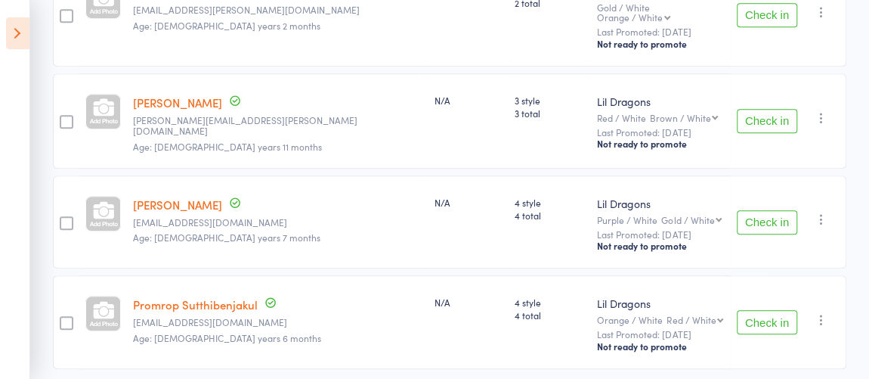
scroll to position [427, 0]
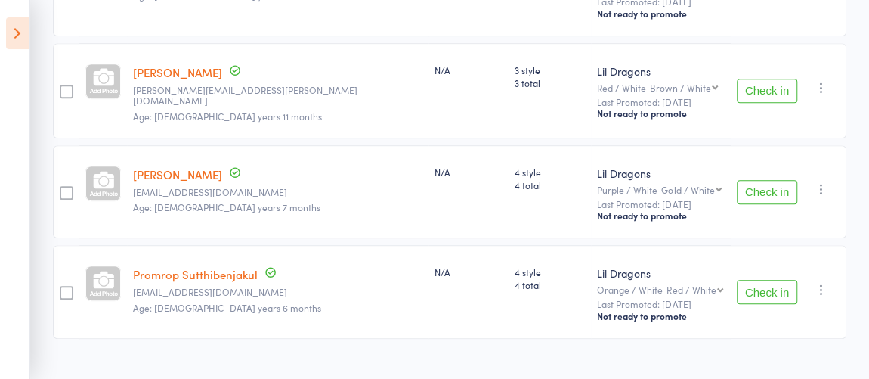
click at [20, 35] on icon at bounding box center [17, 33] width 23 height 32
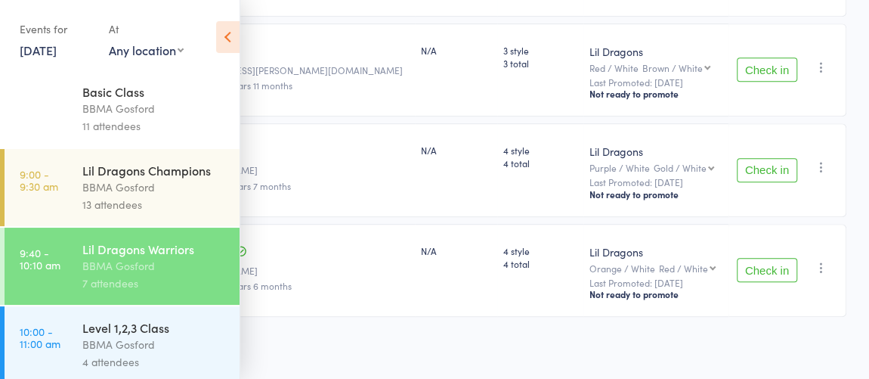
scroll to position [175, 0]
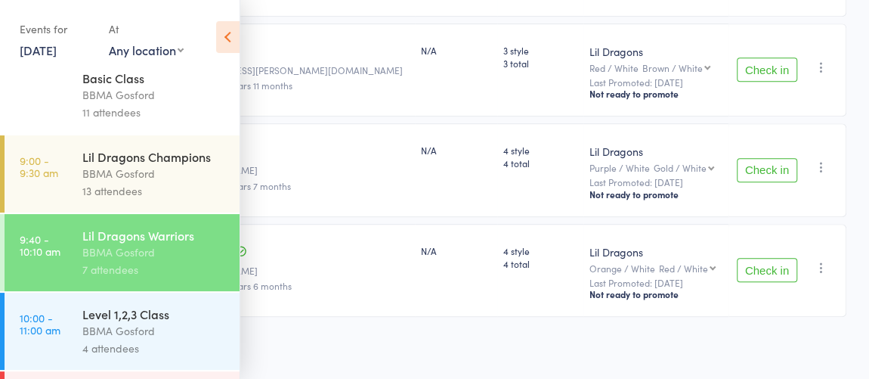
click at [153, 322] on div "Level 1,2,3 Class" at bounding box center [154, 313] width 144 height 17
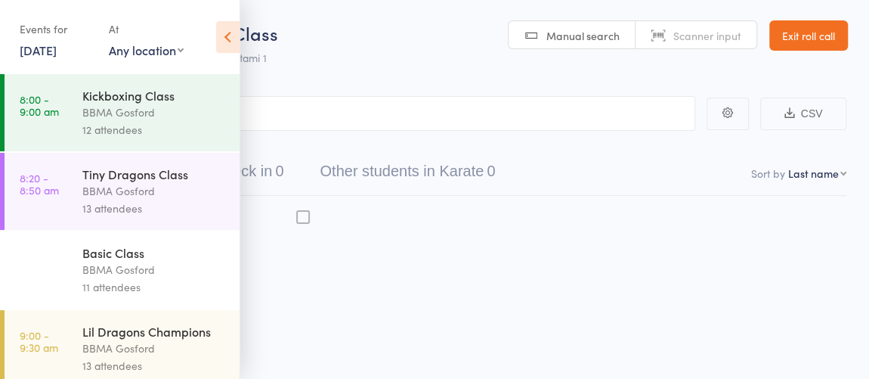
scroll to position [1, 0]
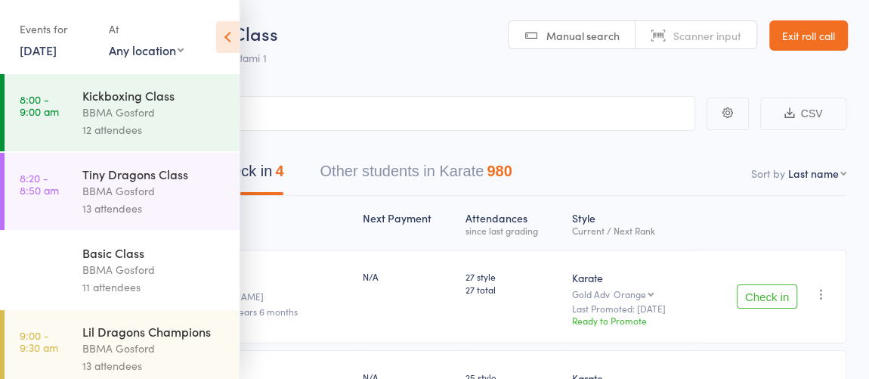
click at [231, 43] on icon at bounding box center [227, 37] width 23 height 32
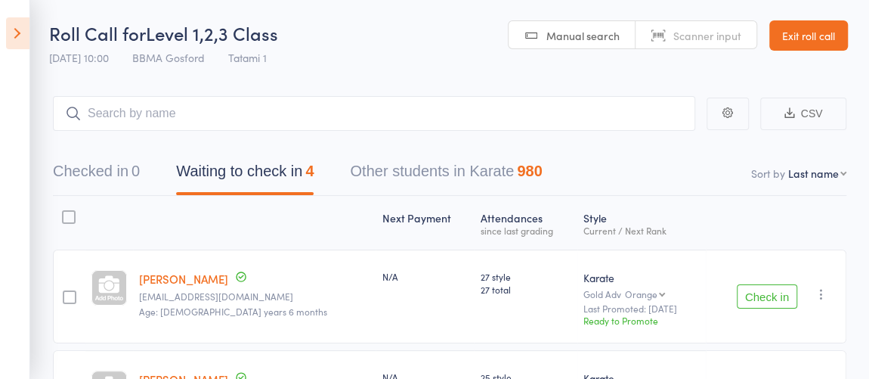
click at [780, 291] on button "Check in" at bounding box center [767, 296] width 60 height 24
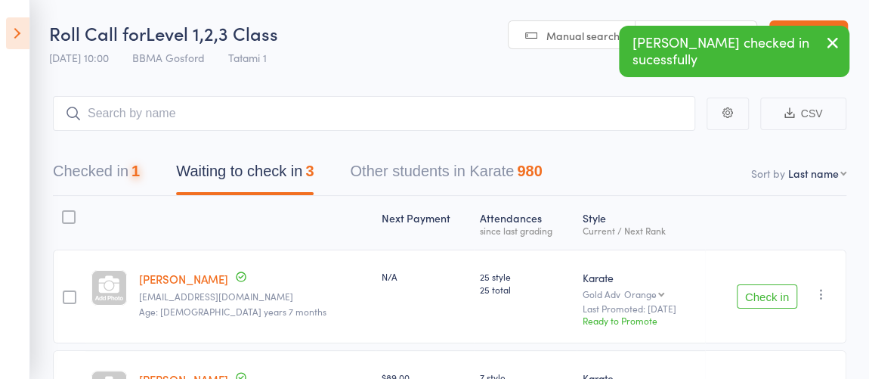
click at [780, 291] on button "Check in" at bounding box center [767, 296] width 60 height 24
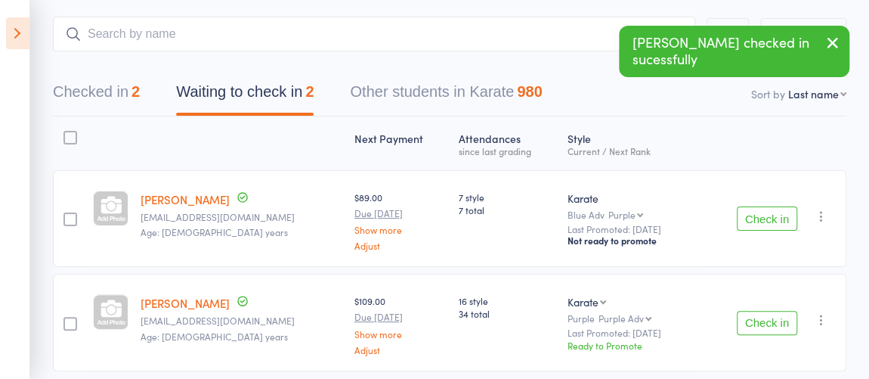
scroll to position [135, 0]
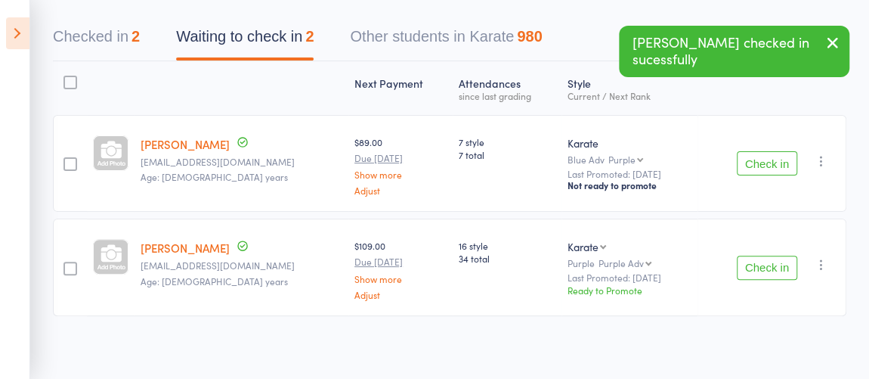
click at [783, 257] on button "Check in" at bounding box center [767, 268] width 60 height 24
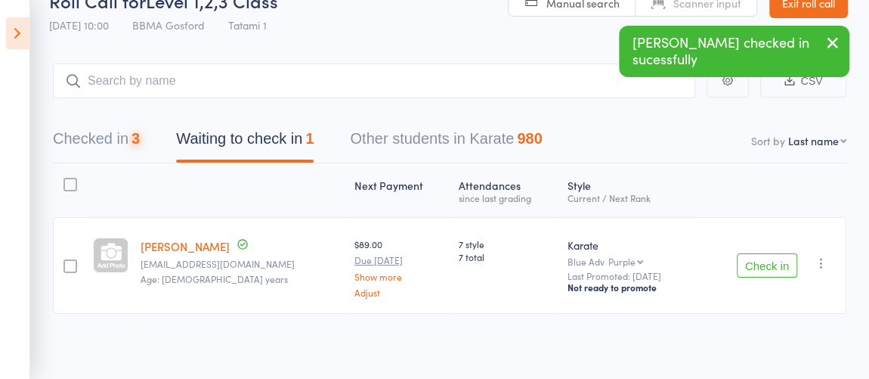
scroll to position [0, 0]
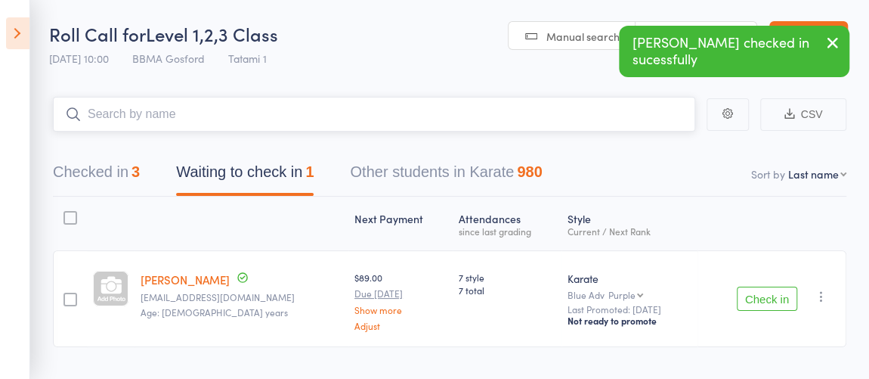
click at [594, 117] on input "search" at bounding box center [374, 114] width 643 height 35
type input "caspian"
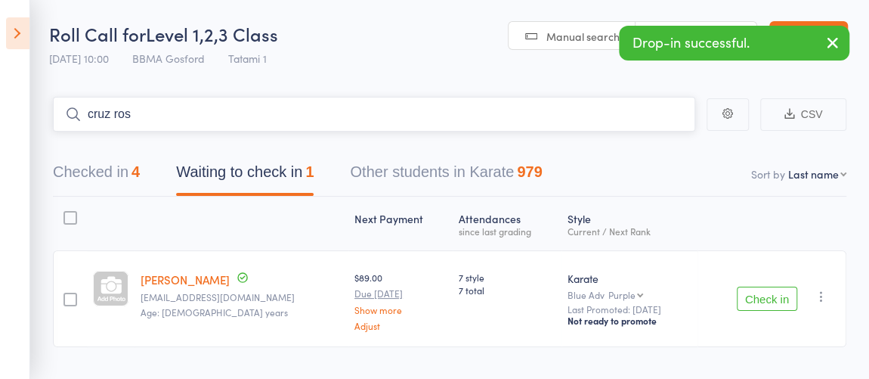
type input "cruz ross"
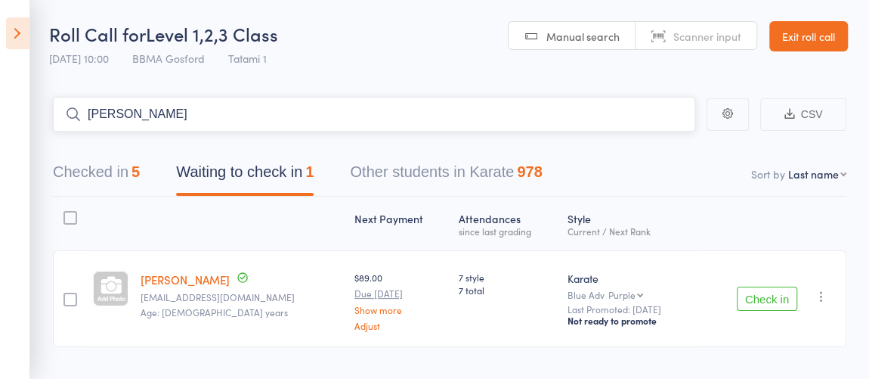
type input "oliver pringle"
type input "kuzey"
type input "azura"
type input "ronav"
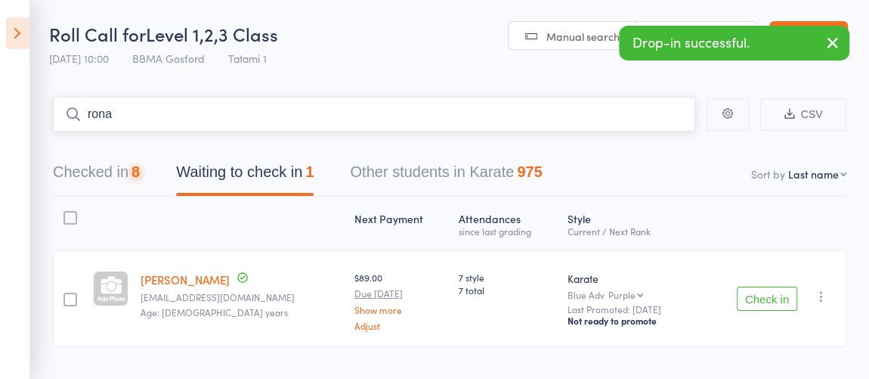
type input "ronav"
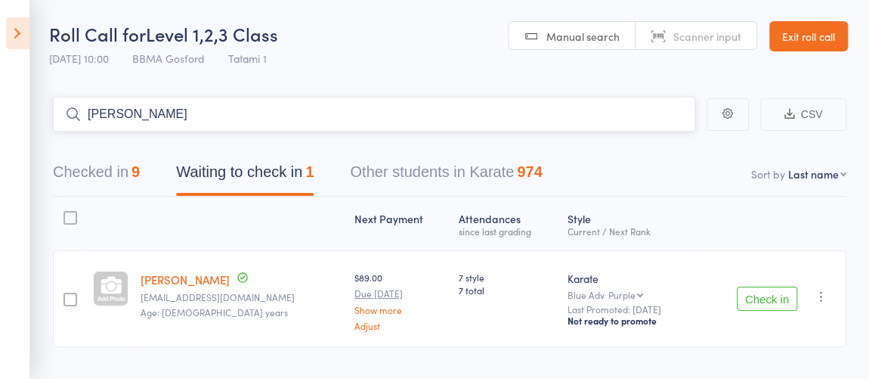
type input "joe mc"
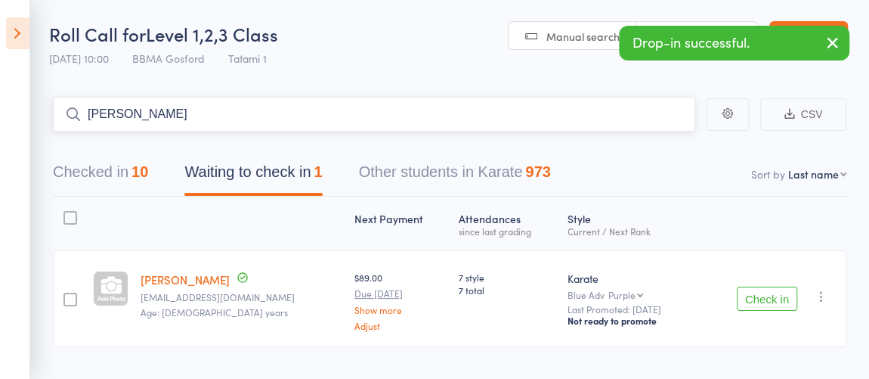
type input "charles mc"
type input "phil"
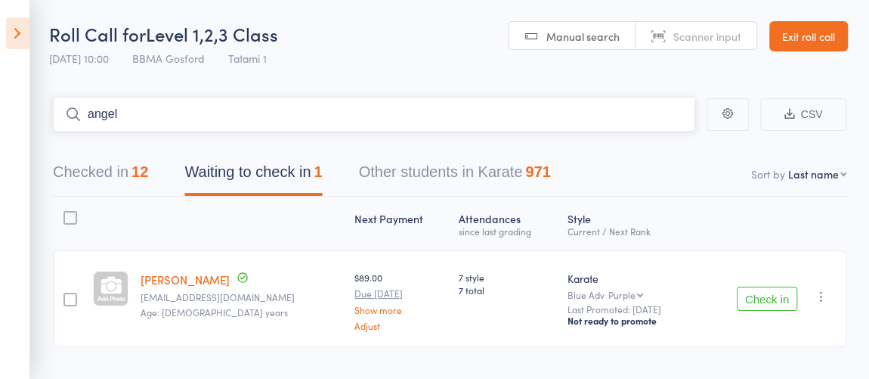
type input "angela"
